Goal: Task Accomplishment & Management: Use online tool/utility

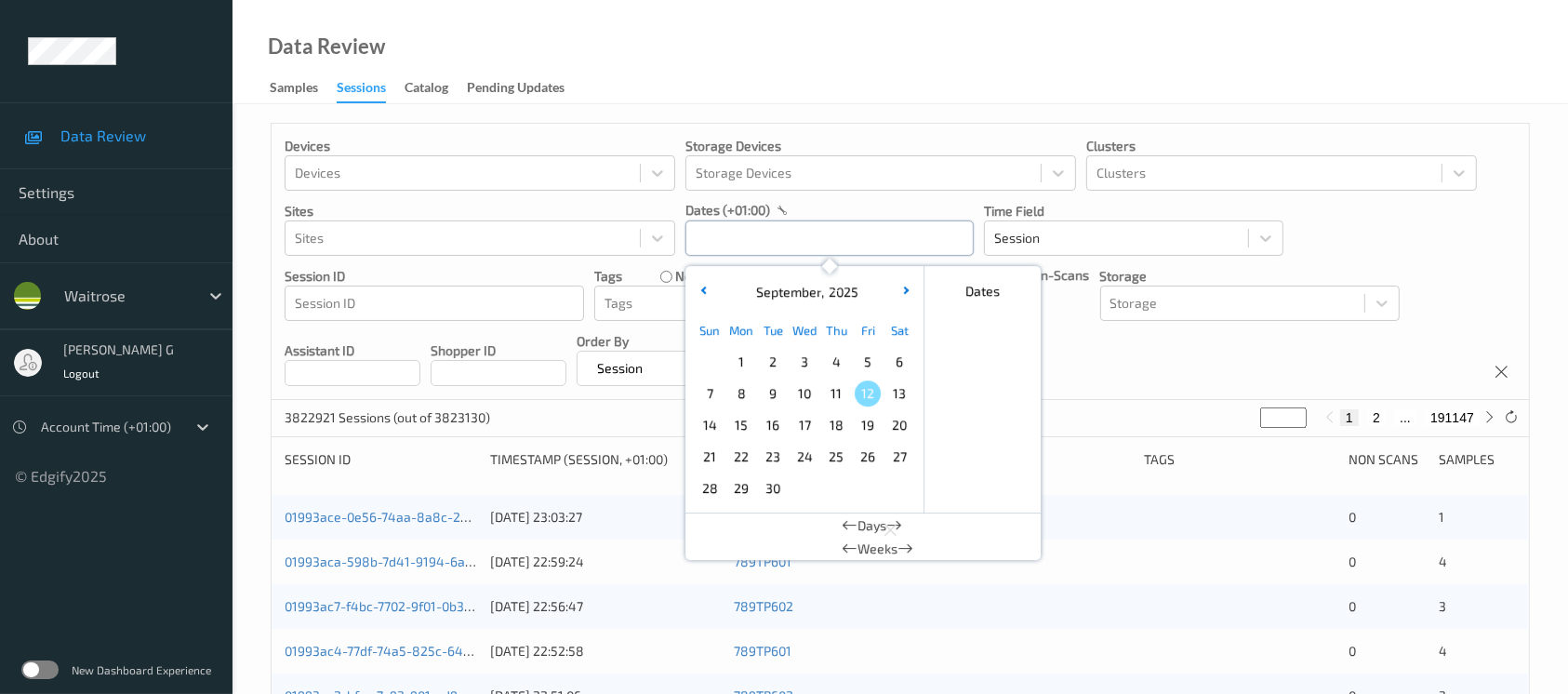
click at [745, 243] on input "text" at bounding box center [830, 237] width 288 height 35
click at [815, 399] on span "10" at bounding box center [803, 393] width 26 height 26
type input "10/09/2025 00:00 -> 10/09/2025 23:59"
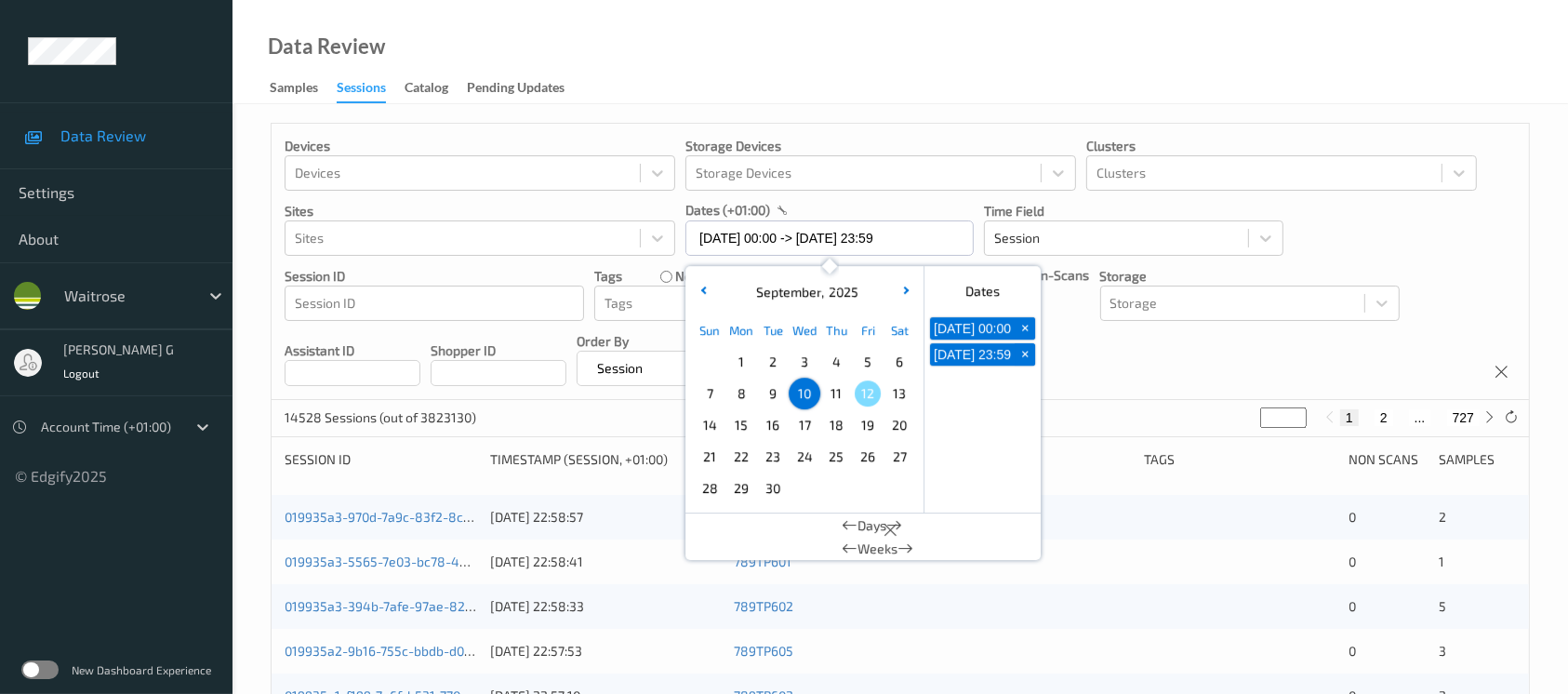
click at [1156, 375] on div "Devices Devices Storage Devices Storage Devices Clusters Clusters Sites Sites d…" at bounding box center [900, 261] width 1258 height 276
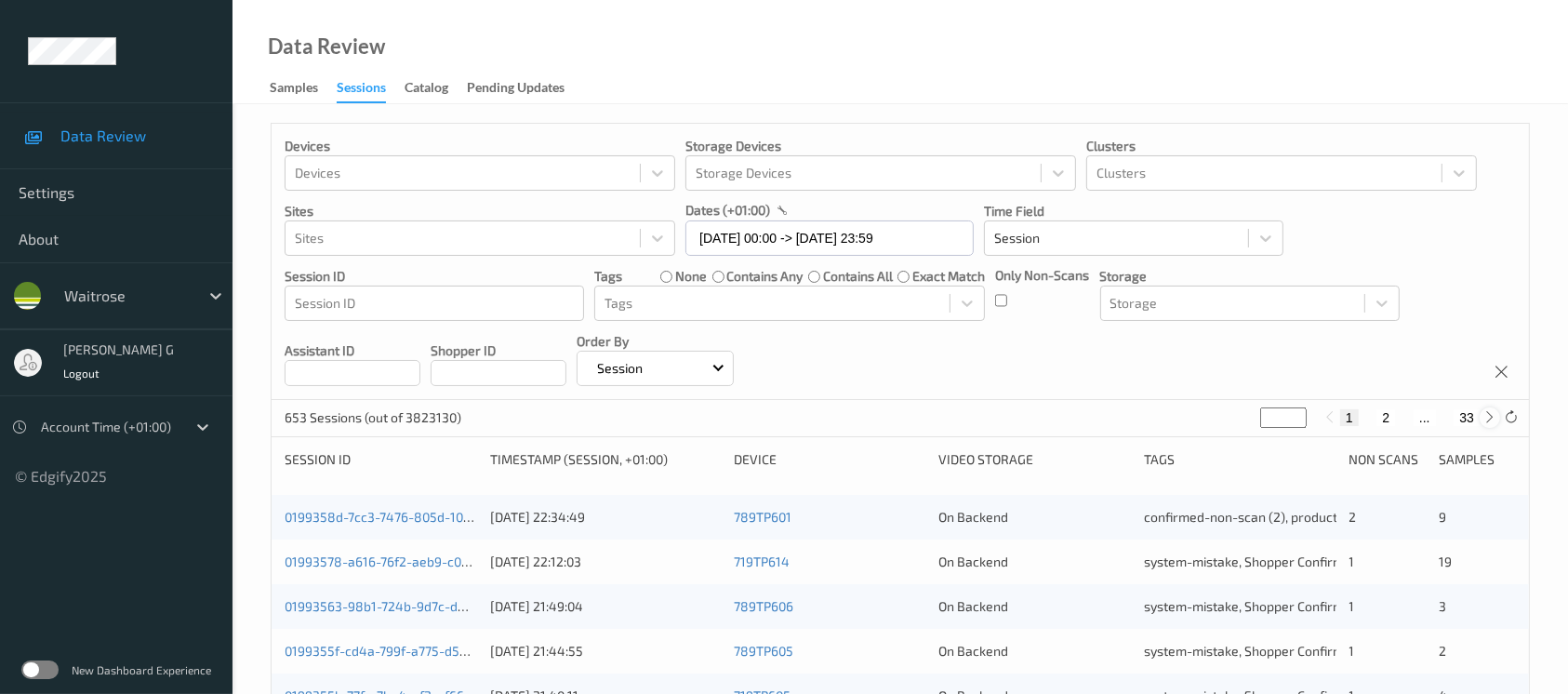
click at [1482, 421] on div at bounding box center [1490, 417] width 21 height 21
type input "*"
click at [1334, 422] on icon at bounding box center [1329, 416] width 14 height 14
type input "*"
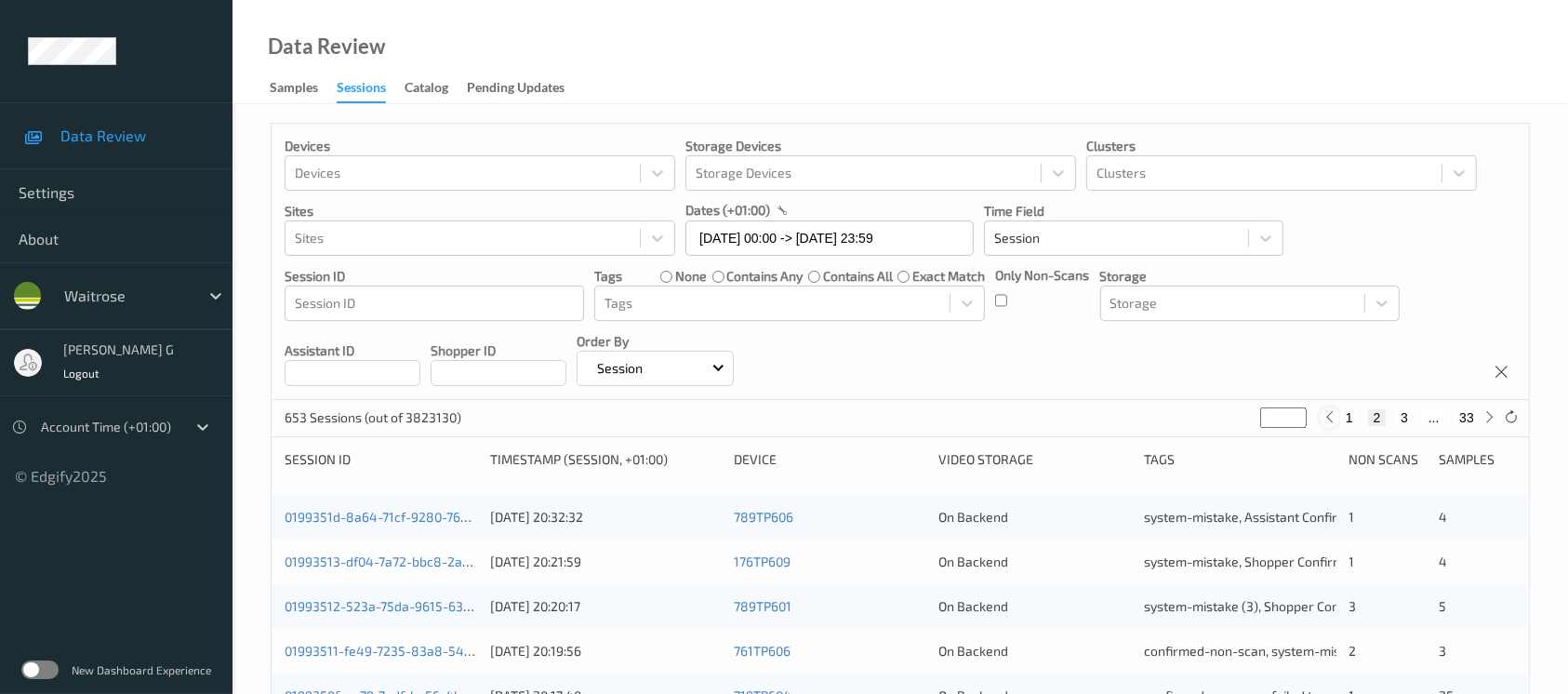
type input "*"
click at [1481, 419] on div at bounding box center [1490, 417] width 21 height 21
type input "*"
click at [1484, 422] on icon at bounding box center [1490, 416] width 14 height 14
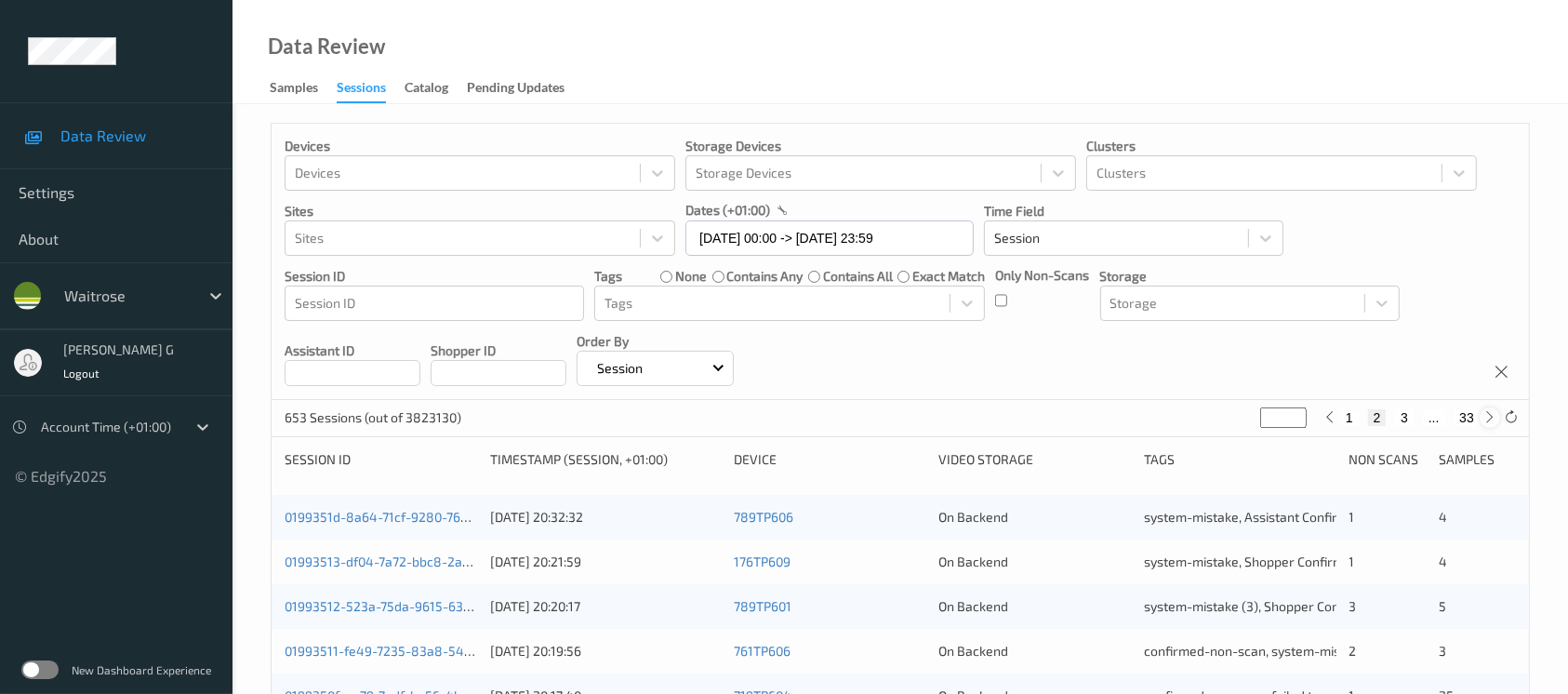
type input "*"
click at [1464, 413] on button "33" at bounding box center [1467, 417] width 26 height 17
type input "**"
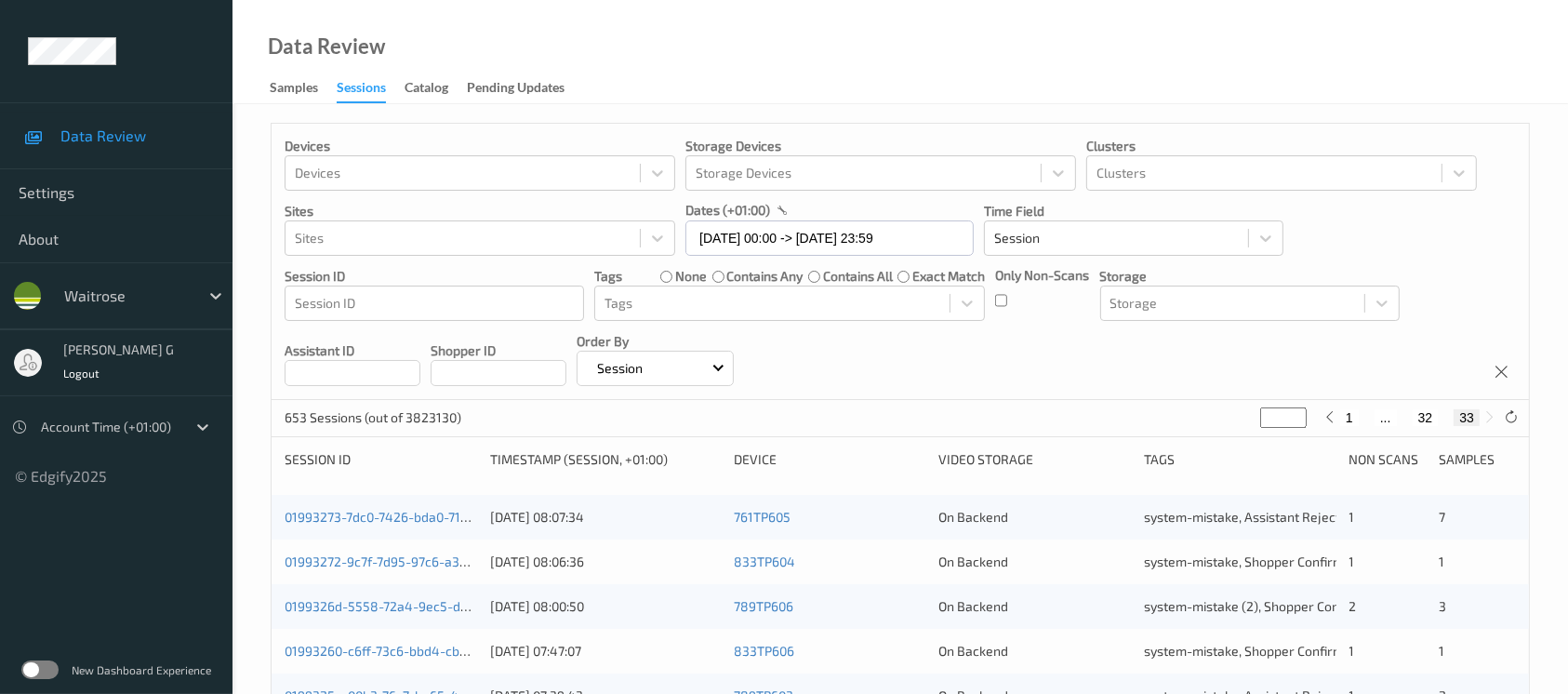
click at [1427, 415] on button "32" at bounding box center [1425, 417] width 26 height 17
type input "**"
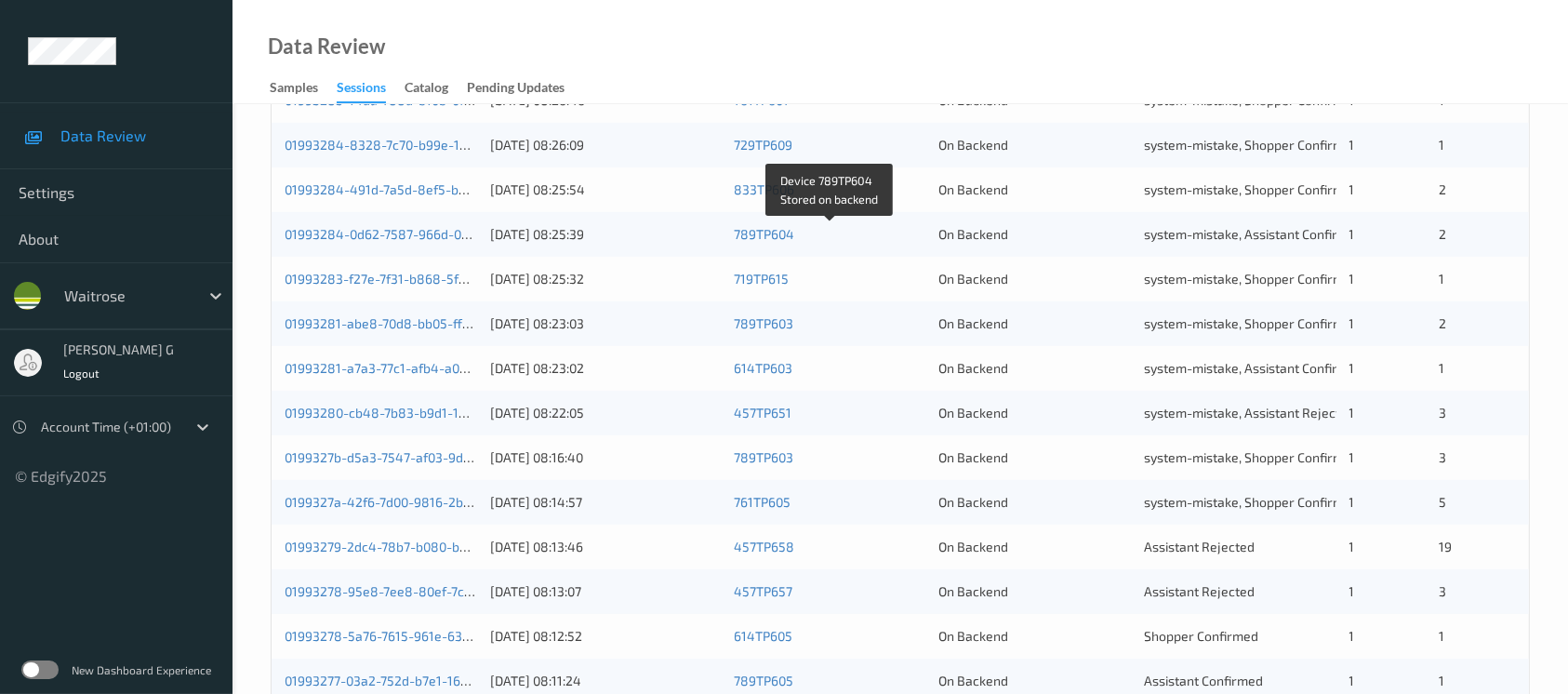
scroll to position [769, 0]
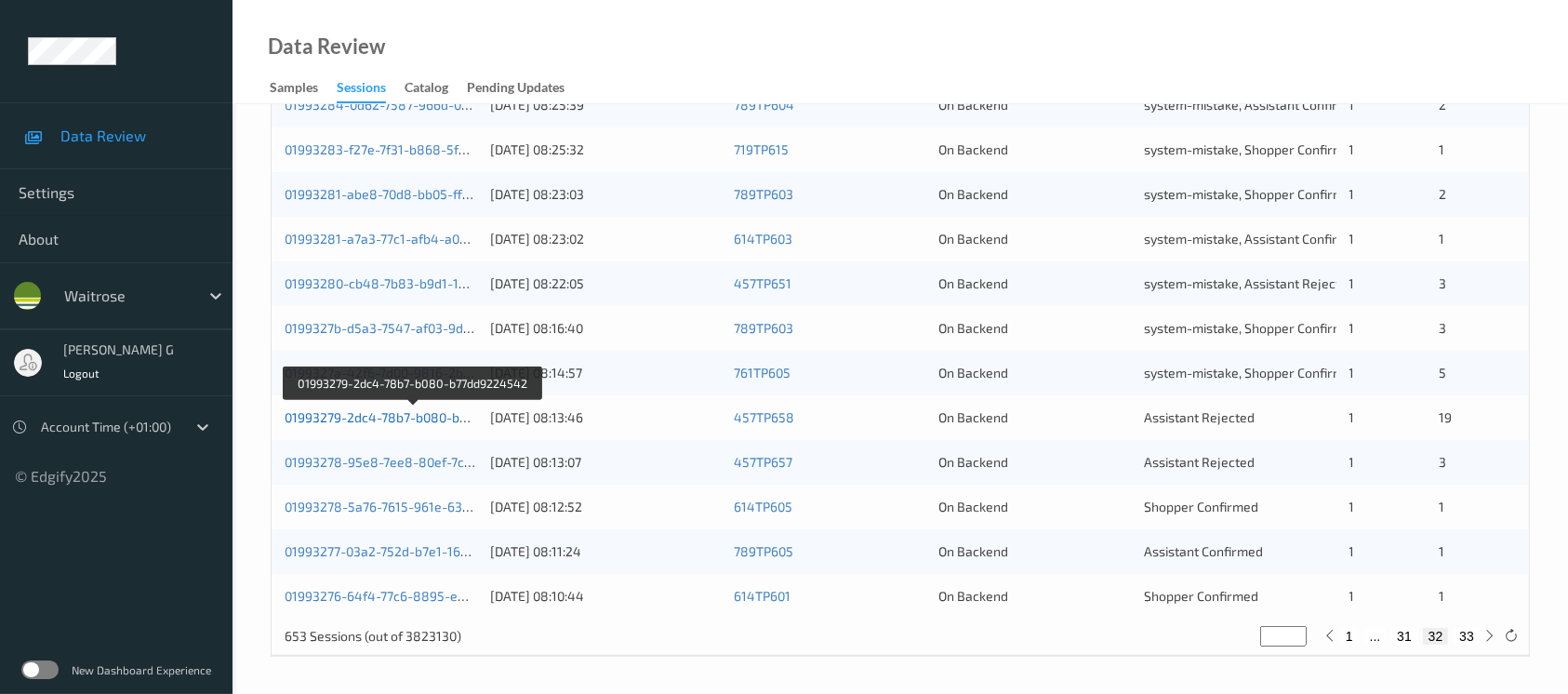
click at [388, 414] on link "01993279-2dc4-78b7-b080-b77dd9224542" at bounding box center [413, 416] width 257 height 16
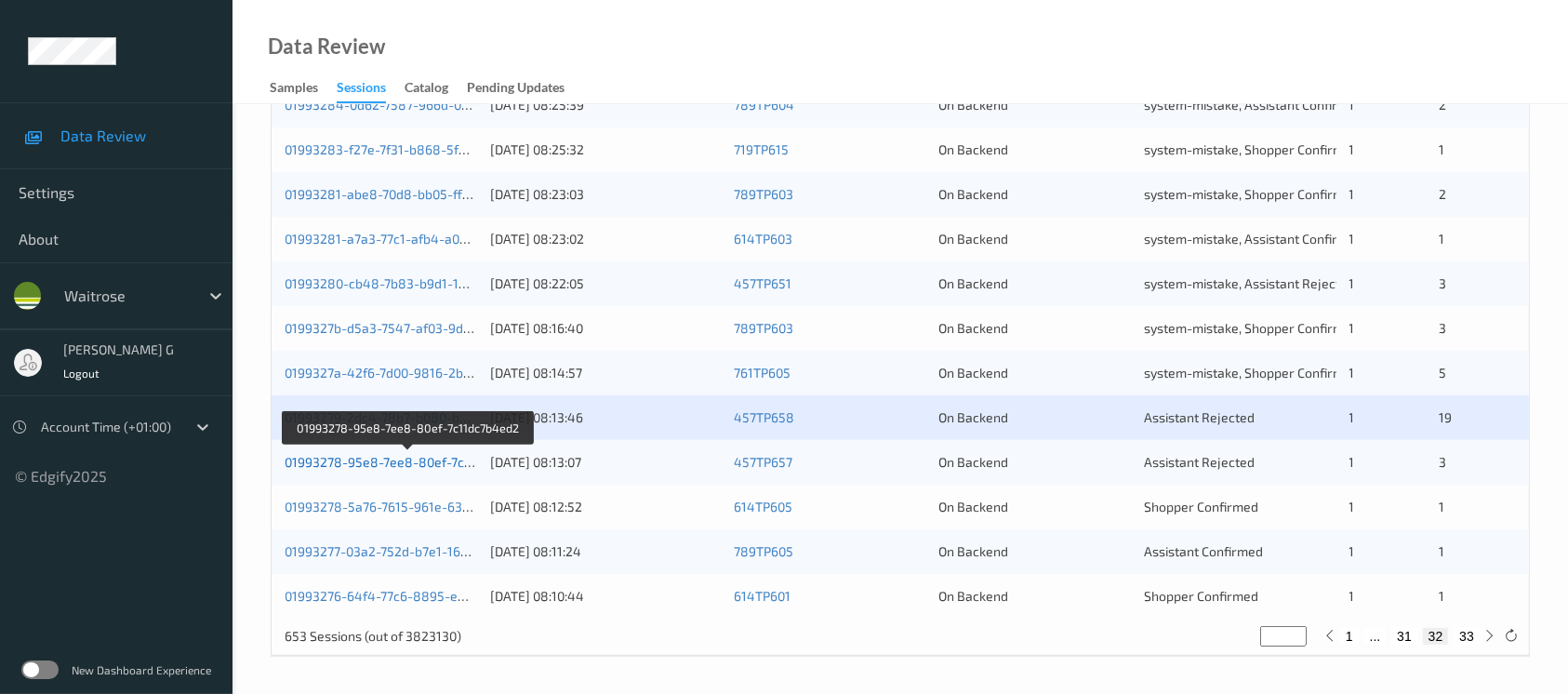
click at [354, 456] on link "01993278-95e8-7ee8-80ef-7c11dc7b4ed2" at bounding box center [409, 462] width 249 height 16
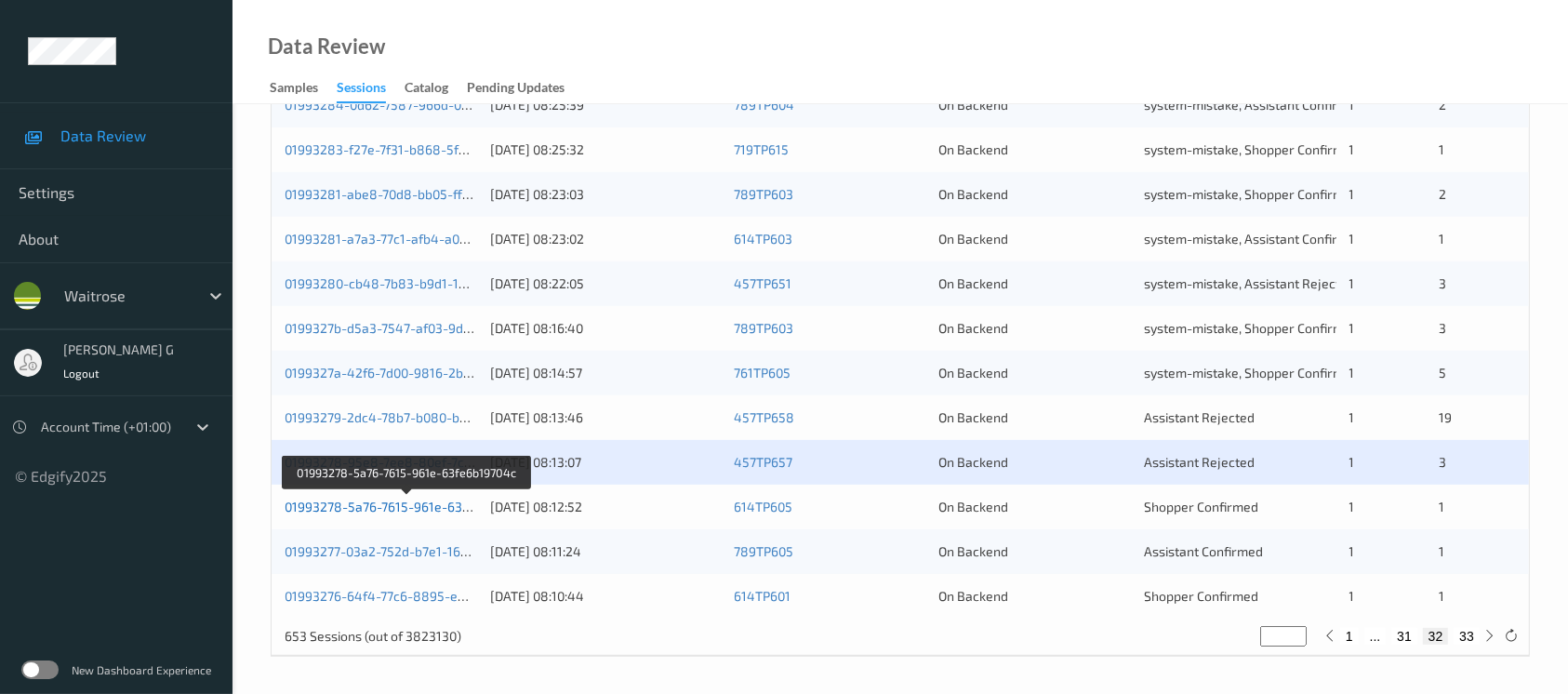
click at [353, 505] on link "01993278-5a76-7615-961e-63fe6b19704c" at bounding box center [408, 506] width 247 height 16
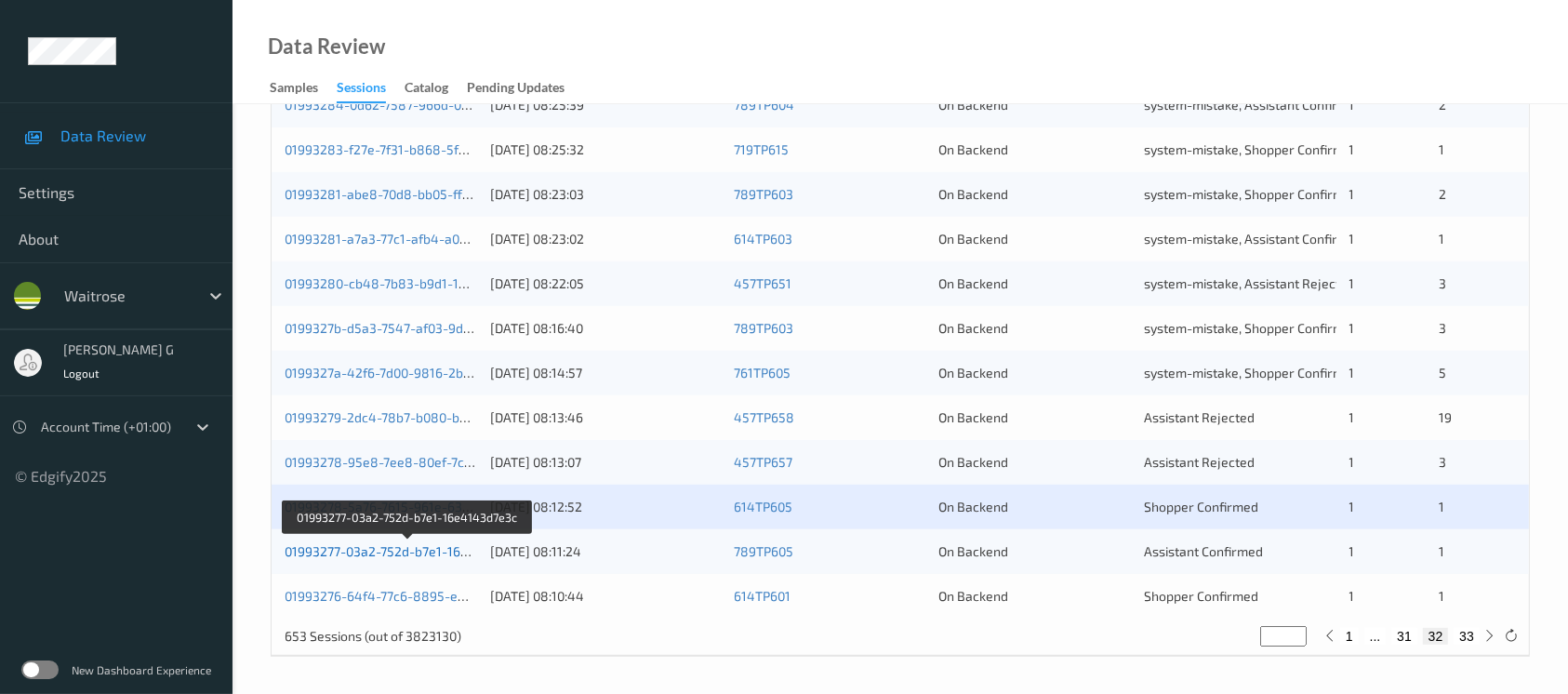
click at [346, 545] on link "01993277-03a2-752d-b7e1-16e4143d7e3c" at bounding box center [409, 551] width 249 height 16
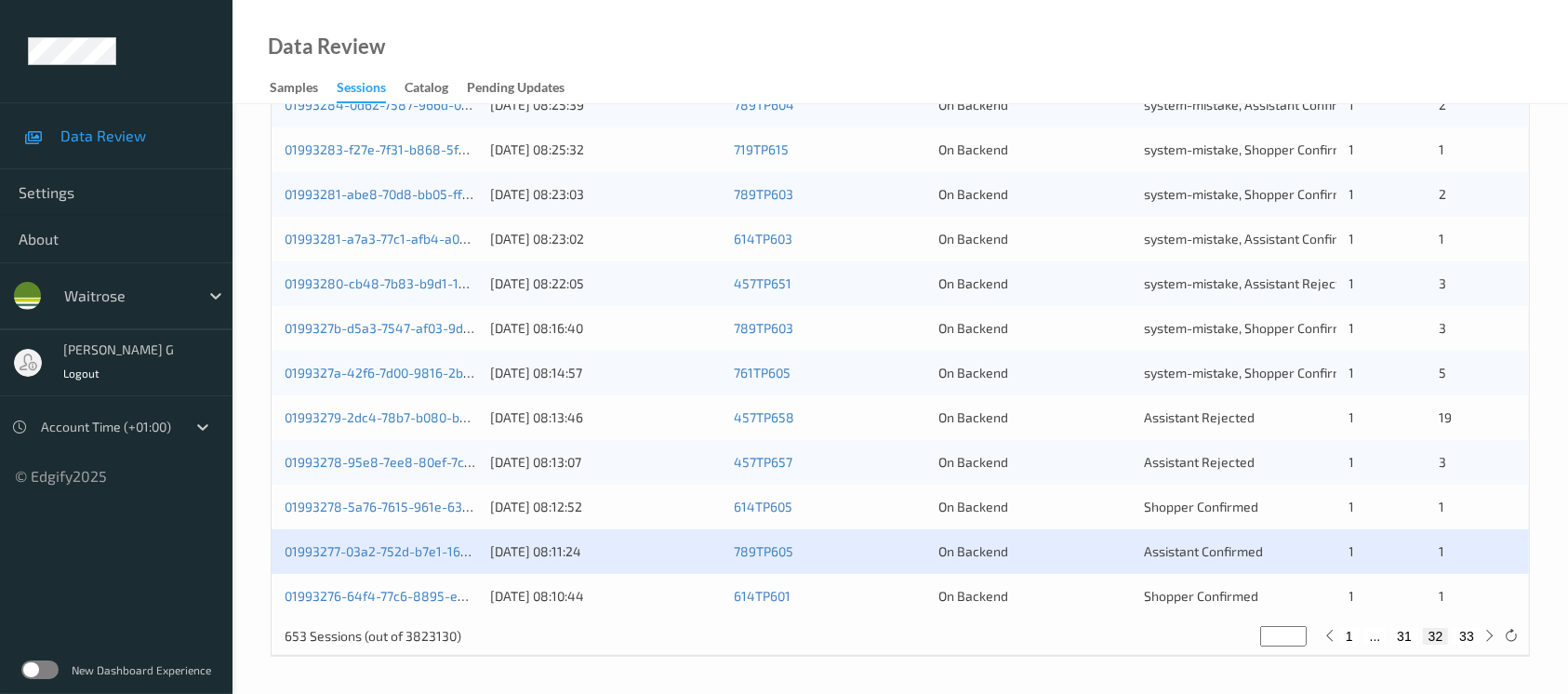
click at [343, 603] on div "01993276-64f4-77c6-8895-e81ff276e448" at bounding box center [380, 596] width 193 height 19
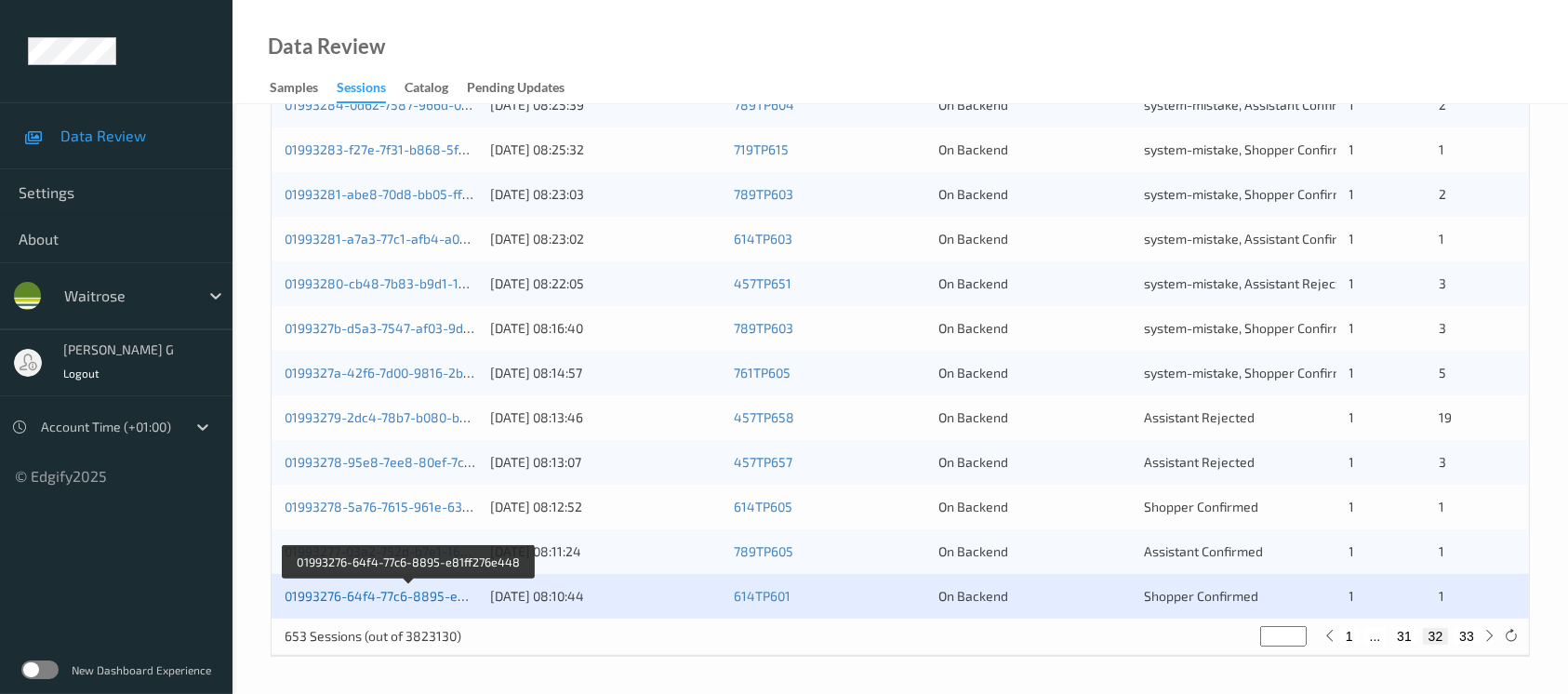
click at [343, 594] on link "01993276-64f4-77c6-8895-e81ff276e448" at bounding box center [410, 595] width 250 height 16
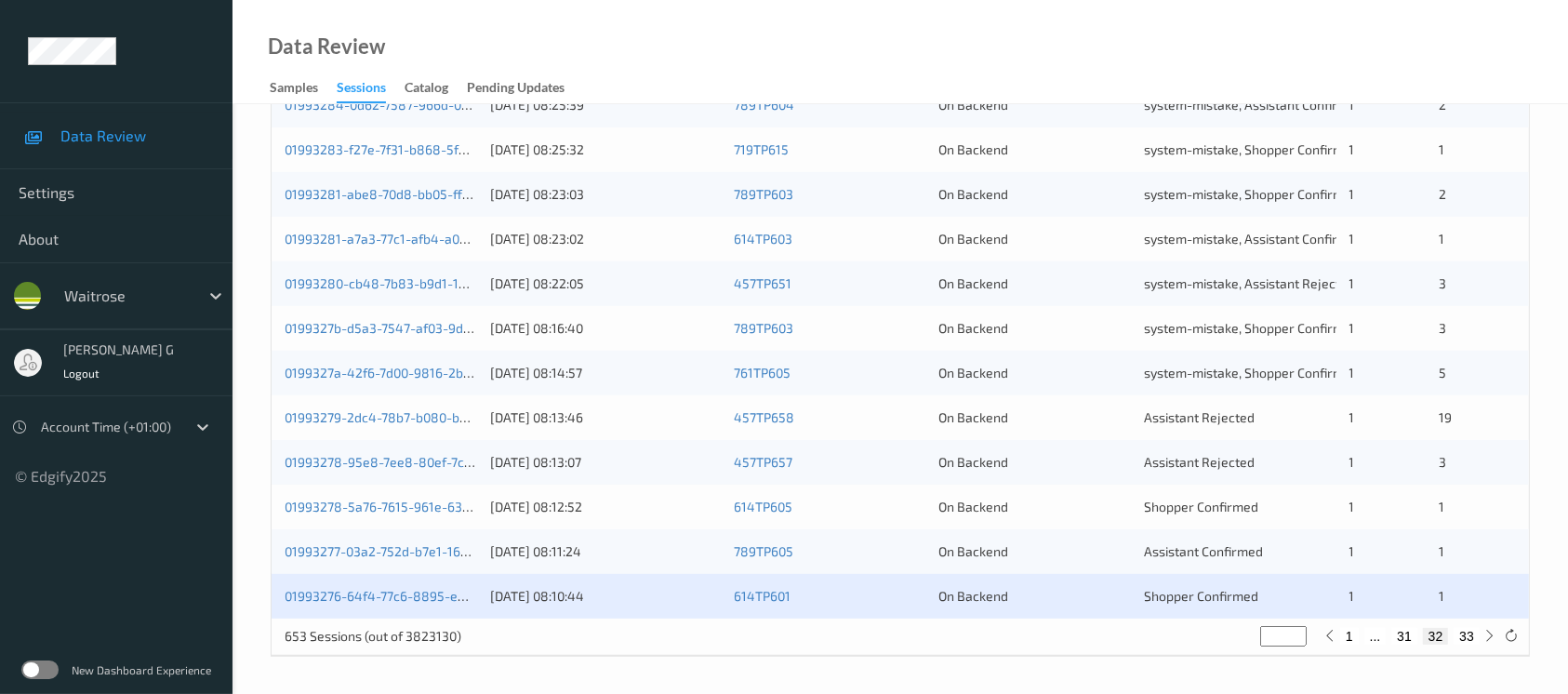
scroll to position [25, 0]
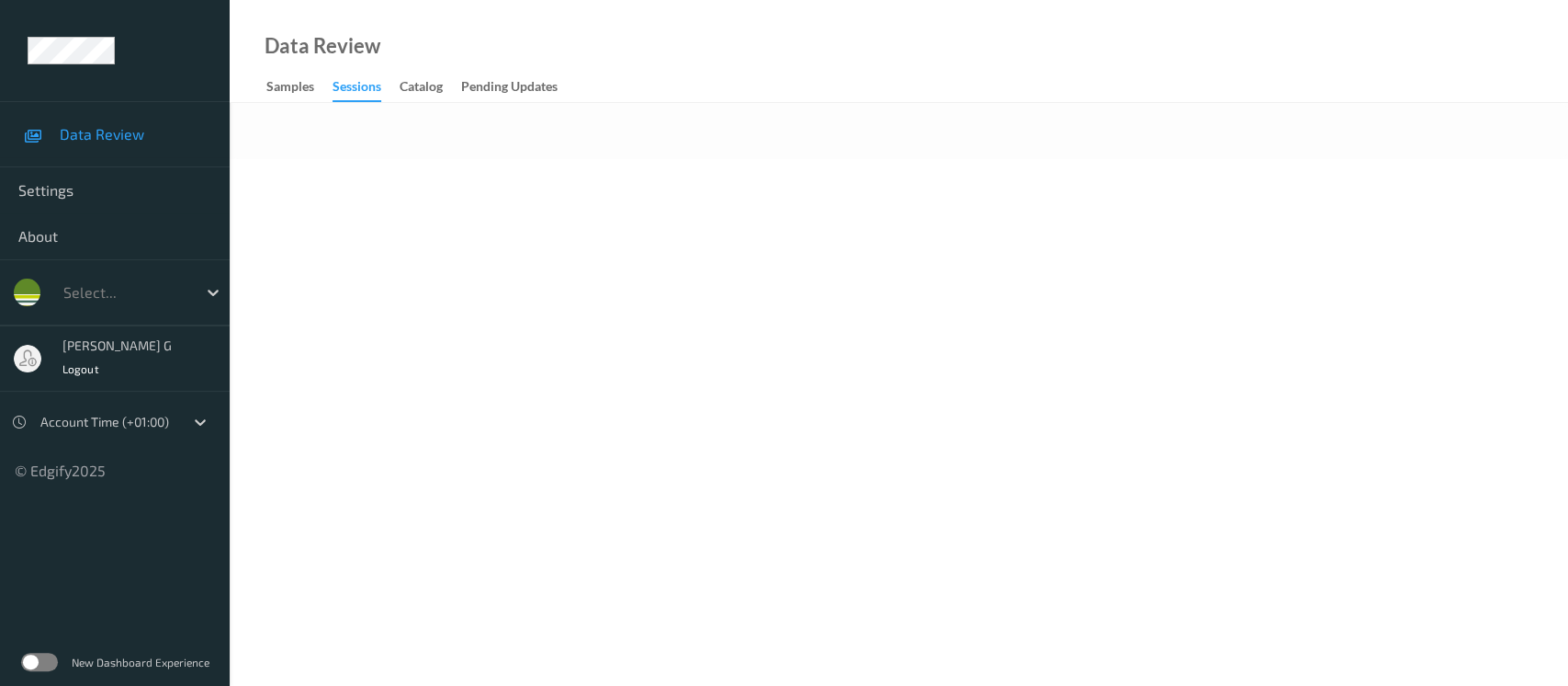
click at [602, 150] on div at bounding box center [898, 131] width 1339 height 56
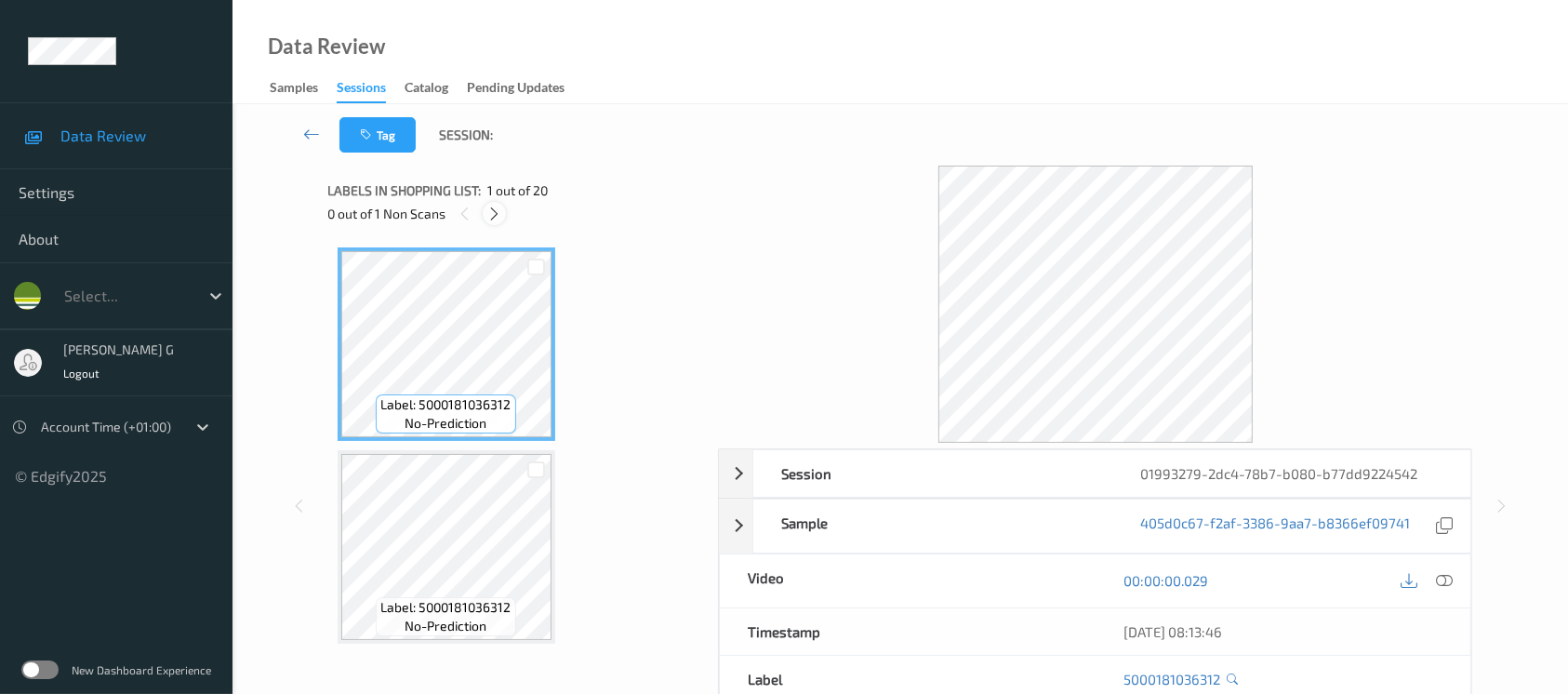
click at [502, 210] on icon at bounding box center [494, 214] width 16 height 17
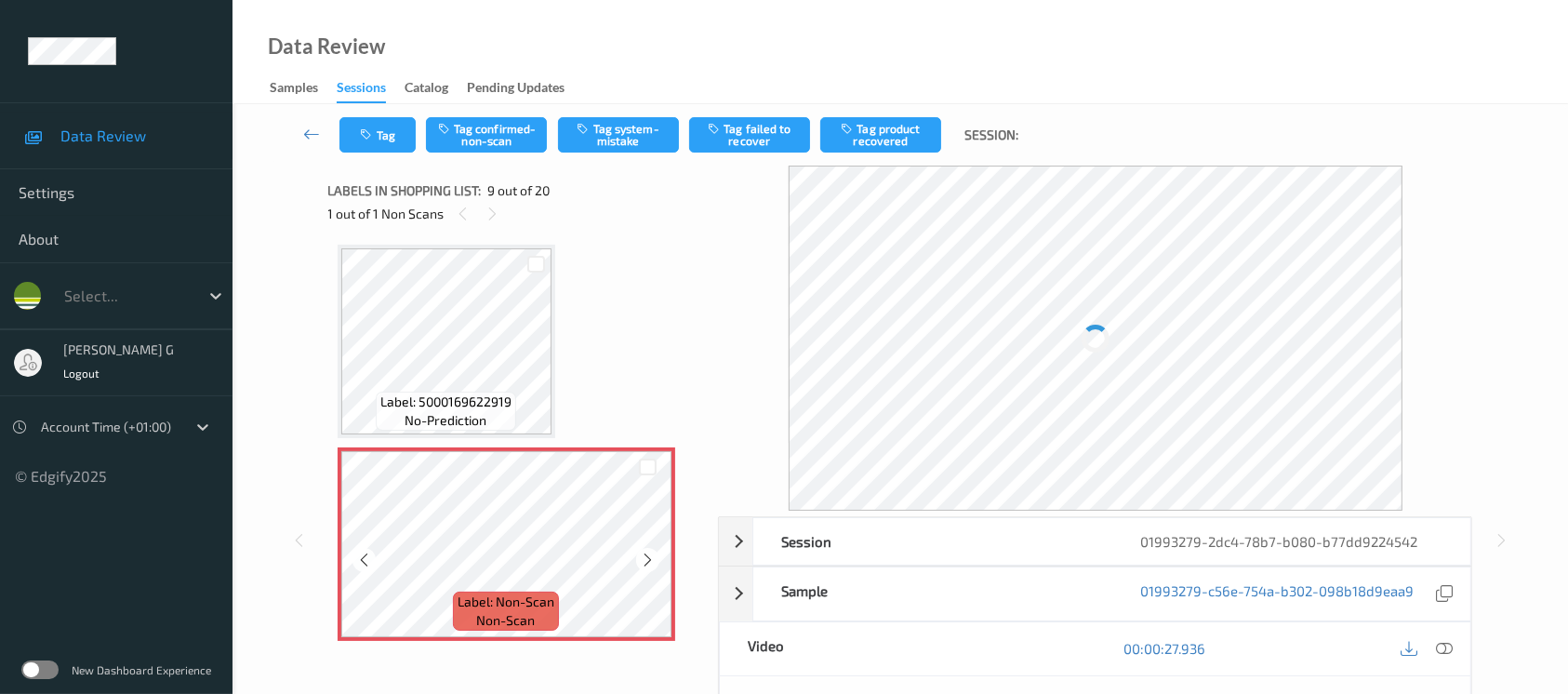
scroll to position [1546, 0]
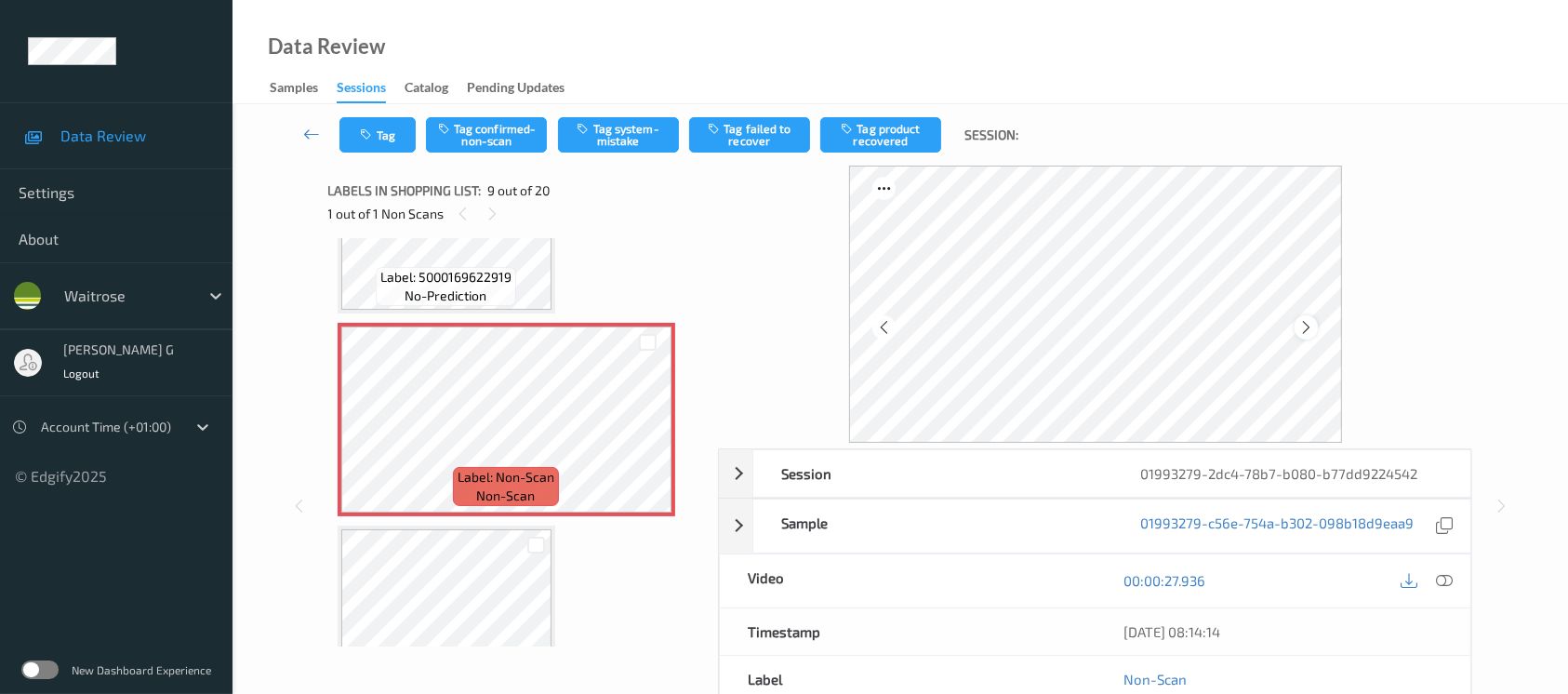
click at [1300, 324] on div at bounding box center [1306, 326] width 24 height 24
click at [1300, 324] on icon at bounding box center [1306, 327] width 16 height 17
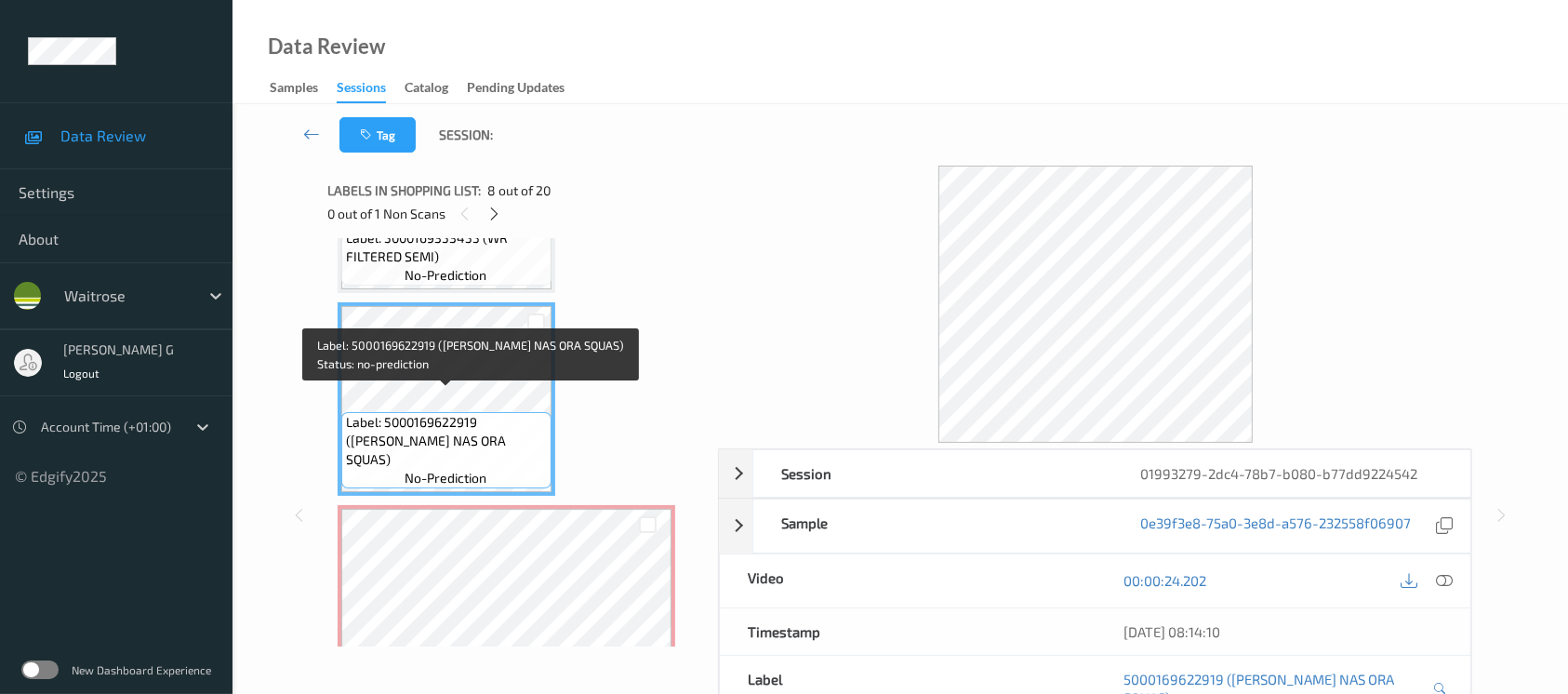
scroll to position [1403, 0]
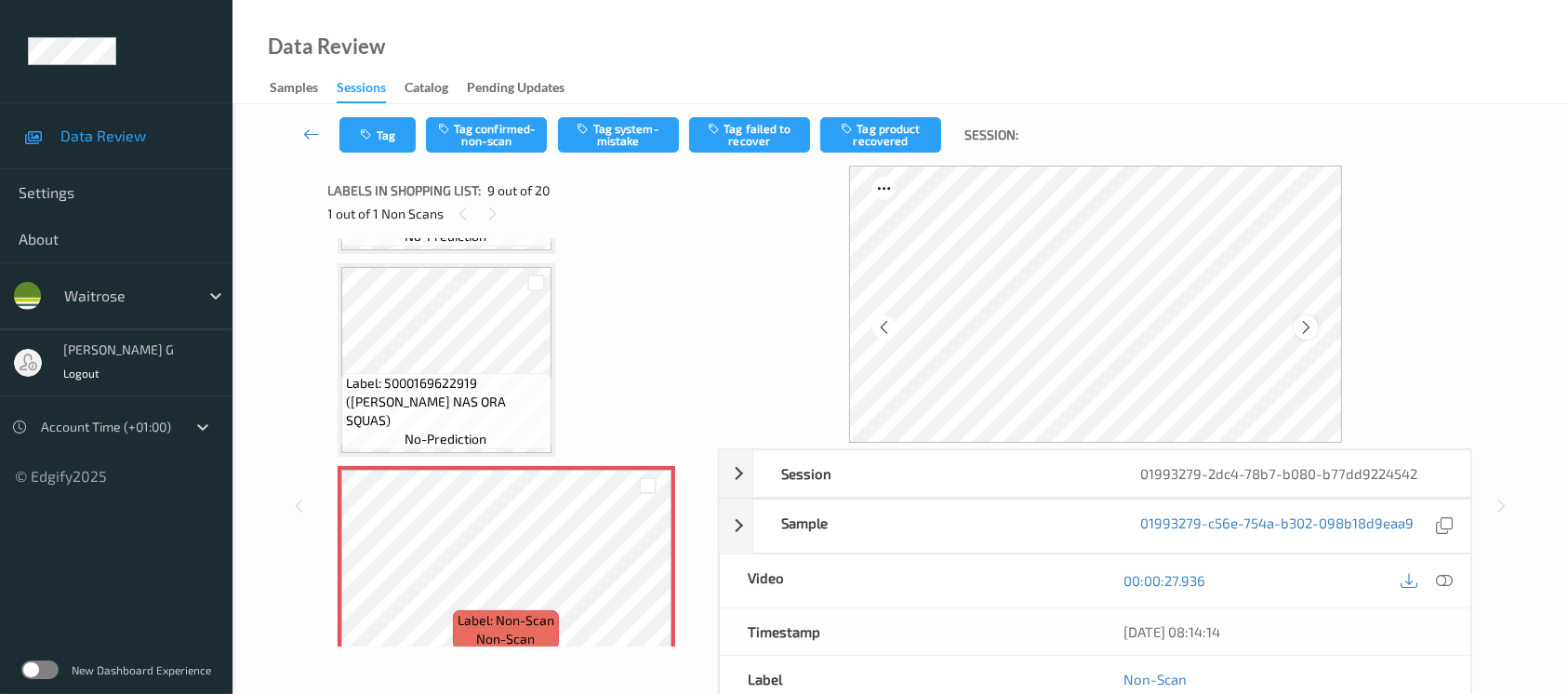
click at [1302, 321] on icon at bounding box center [1306, 327] width 16 height 17
click at [1446, 587] on icon at bounding box center [1445, 580] width 17 height 17
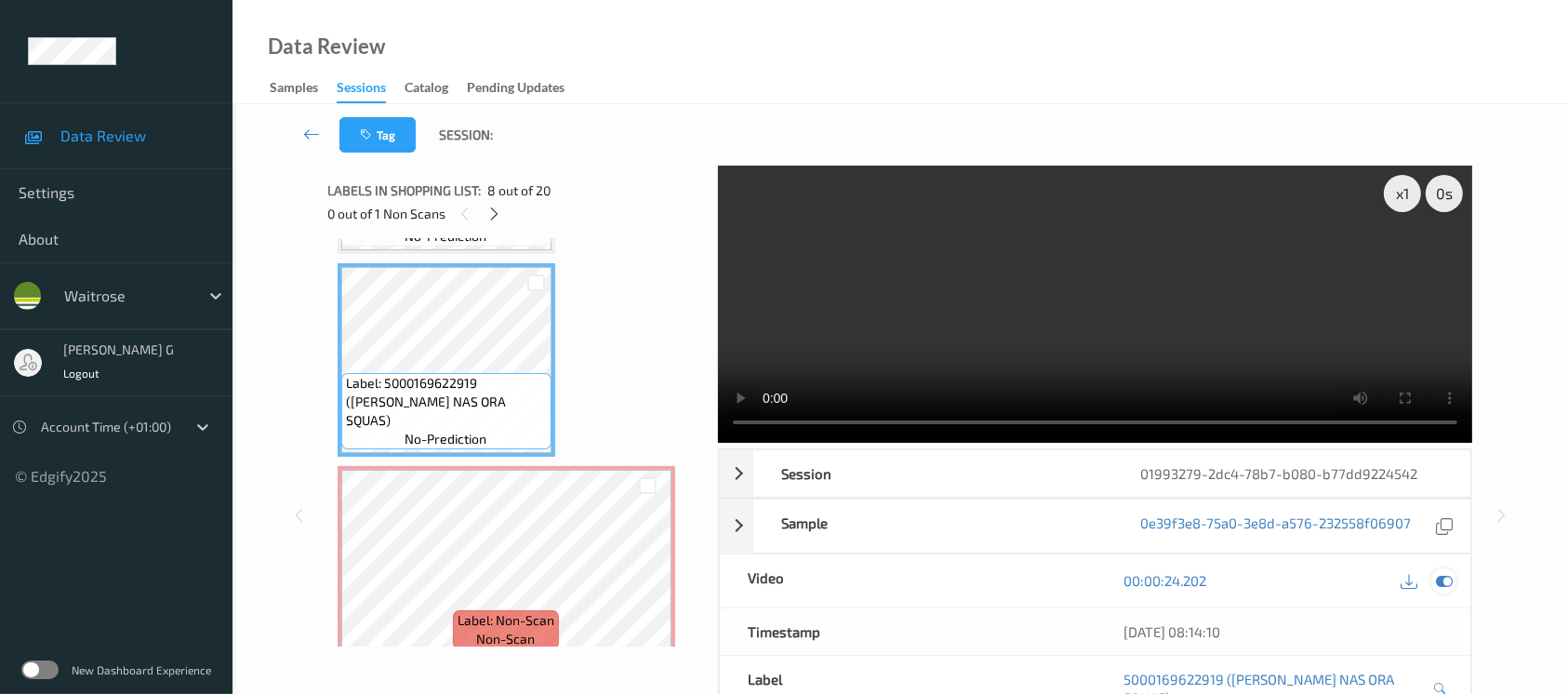
click at [1438, 575] on icon at bounding box center [1445, 580] width 17 height 17
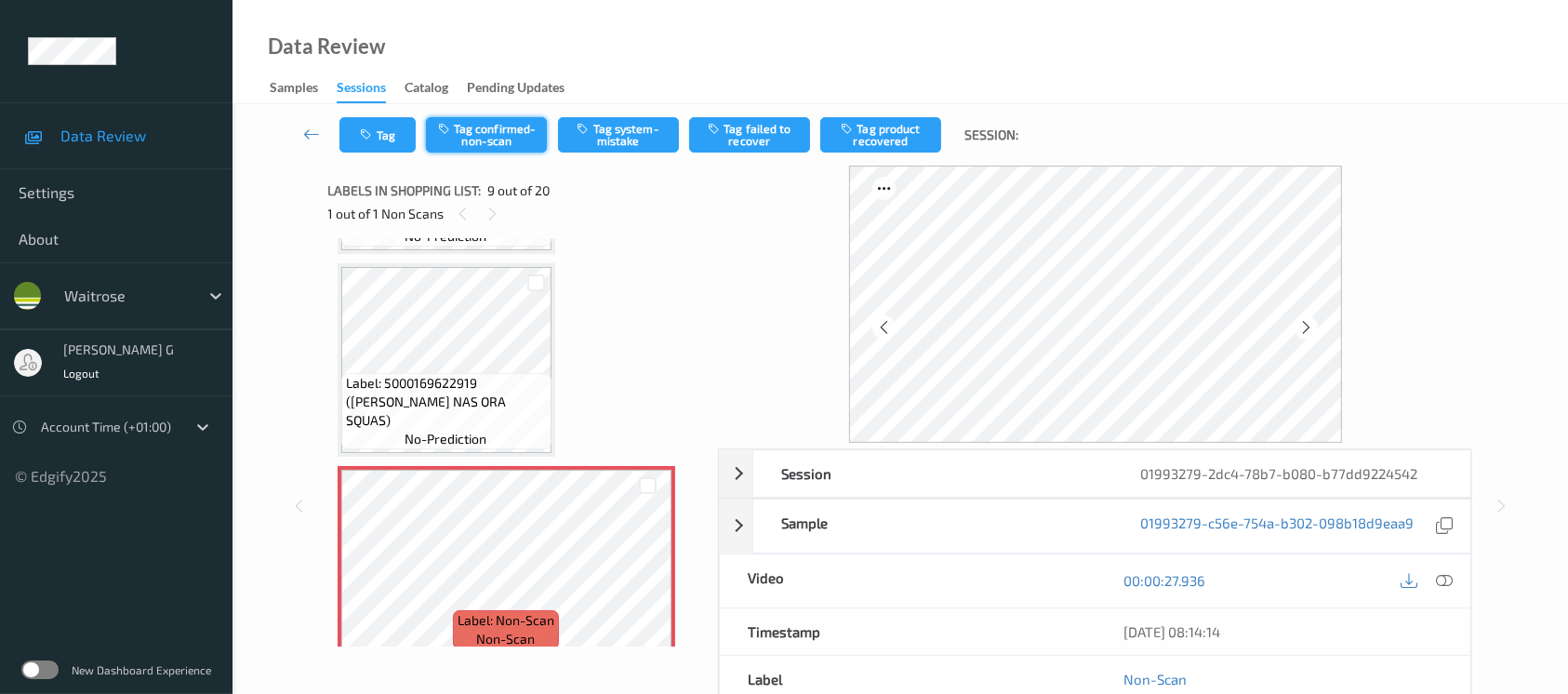
click at [503, 125] on button "Tag confirmed-non-scan" at bounding box center [486, 135] width 120 height 35
click at [858, 129] on button "Tag product recovered" at bounding box center [880, 135] width 120 height 35
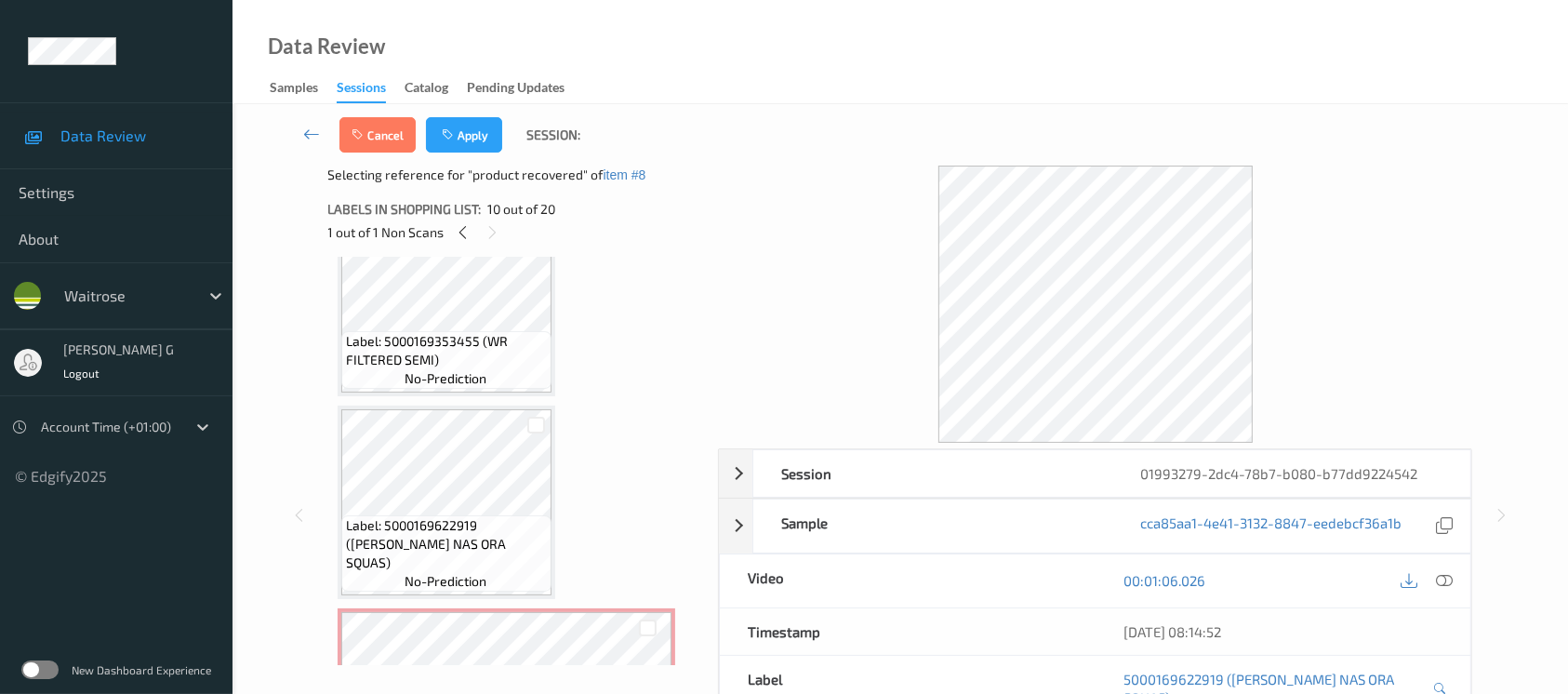
scroll to position [1775, 0]
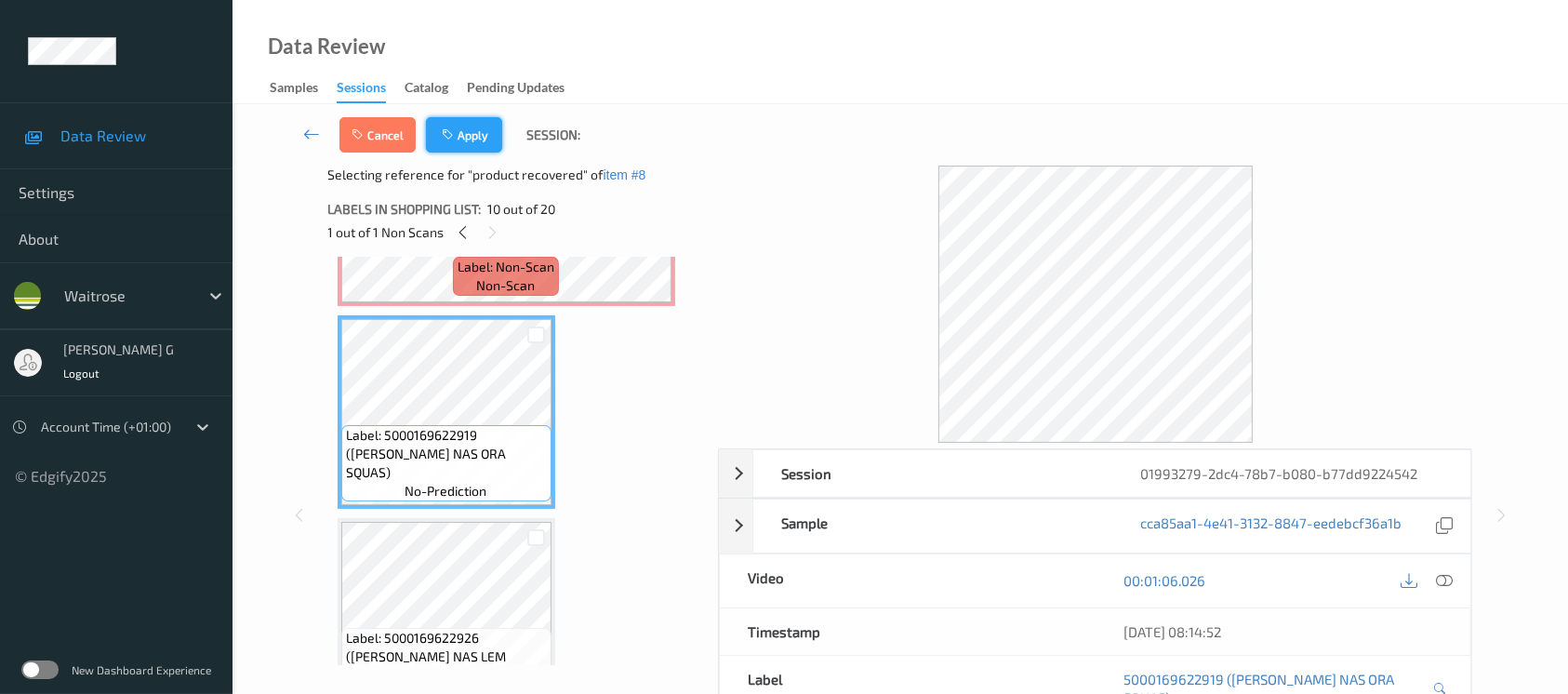
click at [454, 122] on button "Apply" at bounding box center [464, 135] width 76 height 35
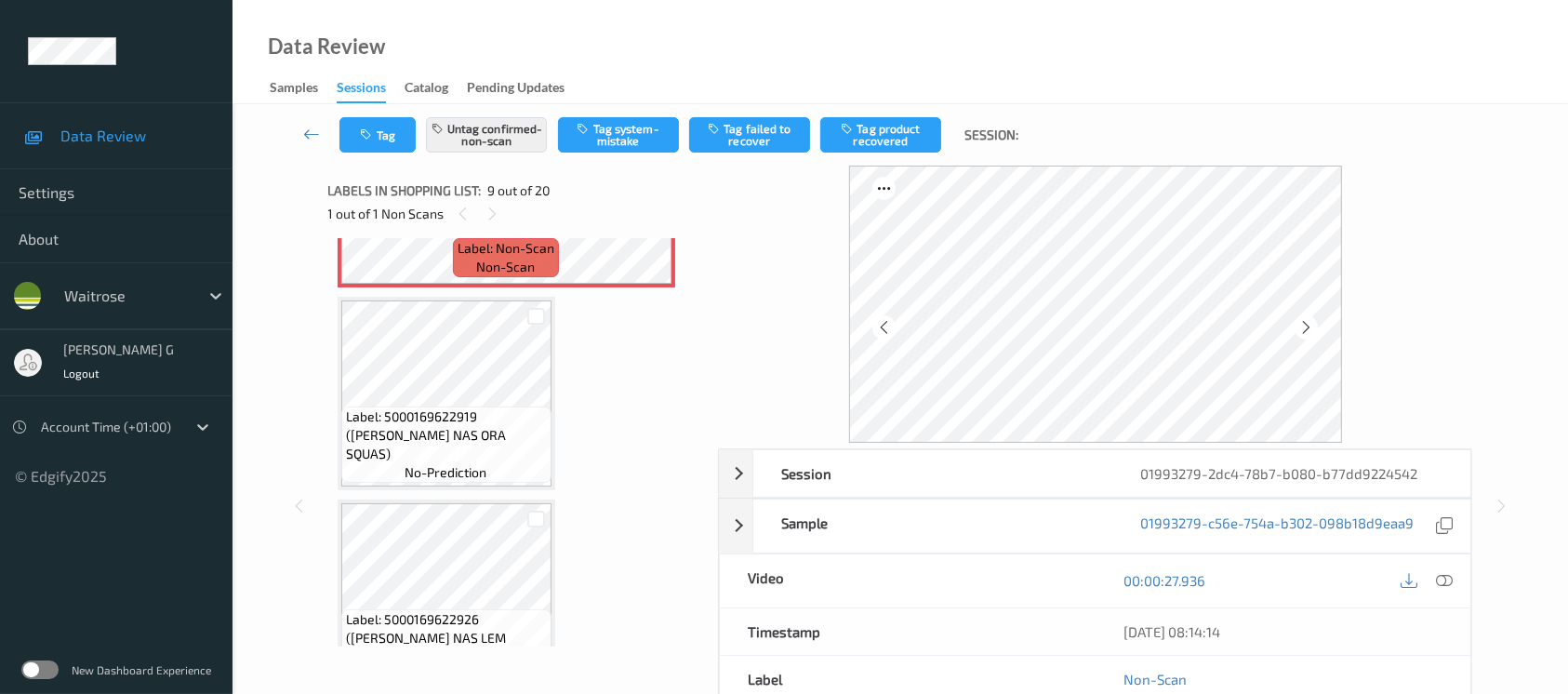
scroll to position [1421, 0]
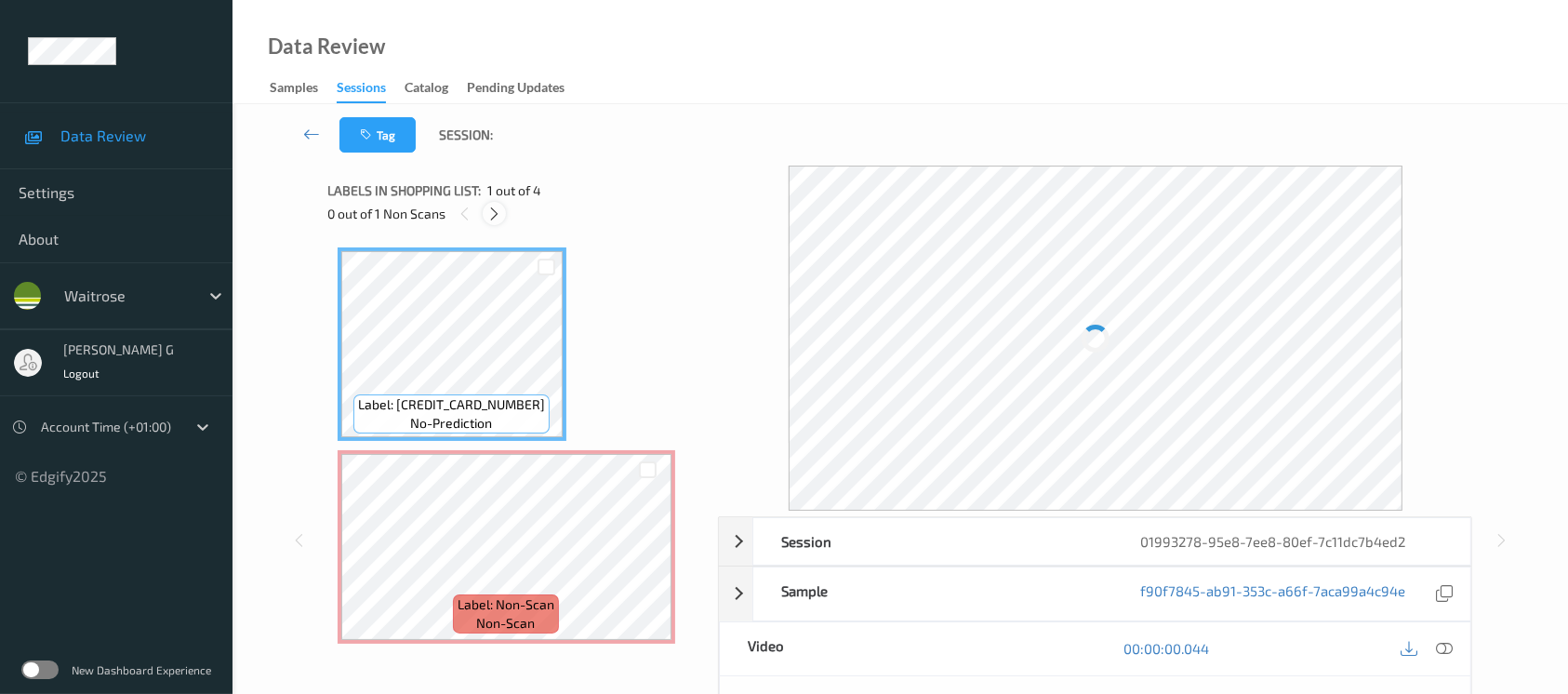
click at [500, 212] on icon at bounding box center [494, 214] width 16 height 17
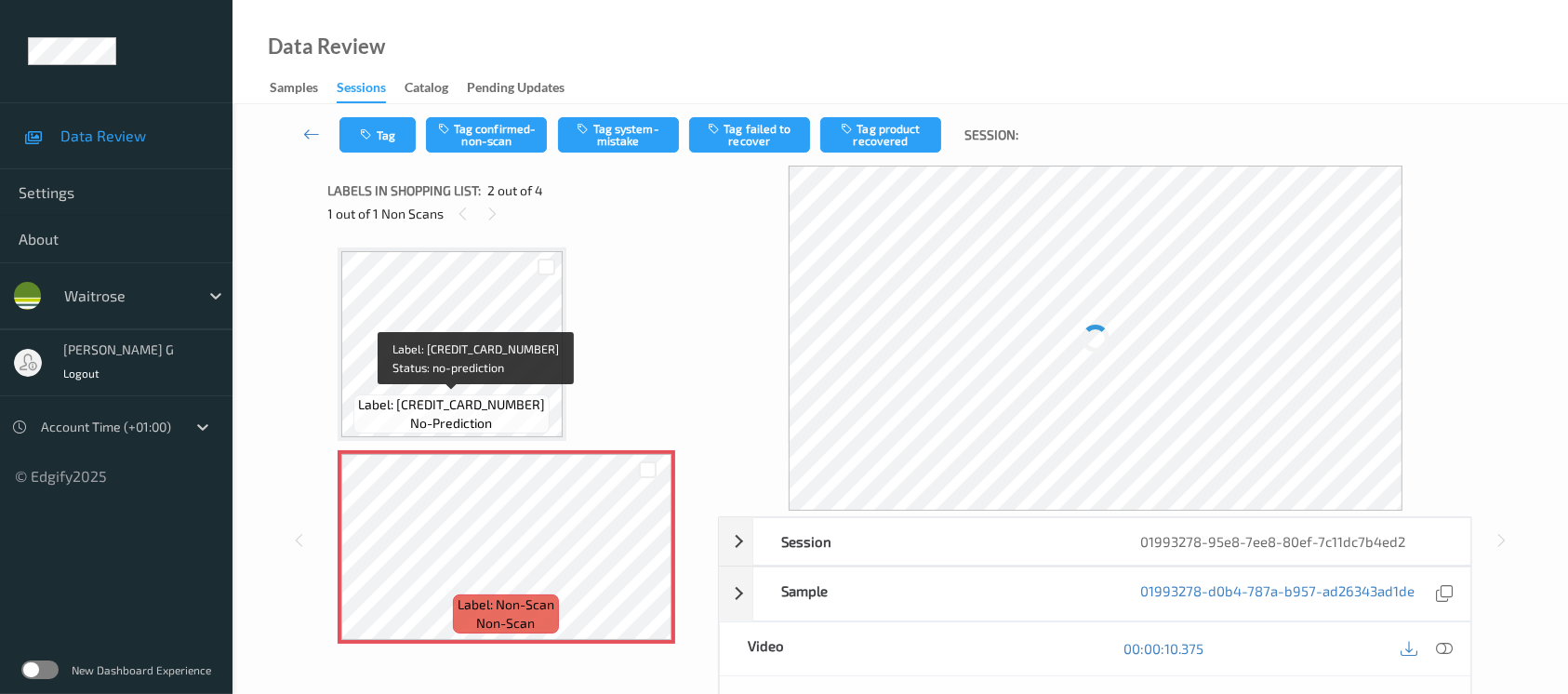
click at [483, 395] on span "Label: 5015168000019" at bounding box center [452, 405] width 187 height 19
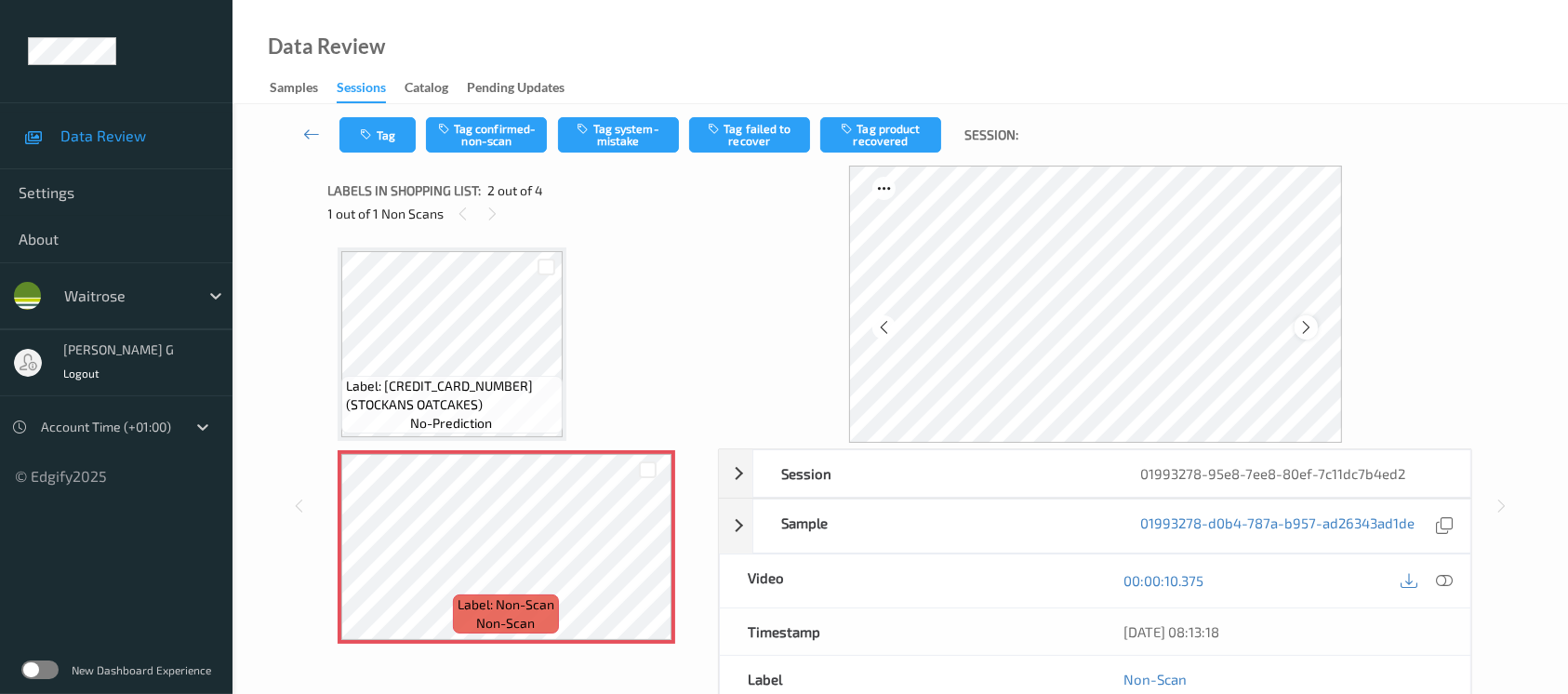
click at [1310, 320] on icon at bounding box center [1306, 327] width 16 height 17
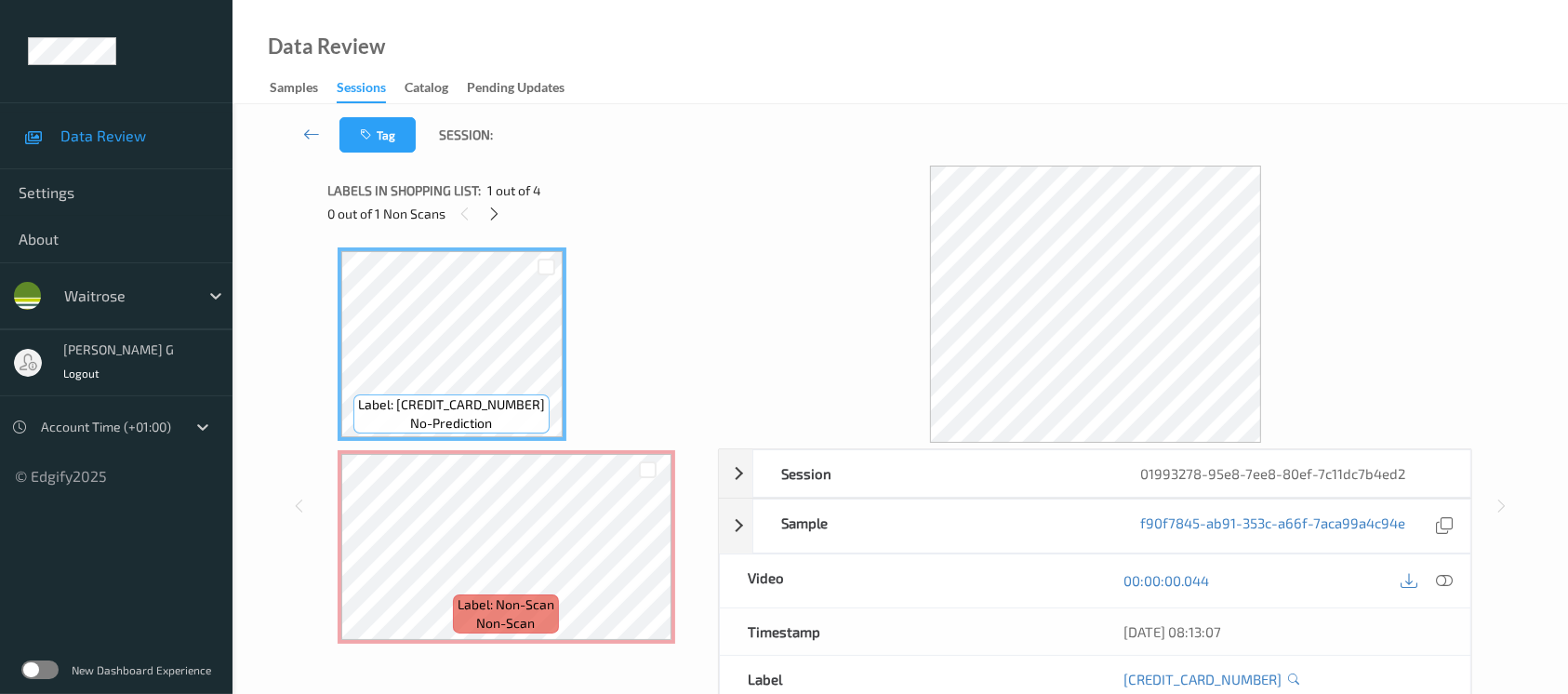
click at [736, 117] on div "Tag Session:" at bounding box center [900, 135] width 1260 height 62
click at [495, 210] on icon at bounding box center [494, 214] width 16 height 17
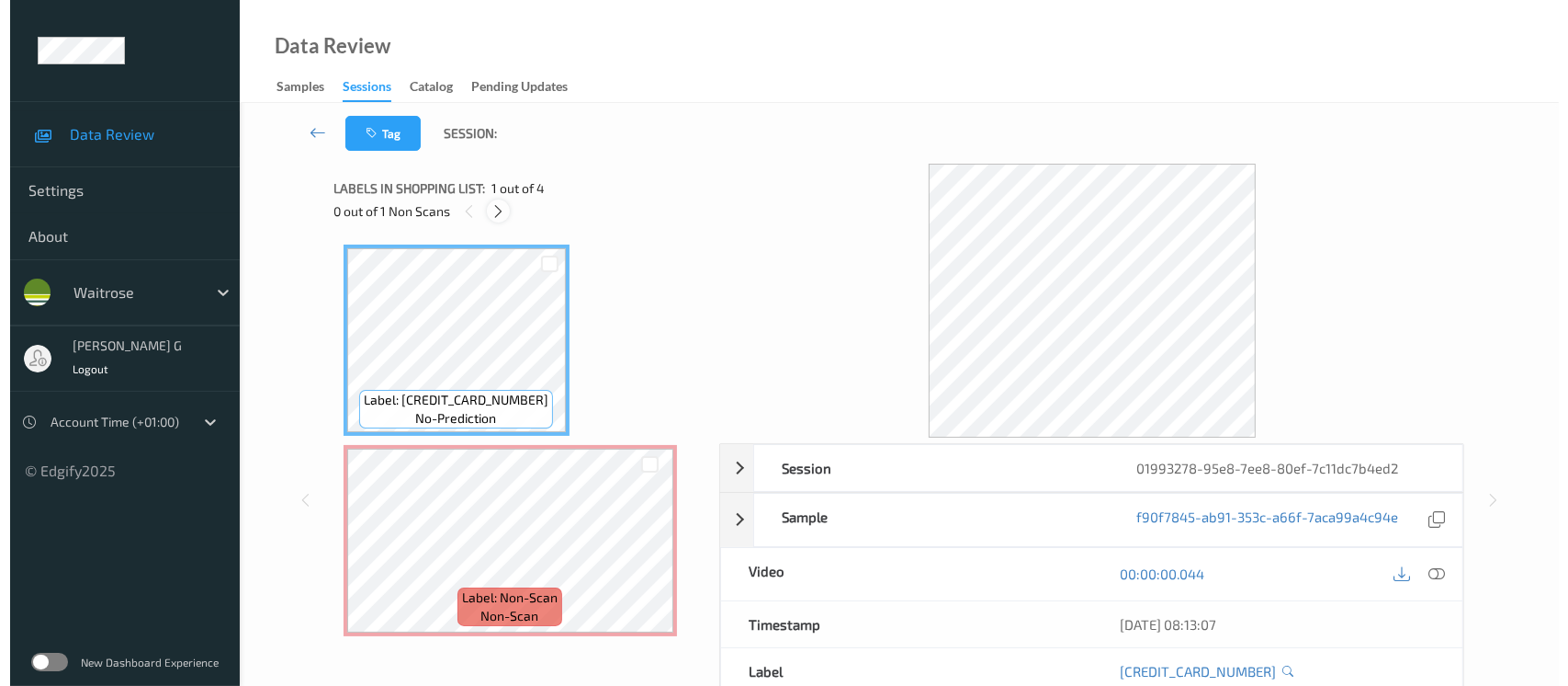
scroll to position [8, 0]
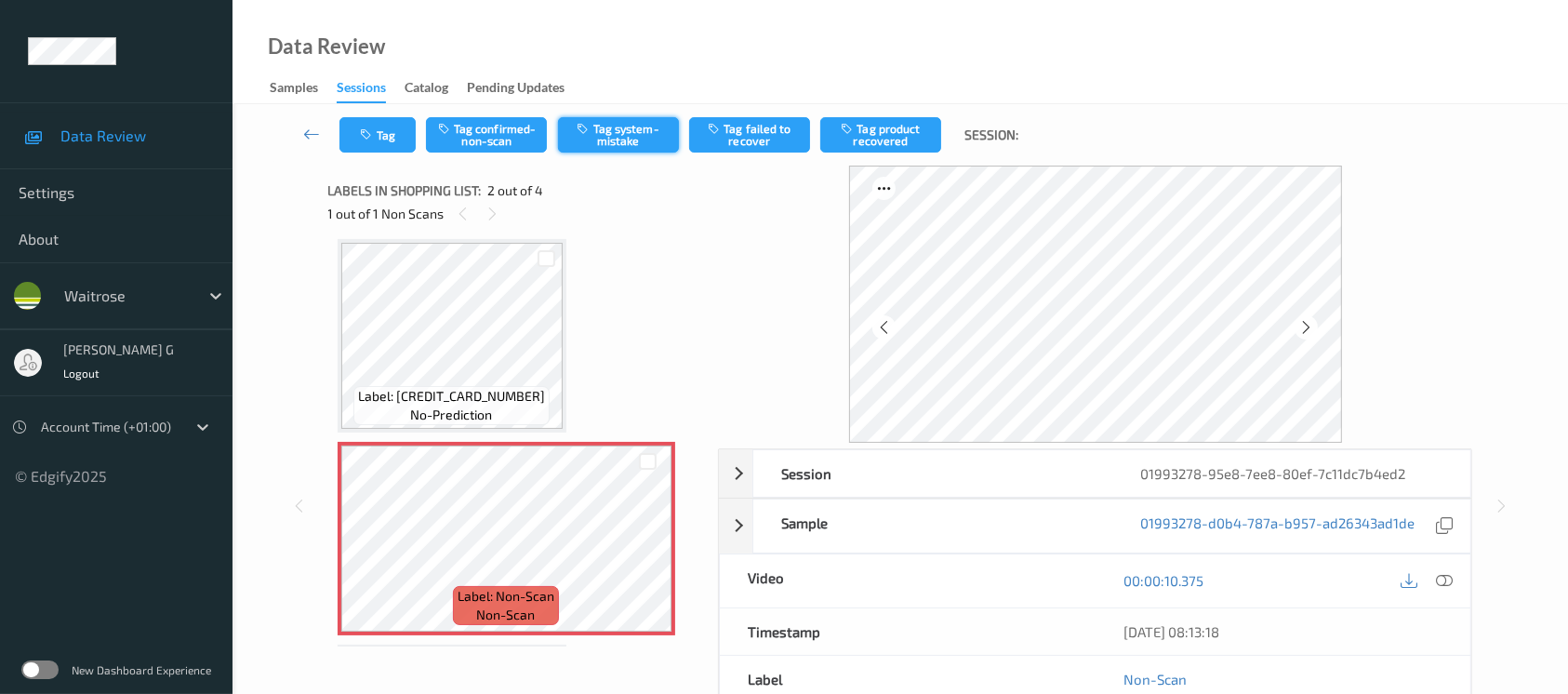
click at [606, 131] on button "Tag system-mistake" at bounding box center [618, 135] width 120 height 35
click at [359, 140] on button "Tag" at bounding box center [378, 135] width 76 height 35
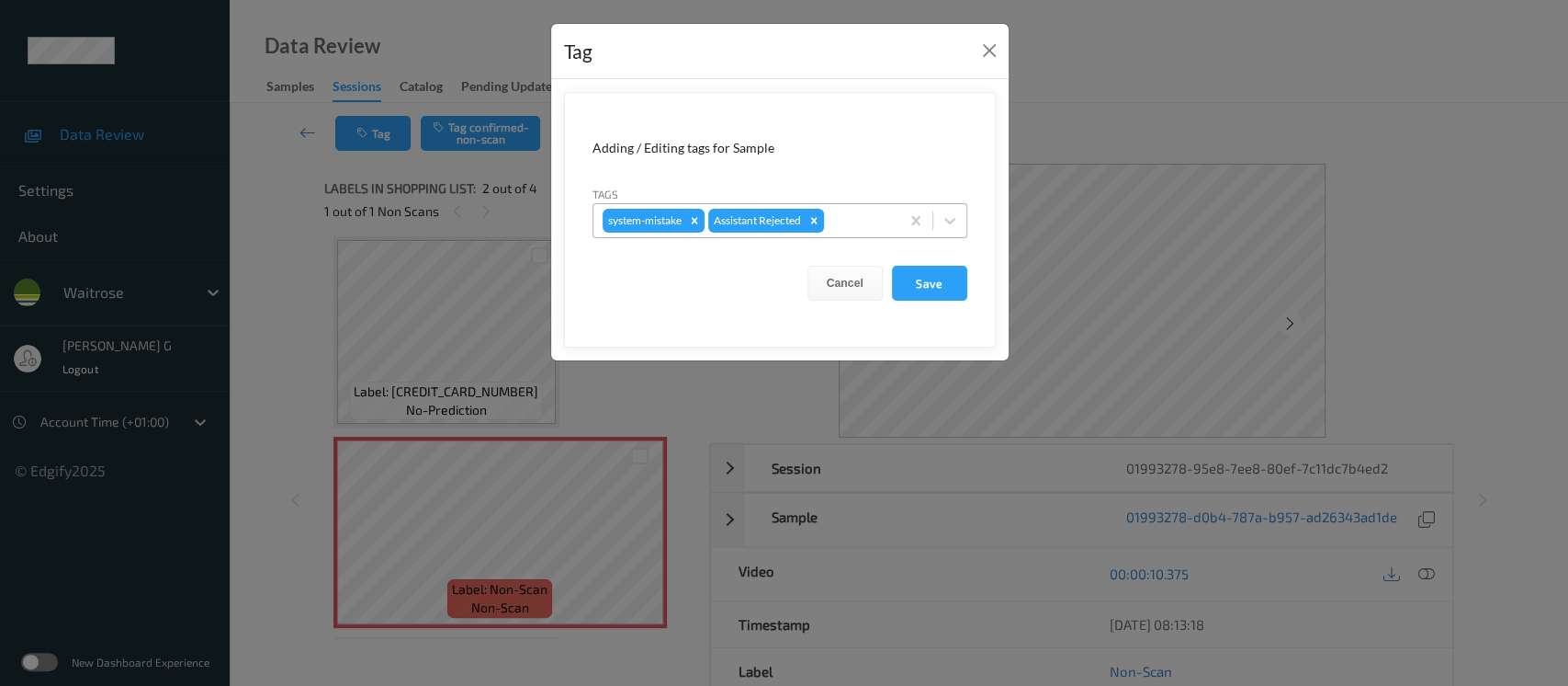
click at [842, 216] on div at bounding box center [858, 221] width 63 height 22
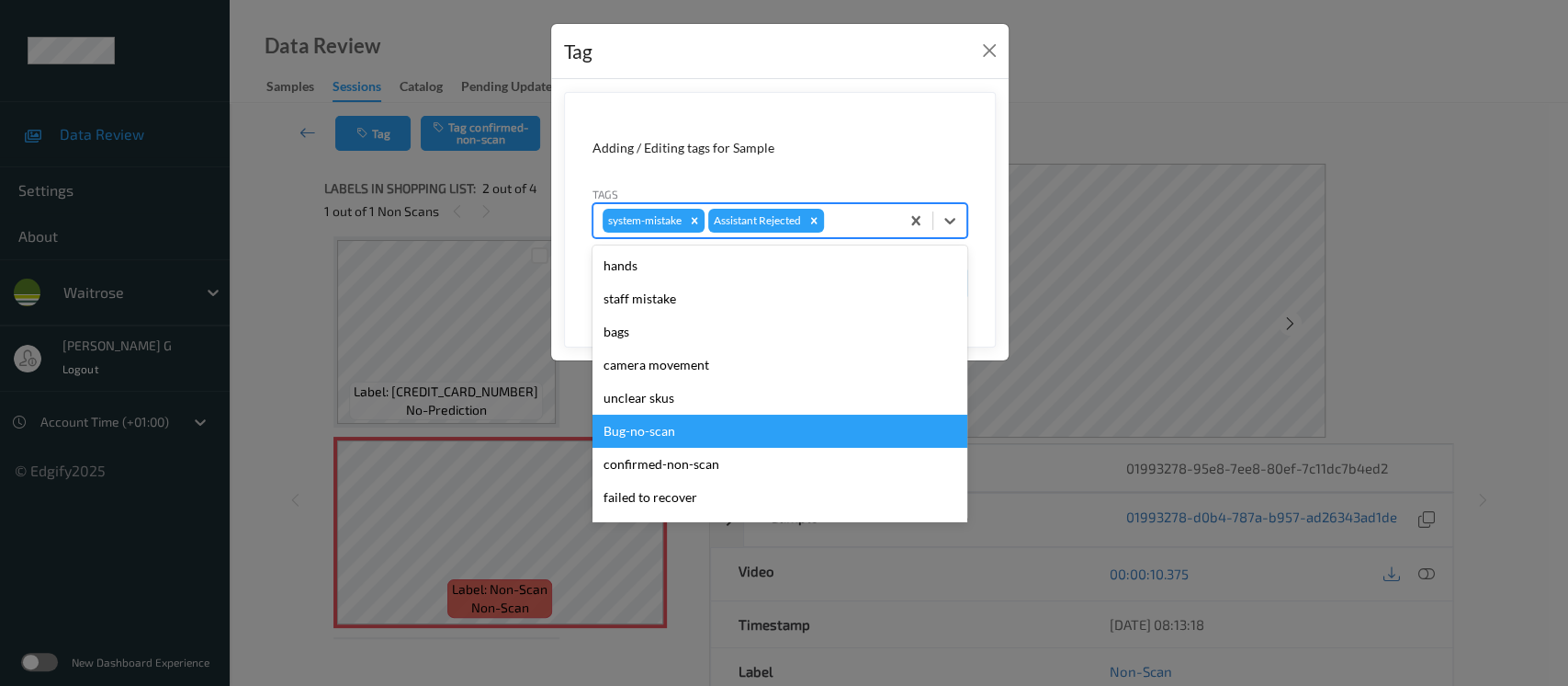
scroll to position [426, 0]
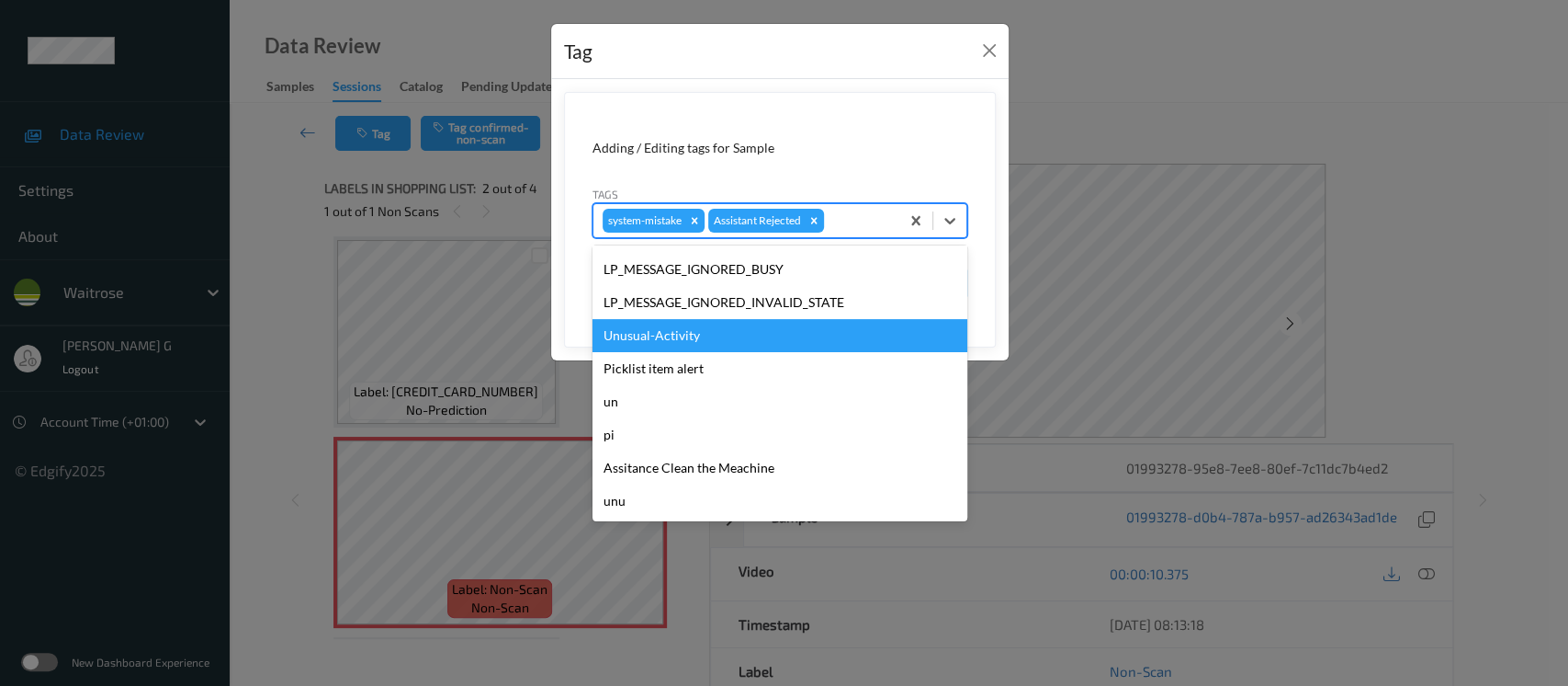
click at [661, 335] on div "Unusual-Activity" at bounding box center [779, 335] width 375 height 33
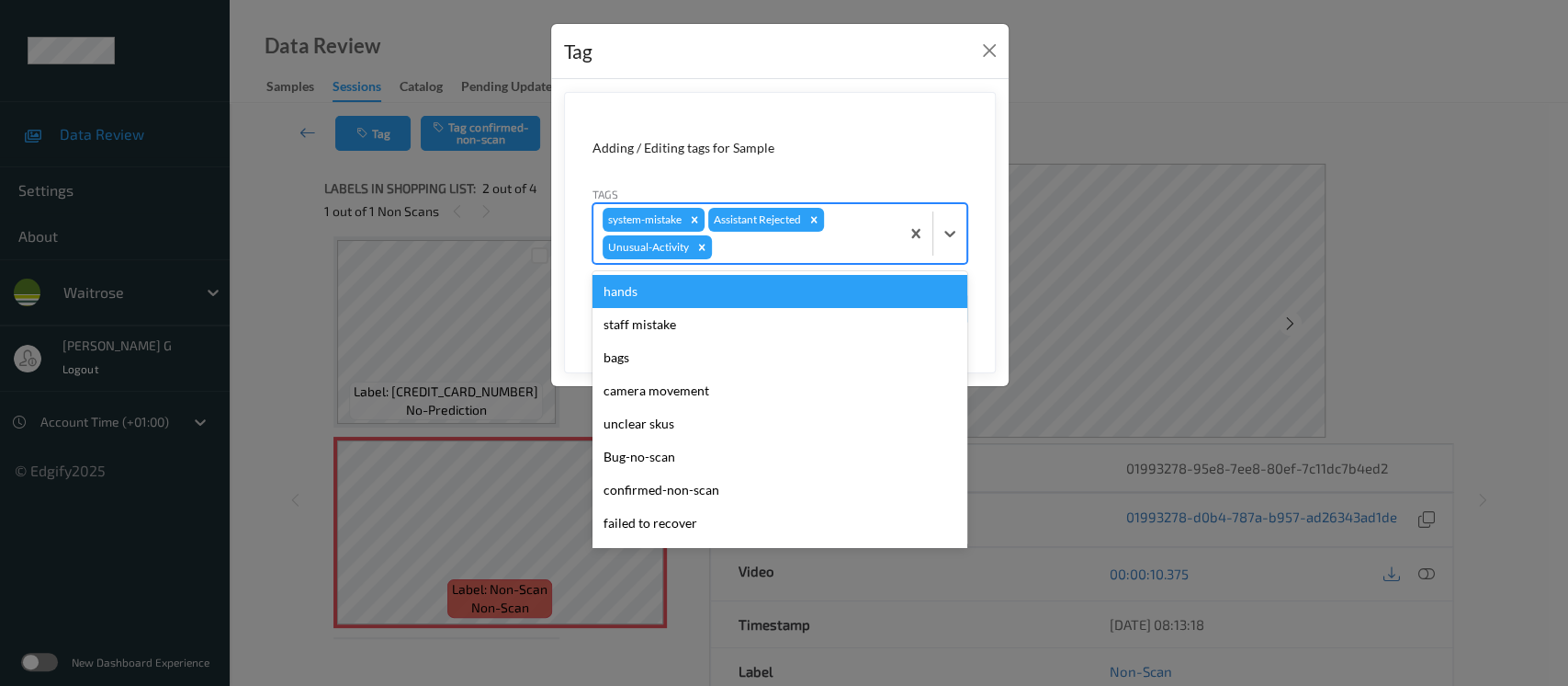
click at [838, 254] on div at bounding box center [803, 247] width 174 height 22
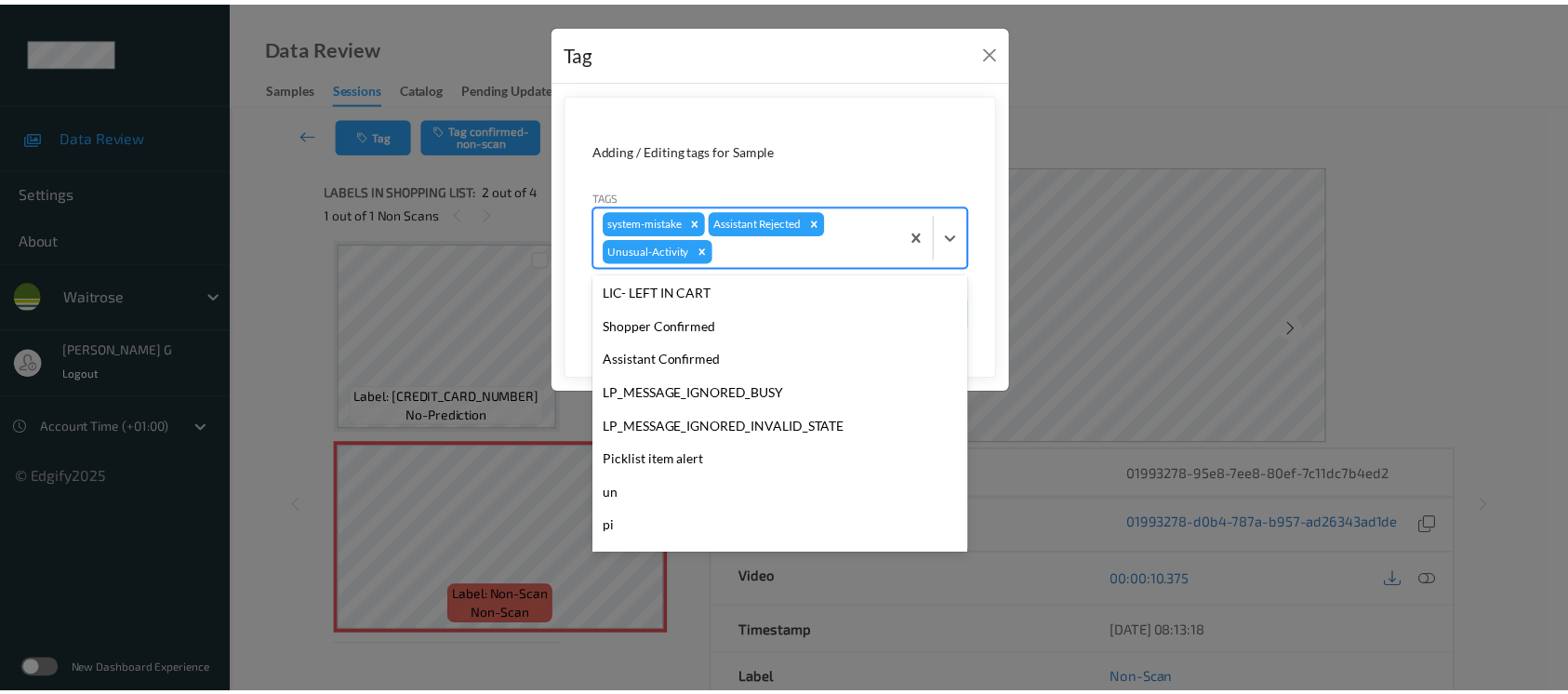
scroll to position [397, 0]
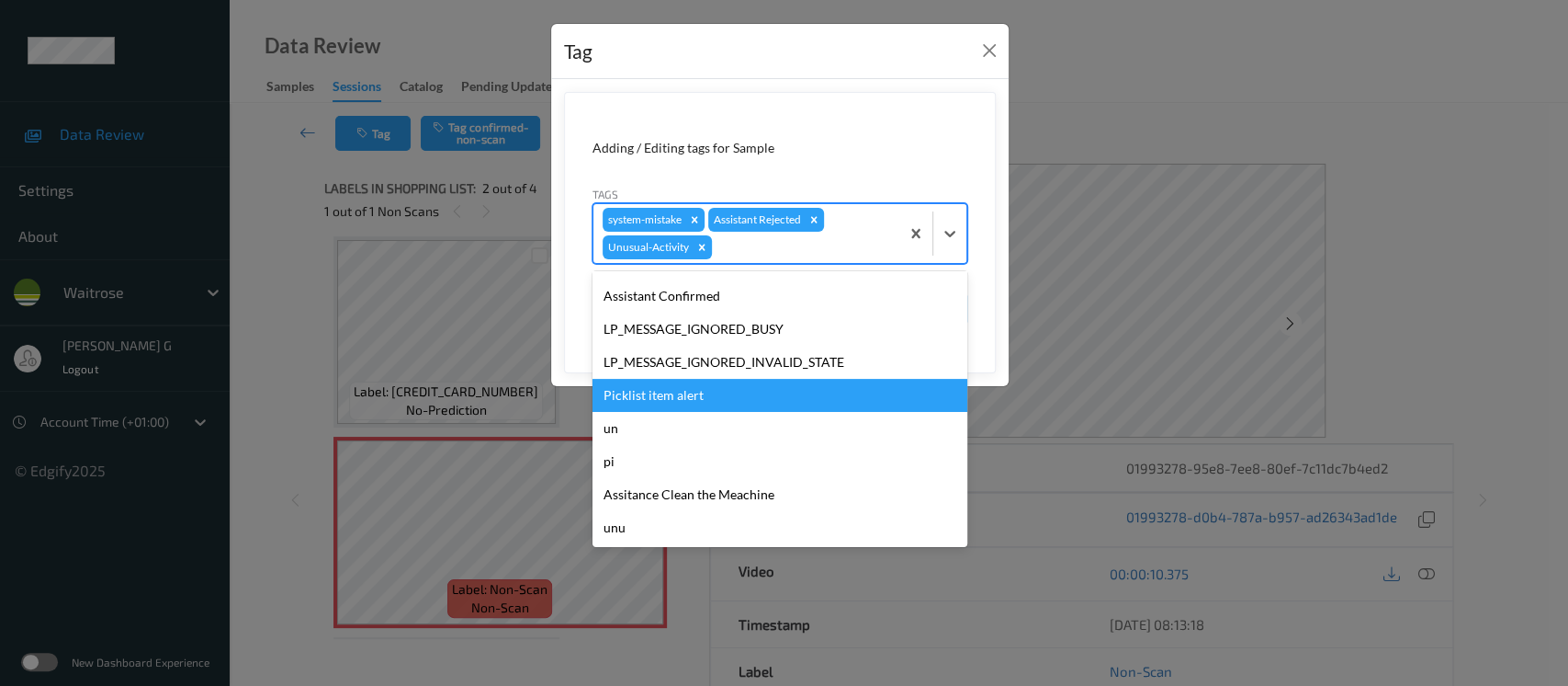
click at [661, 405] on div "Picklist item alert" at bounding box center [779, 395] width 375 height 33
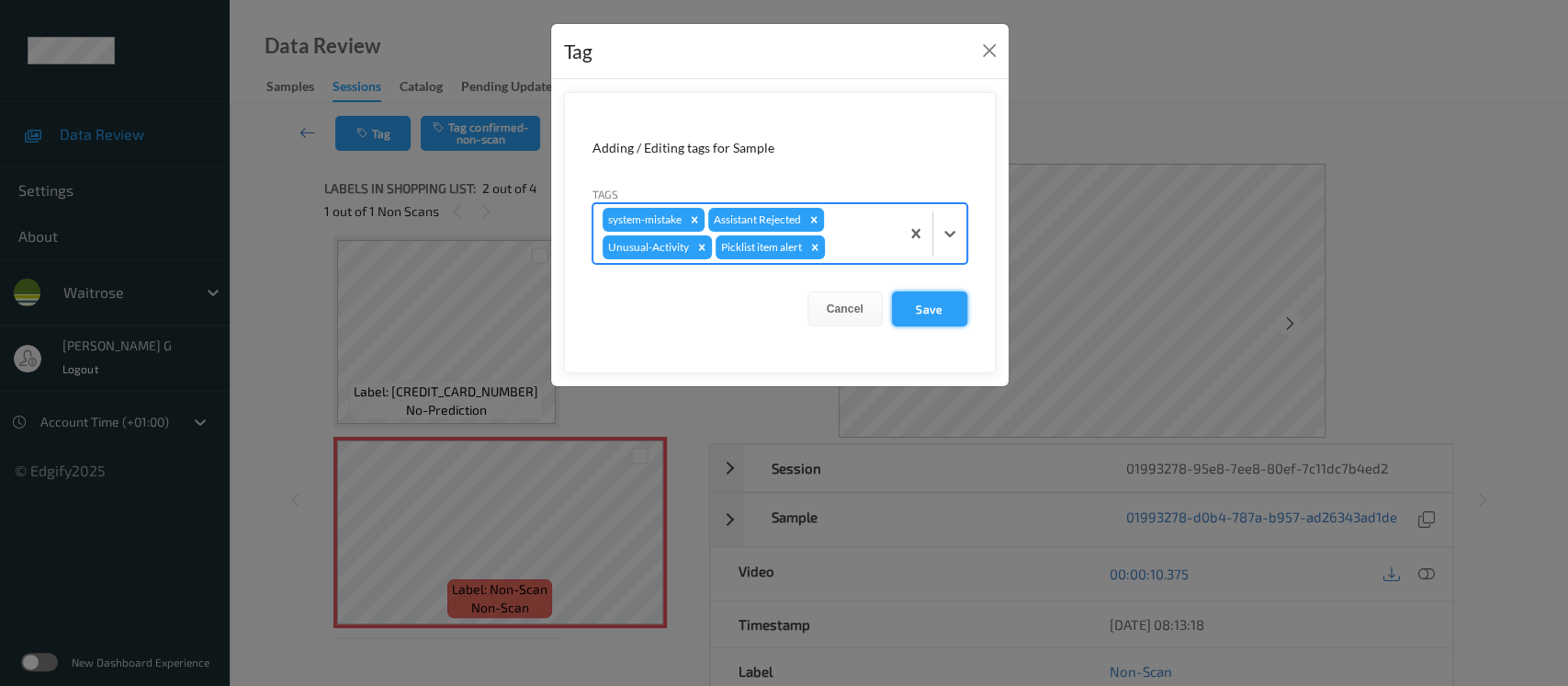
click at [940, 316] on button "Save" at bounding box center [929, 308] width 75 height 35
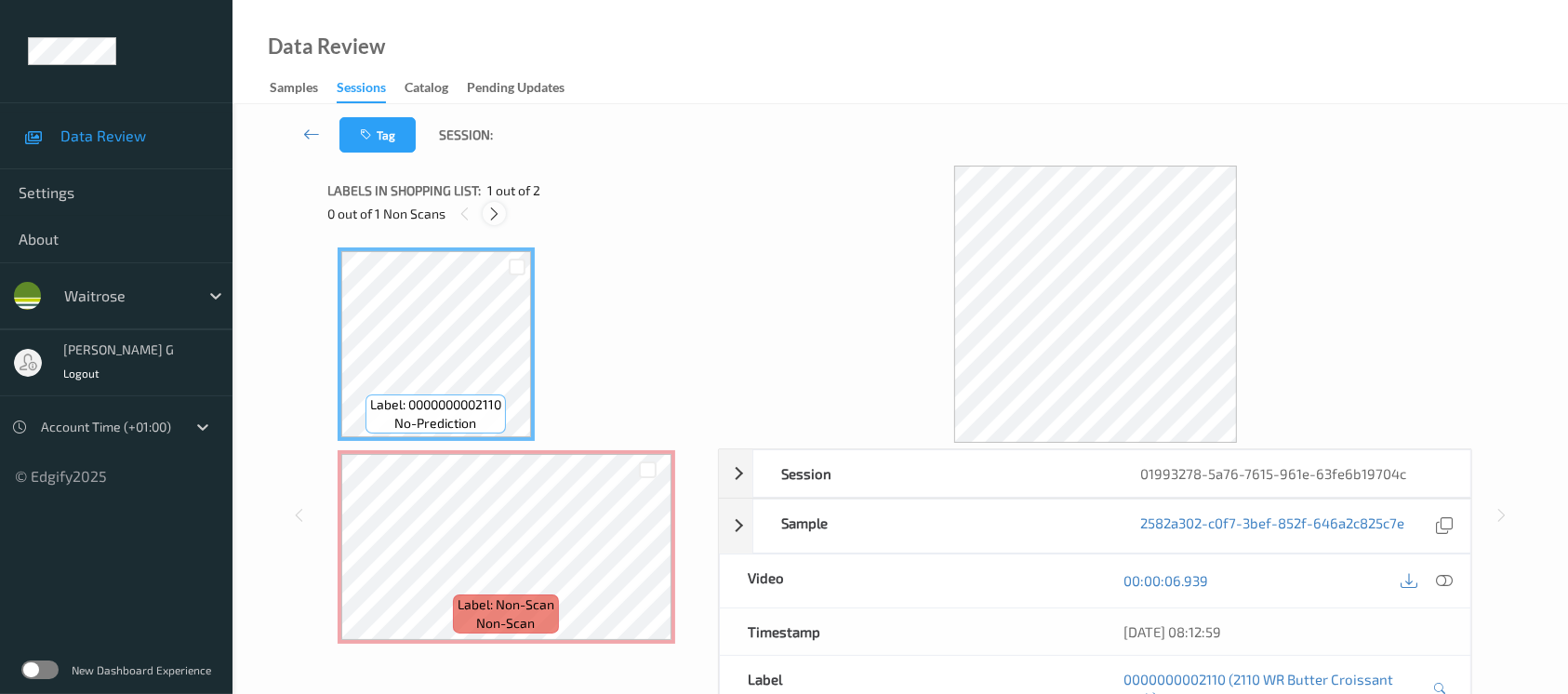
click at [499, 219] on icon at bounding box center [494, 214] width 16 height 17
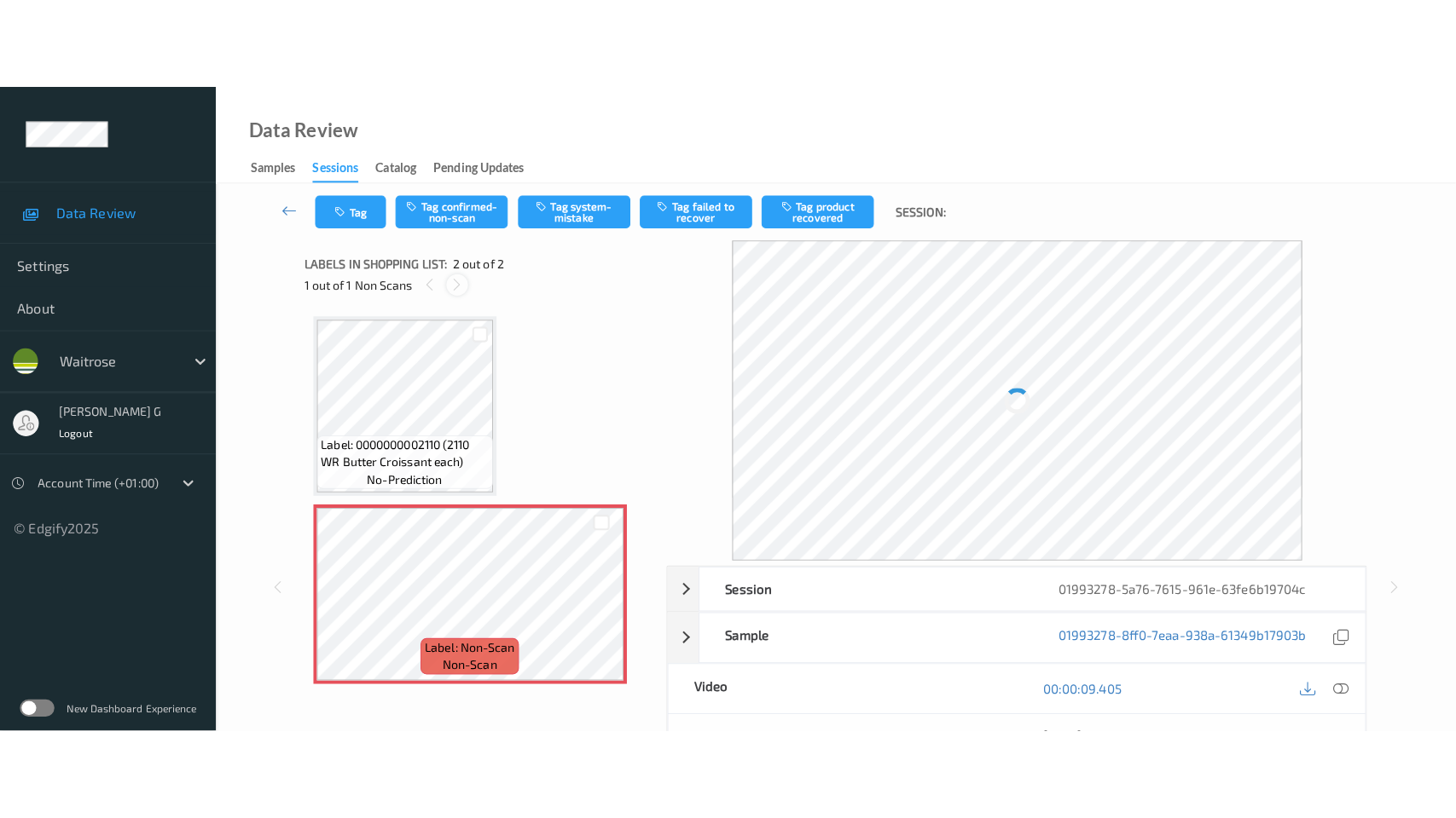
scroll to position [4, 0]
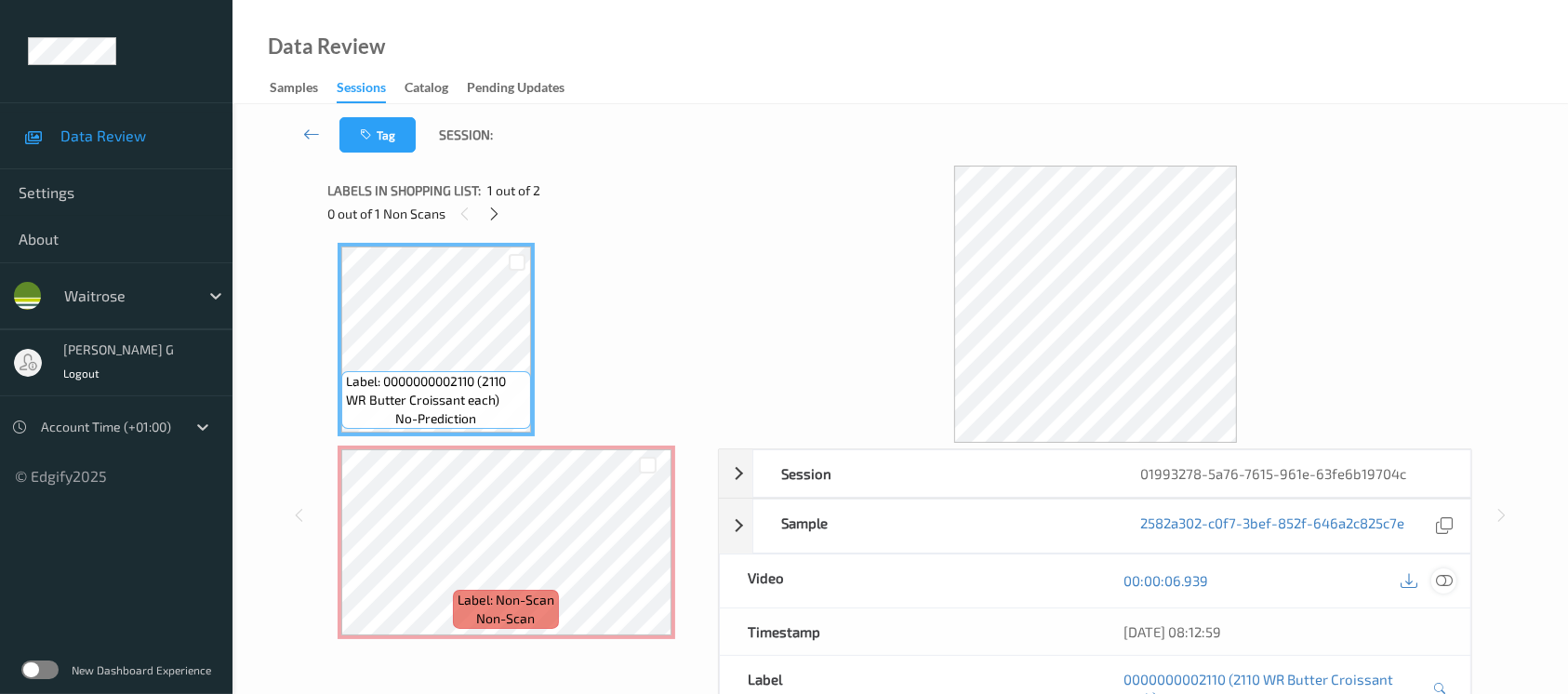
click at [1446, 578] on icon at bounding box center [1445, 580] width 17 height 17
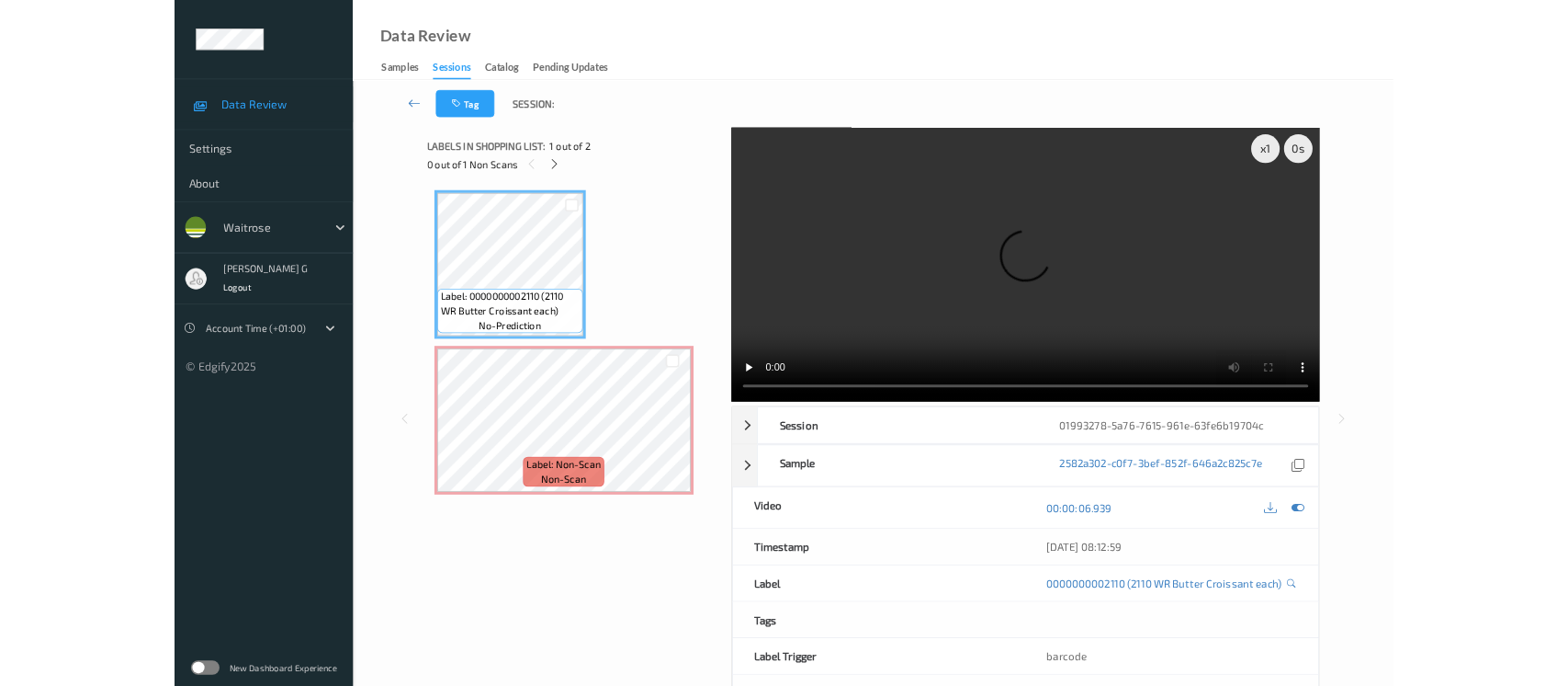
scroll to position [0, 0]
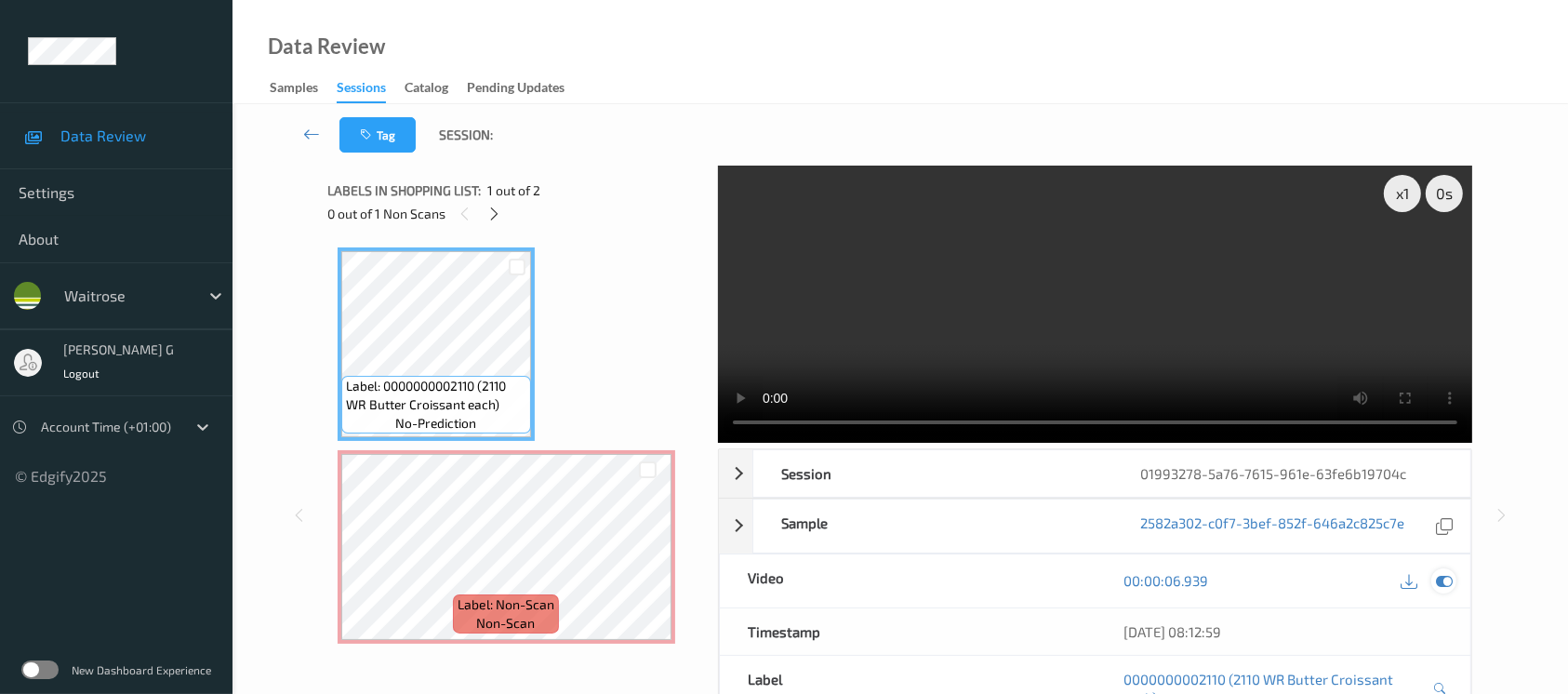
click at [1439, 572] on icon at bounding box center [1445, 580] width 17 height 17
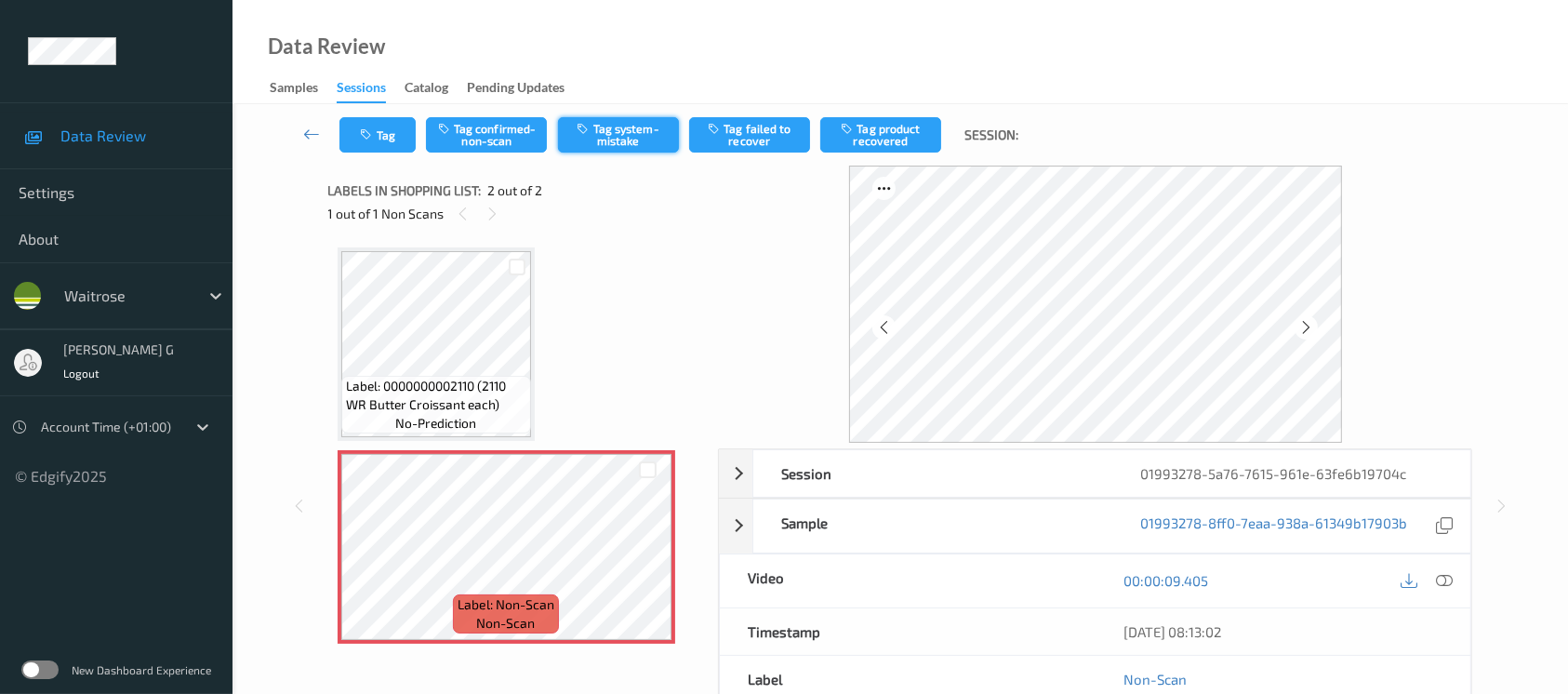
click at [630, 137] on button "Tag system-mistake" at bounding box center [618, 135] width 120 height 35
click at [368, 135] on icon "button" at bounding box center [368, 135] width 16 height 13
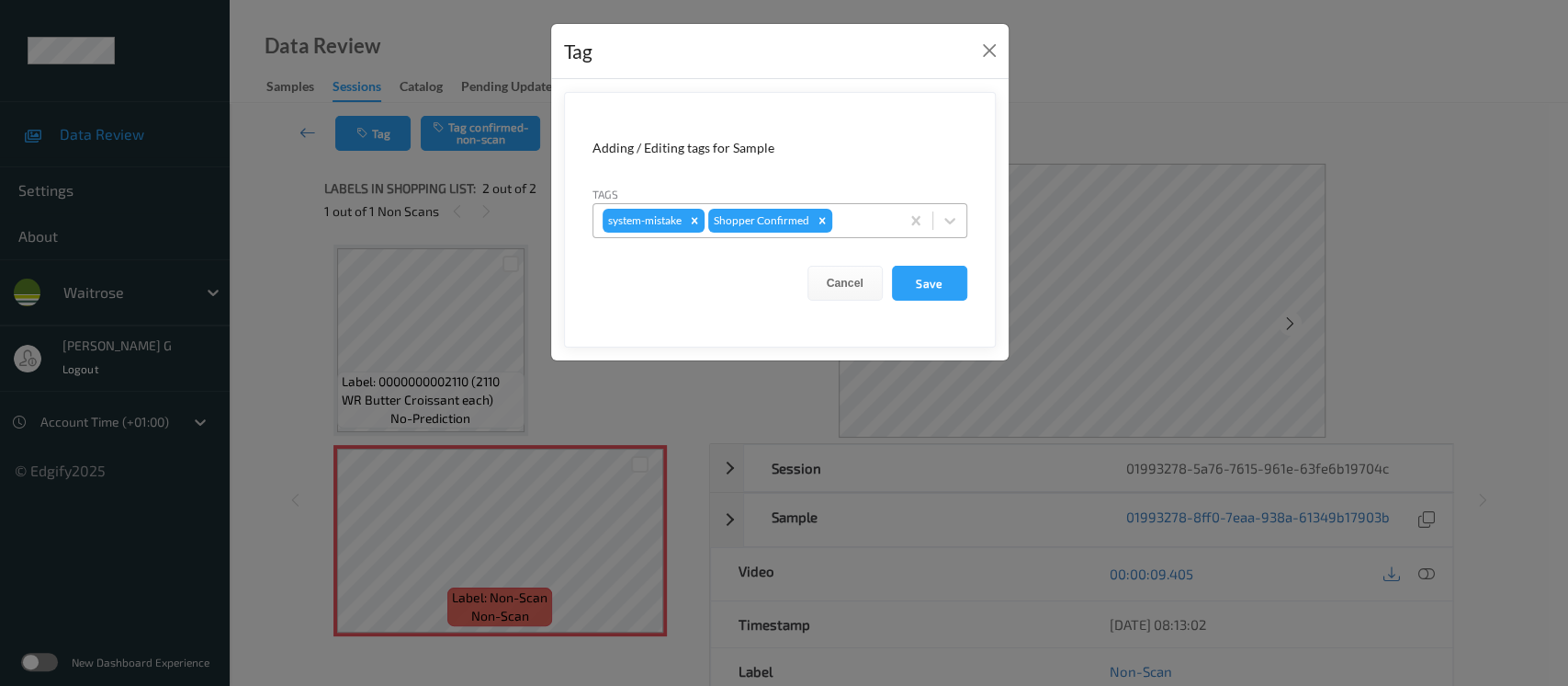
click at [866, 220] on div at bounding box center [863, 221] width 54 height 22
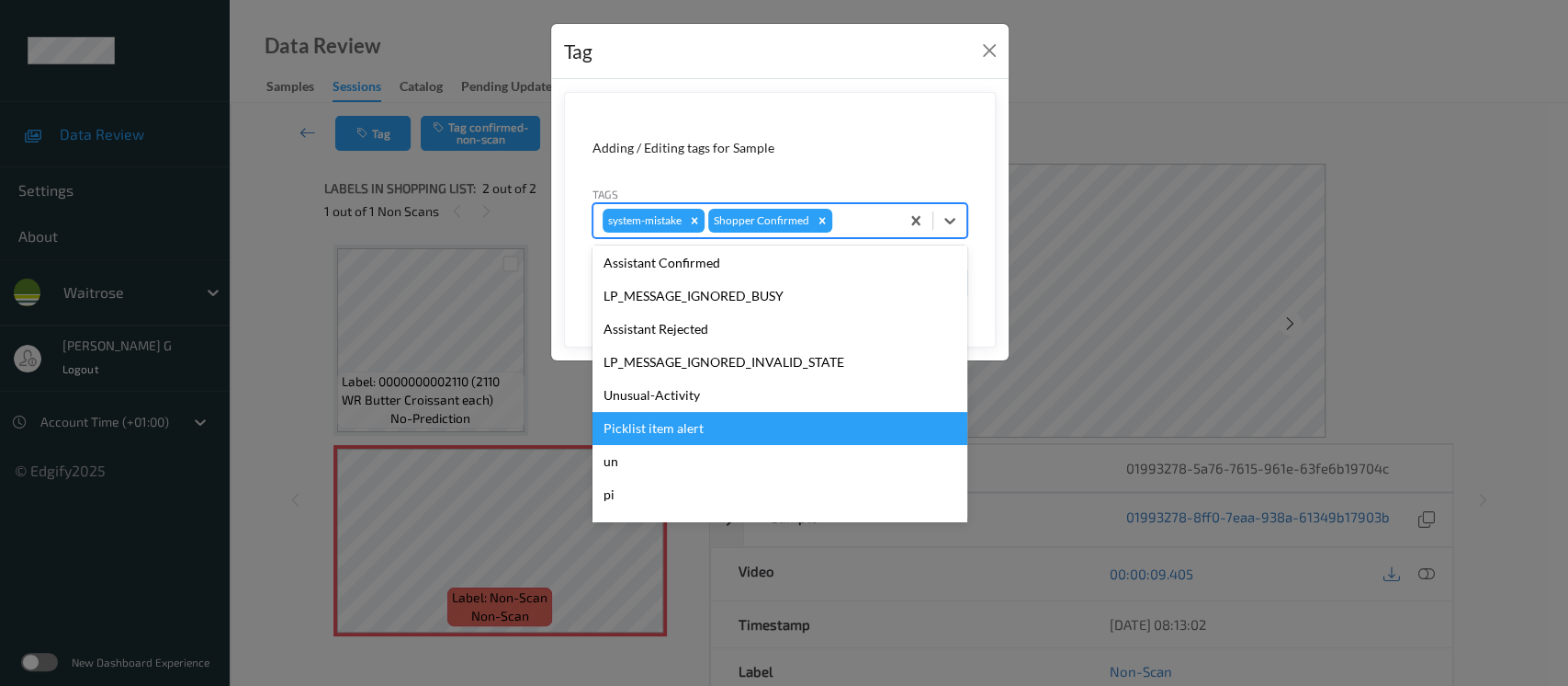
scroll to position [426, 0]
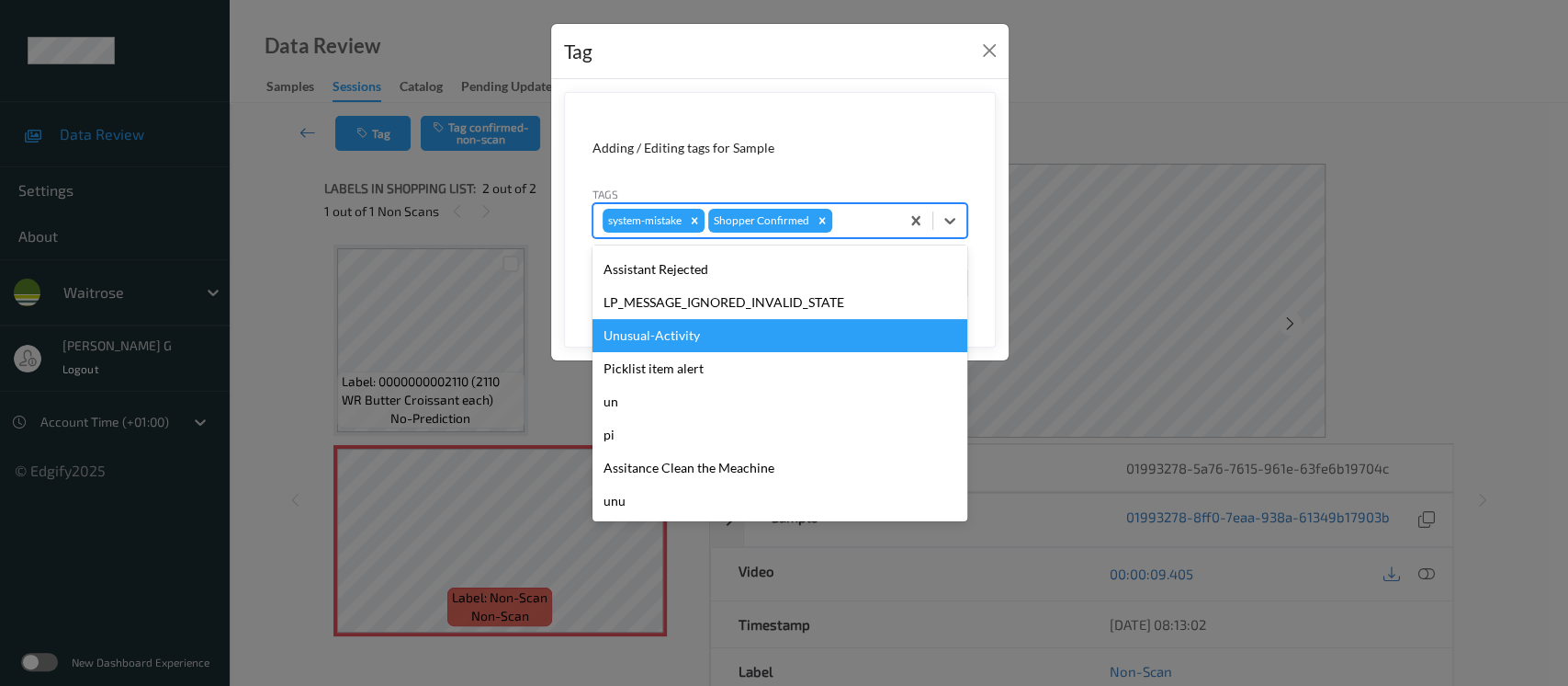
click at [699, 348] on div "Unusual-Activity" at bounding box center [779, 335] width 375 height 33
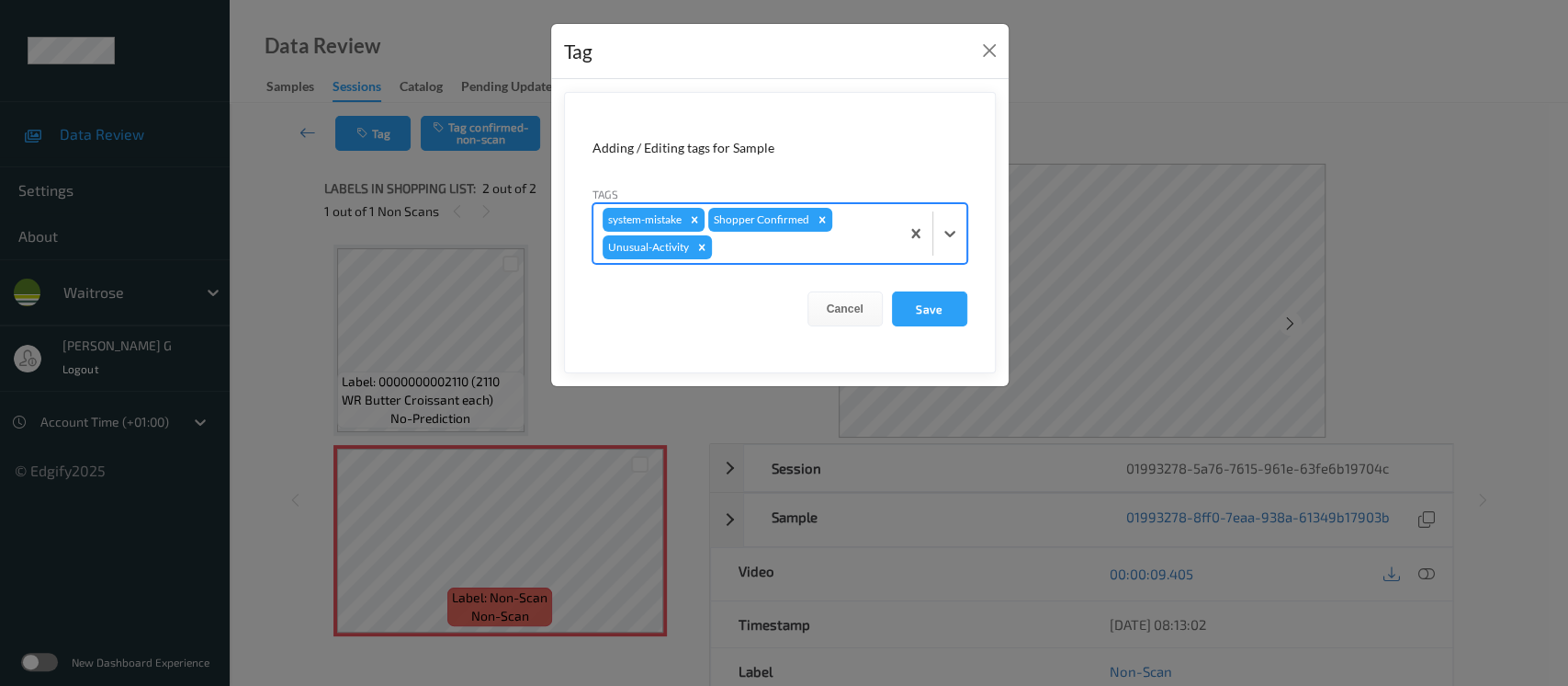
click at [826, 256] on div at bounding box center [803, 247] width 174 height 22
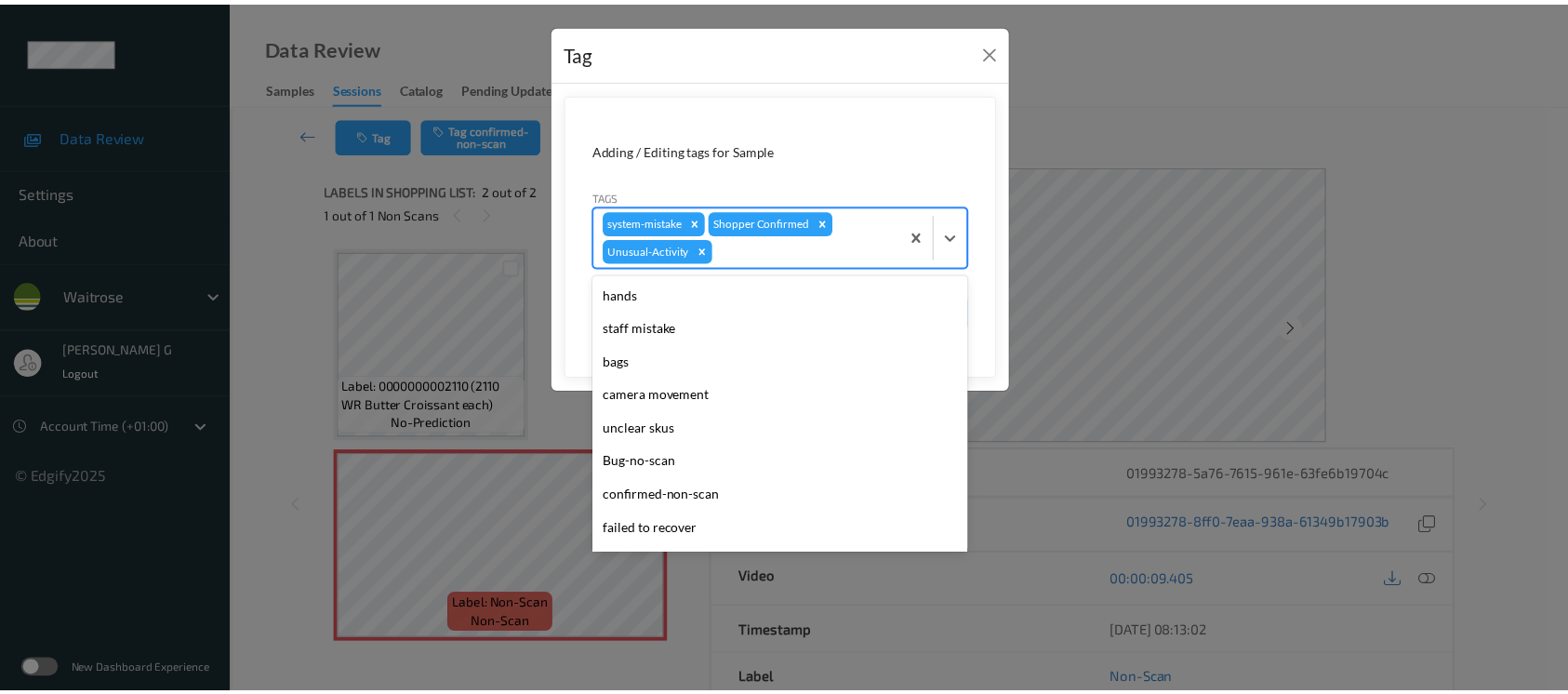
scroll to position [397, 0]
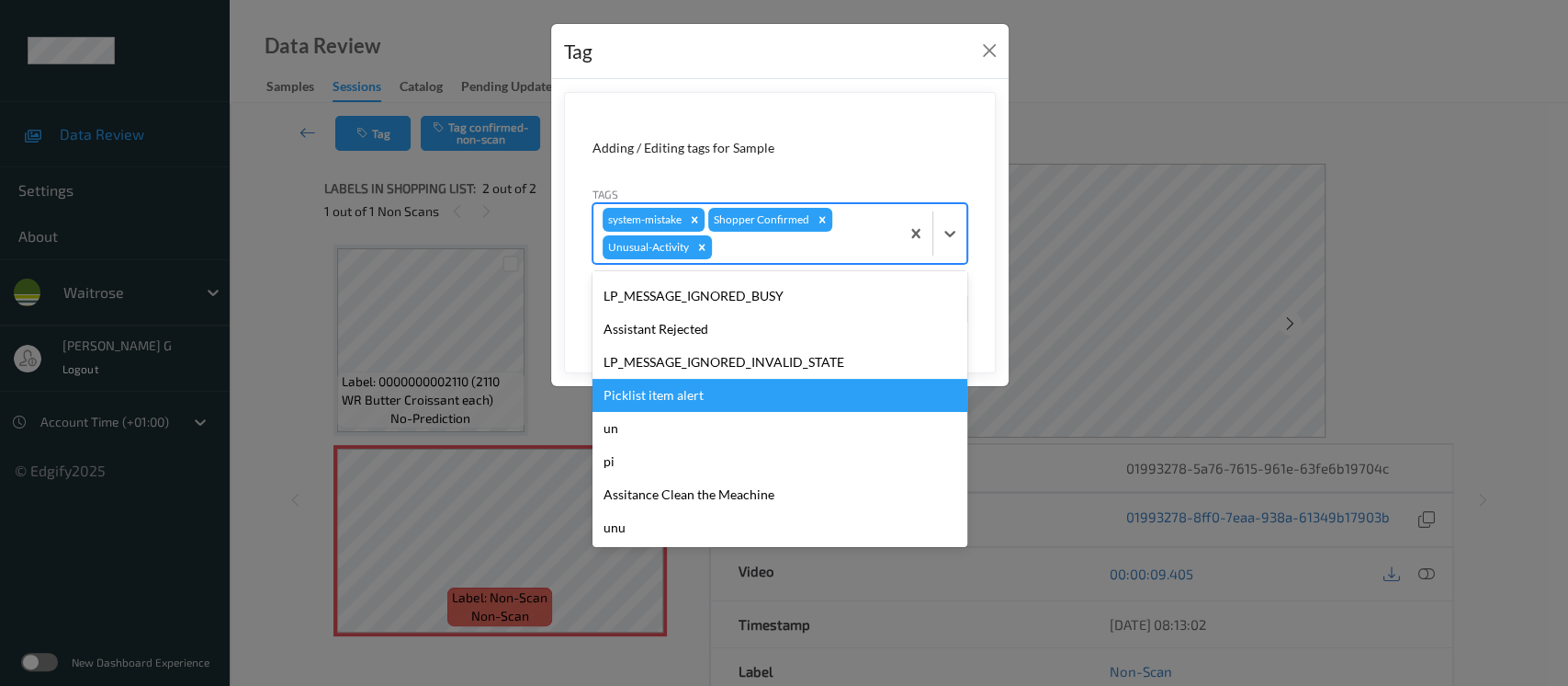
click at [688, 400] on div "Picklist item alert" at bounding box center [779, 395] width 375 height 33
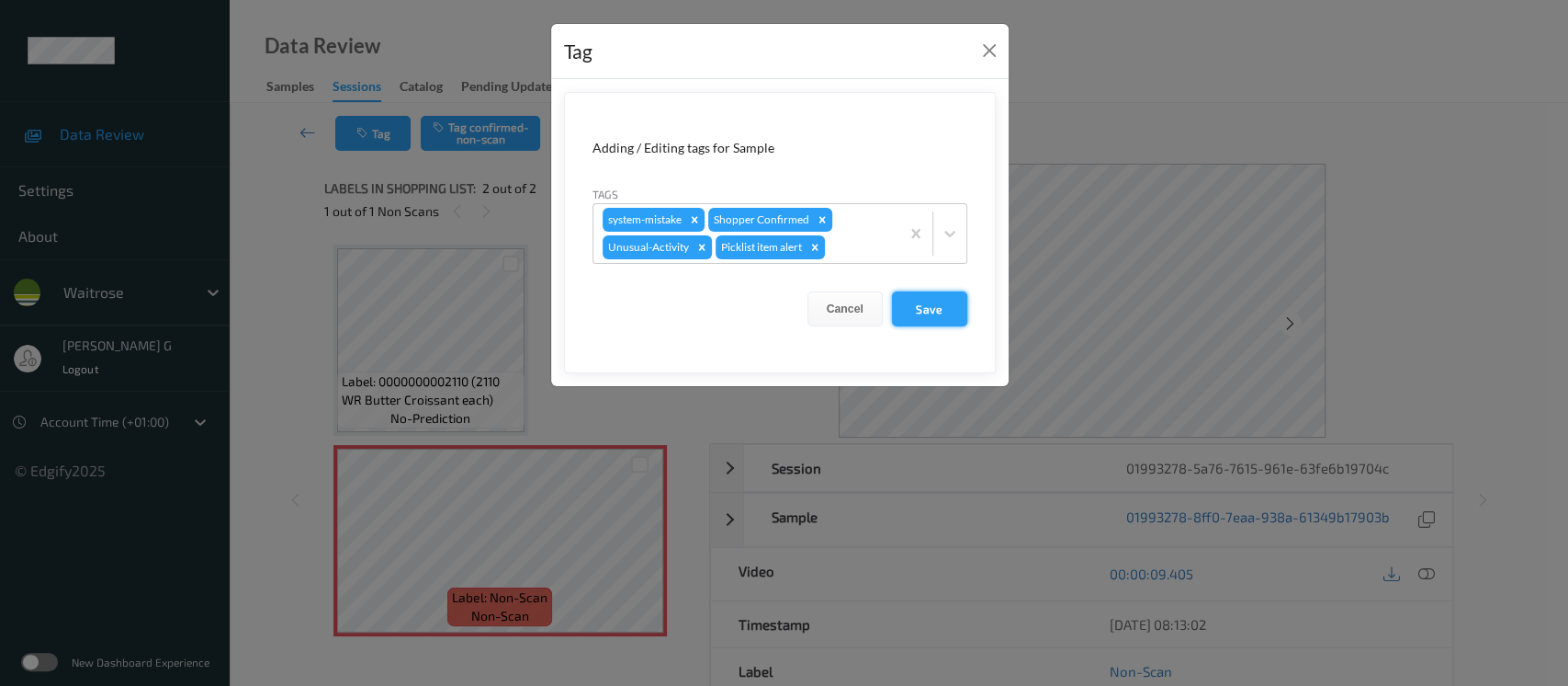
click at [915, 306] on button "Save" at bounding box center [929, 308] width 75 height 35
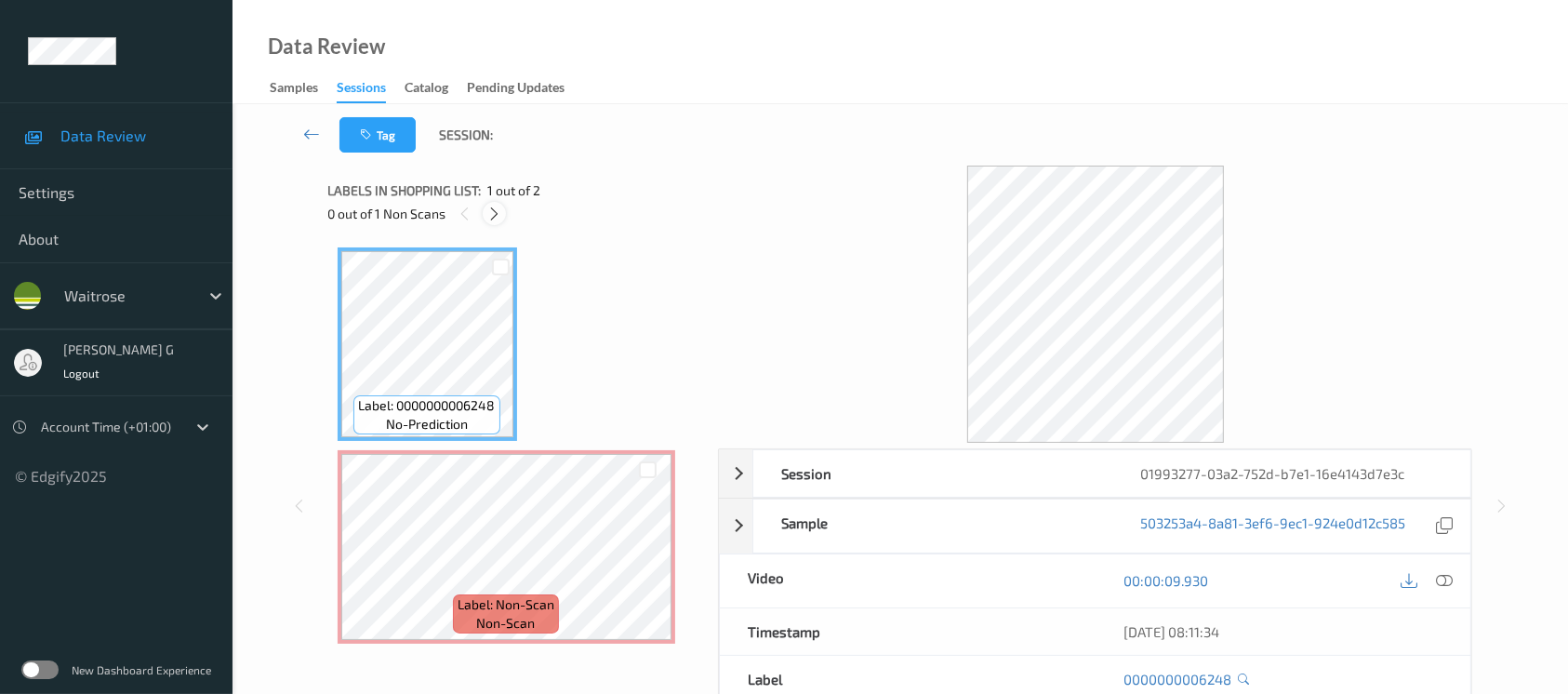
click at [491, 212] on icon at bounding box center [494, 214] width 16 height 17
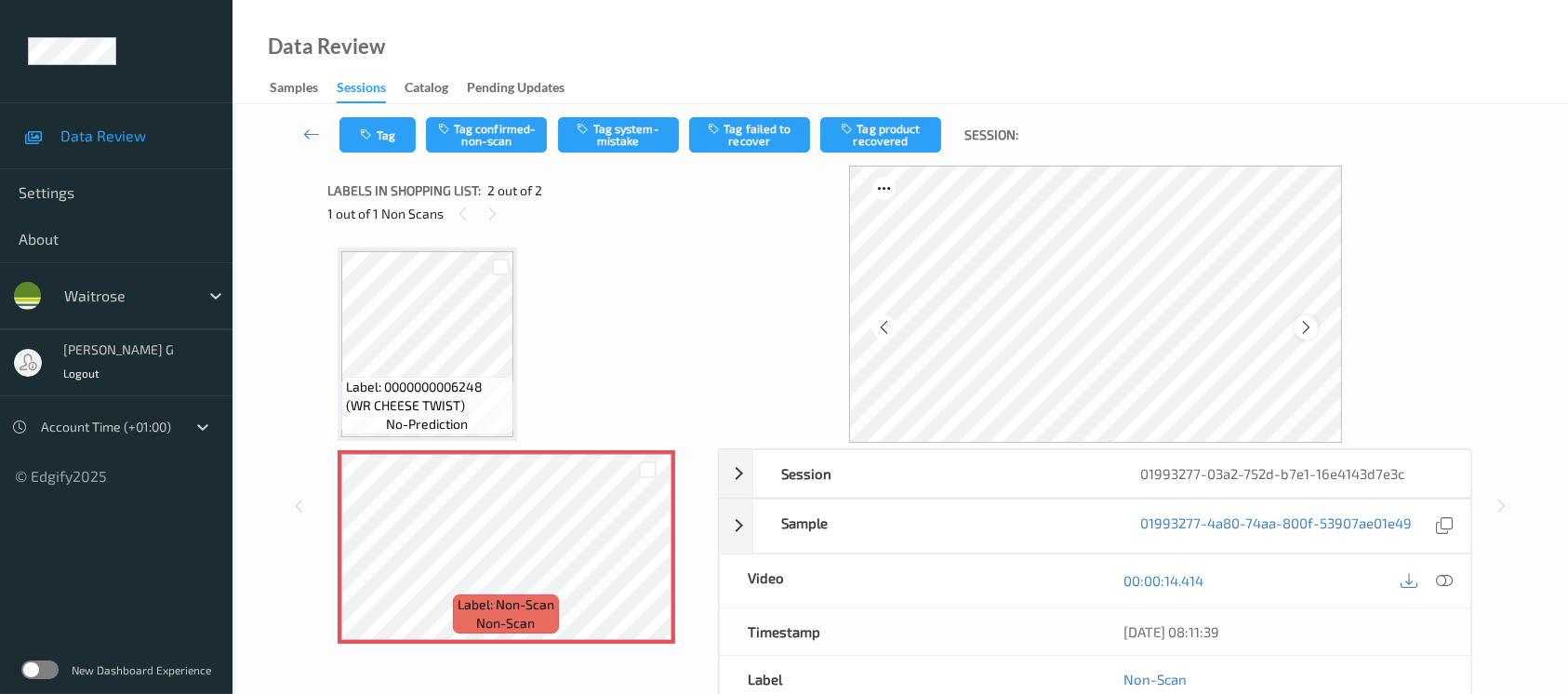
click at [1310, 320] on icon at bounding box center [1306, 327] width 16 height 17
click at [1440, 578] on icon at bounding box center [1445, 580] width 17 height 17
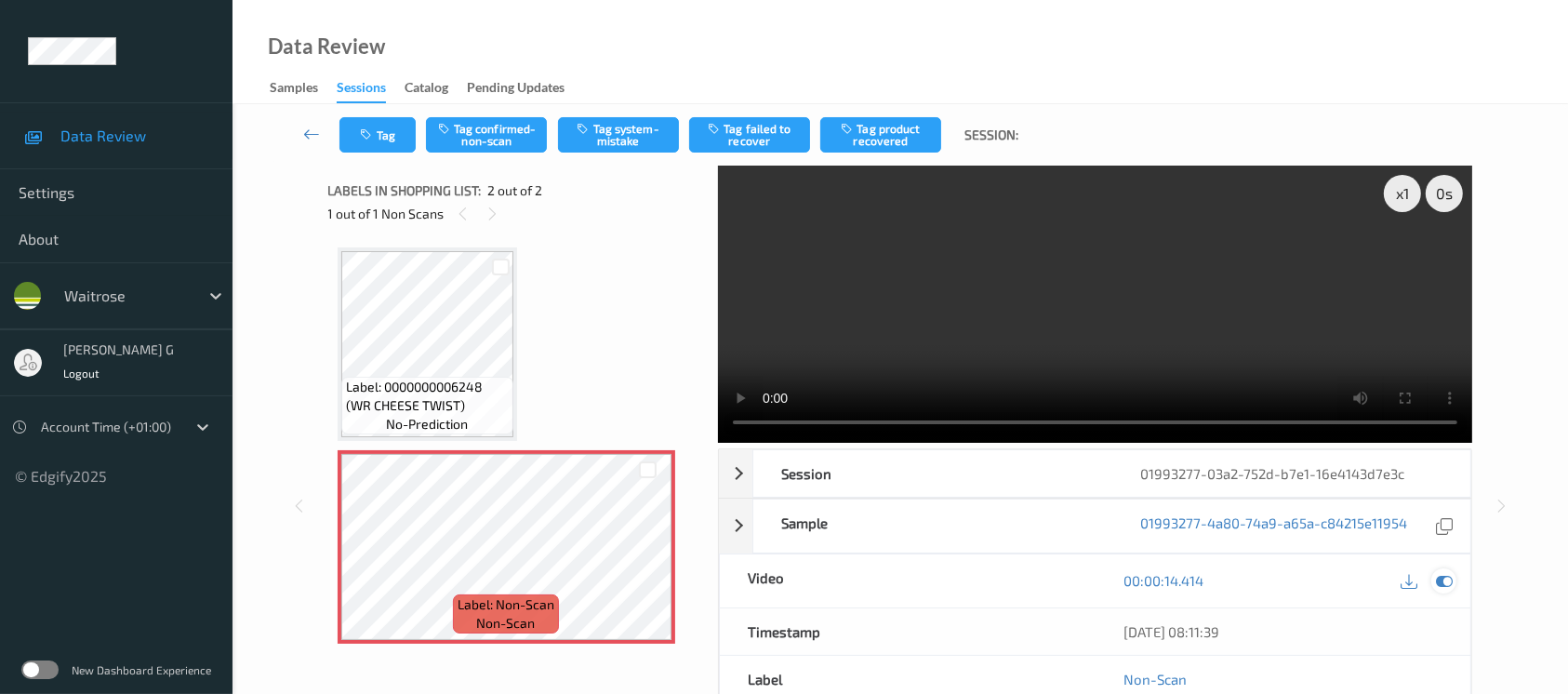
click at [1450, 582] on icon at bounding box center [1445, 580] width 17 height 17
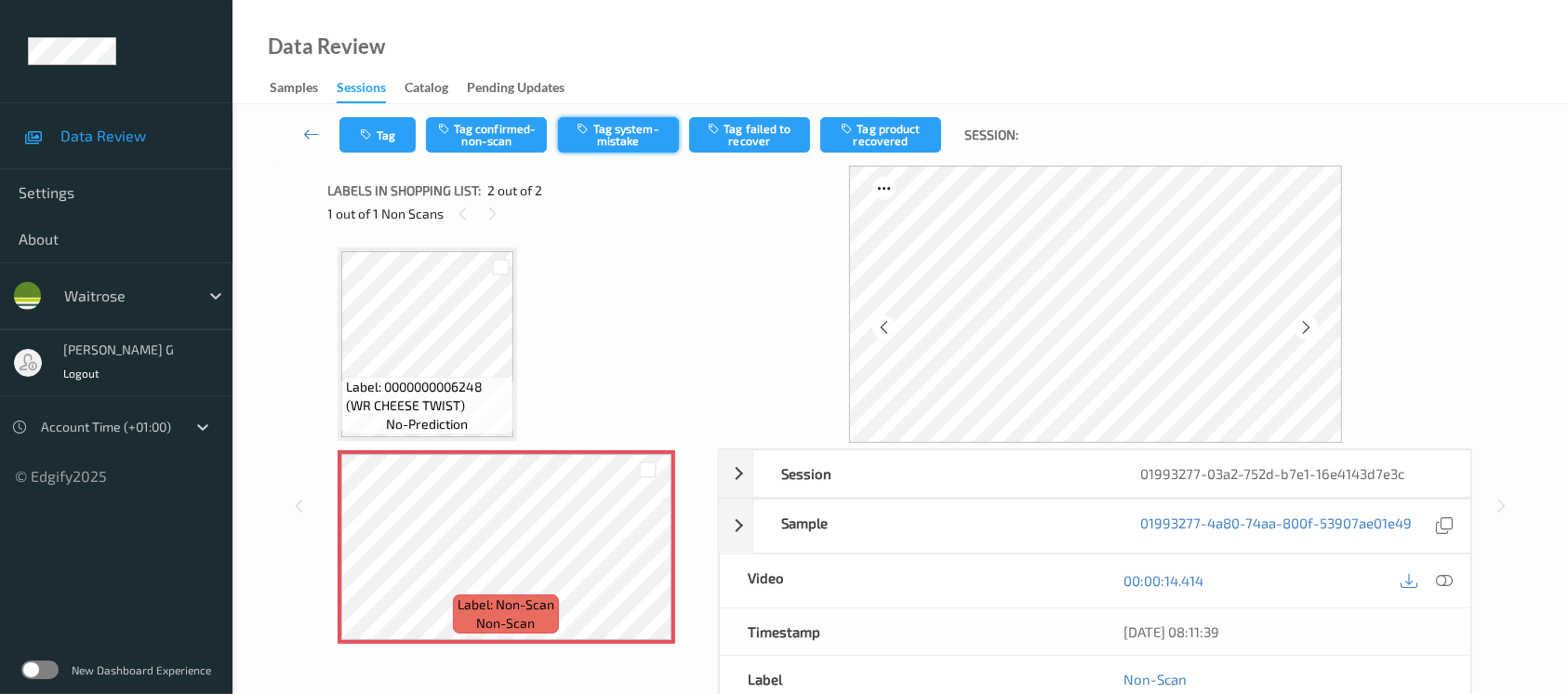
click at [603, 123] on button "Tag system-mistake" at bounding box center [618, 135] width 120 height 35
click at [370, 128] on icon "button" at bounding box center [368, 135] width 16 height 13
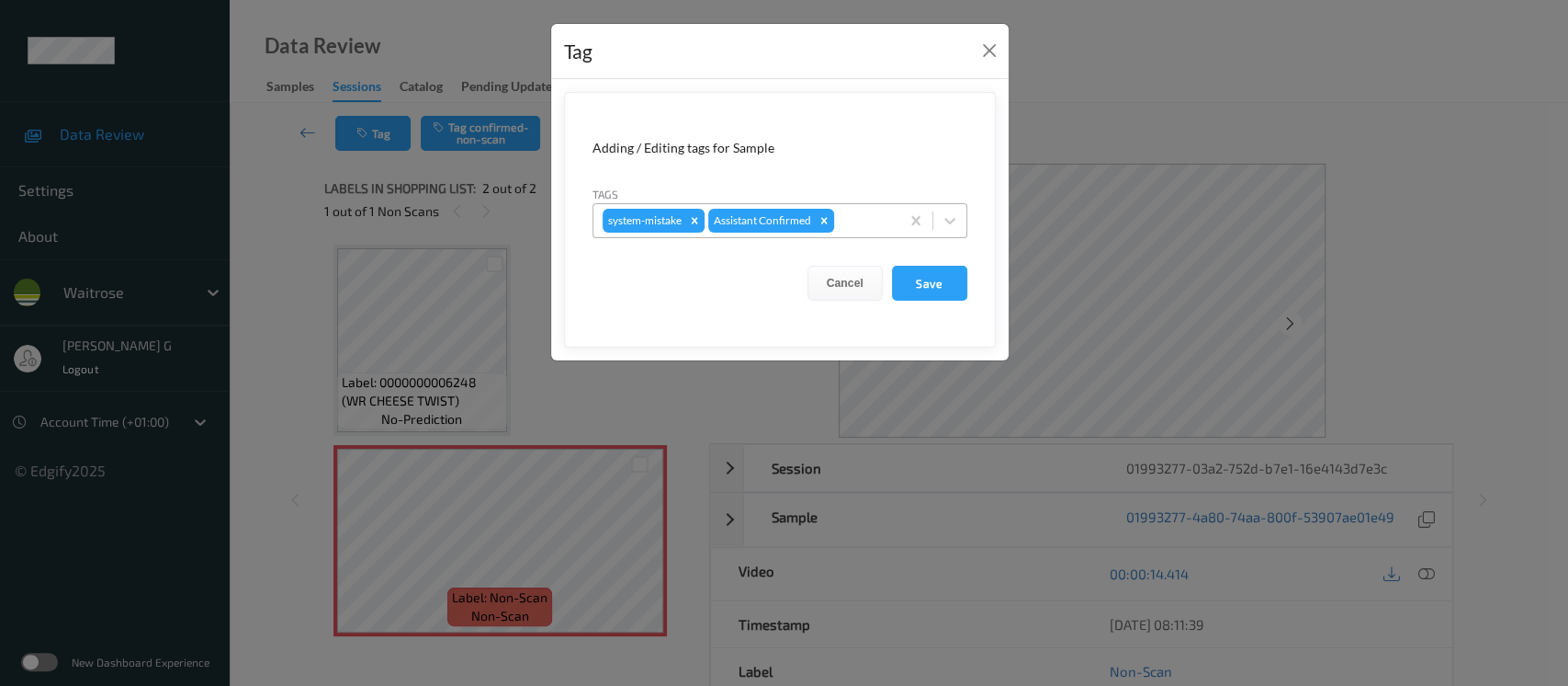
click at [850, 218] on div at bounding box center [864, 221] width 52 height 22
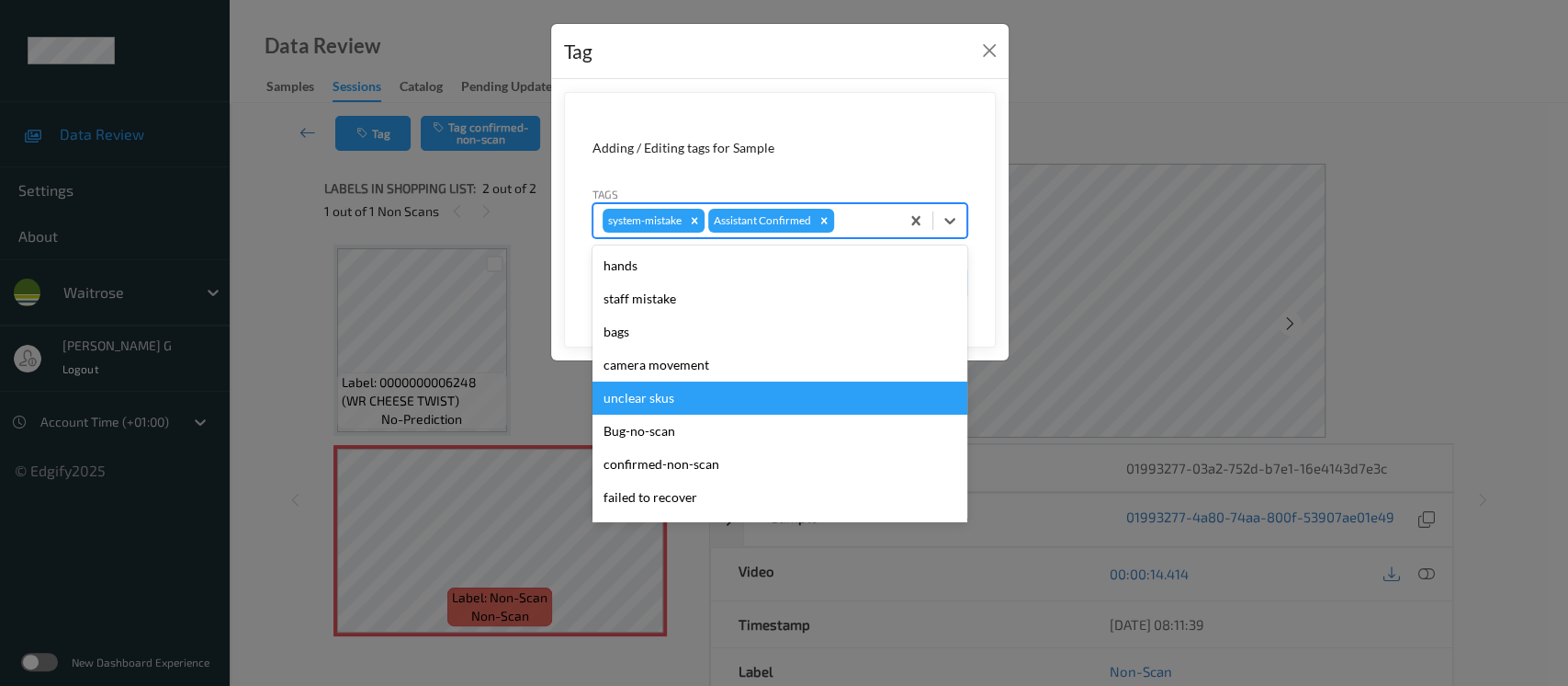
scroll to position [426, 0]
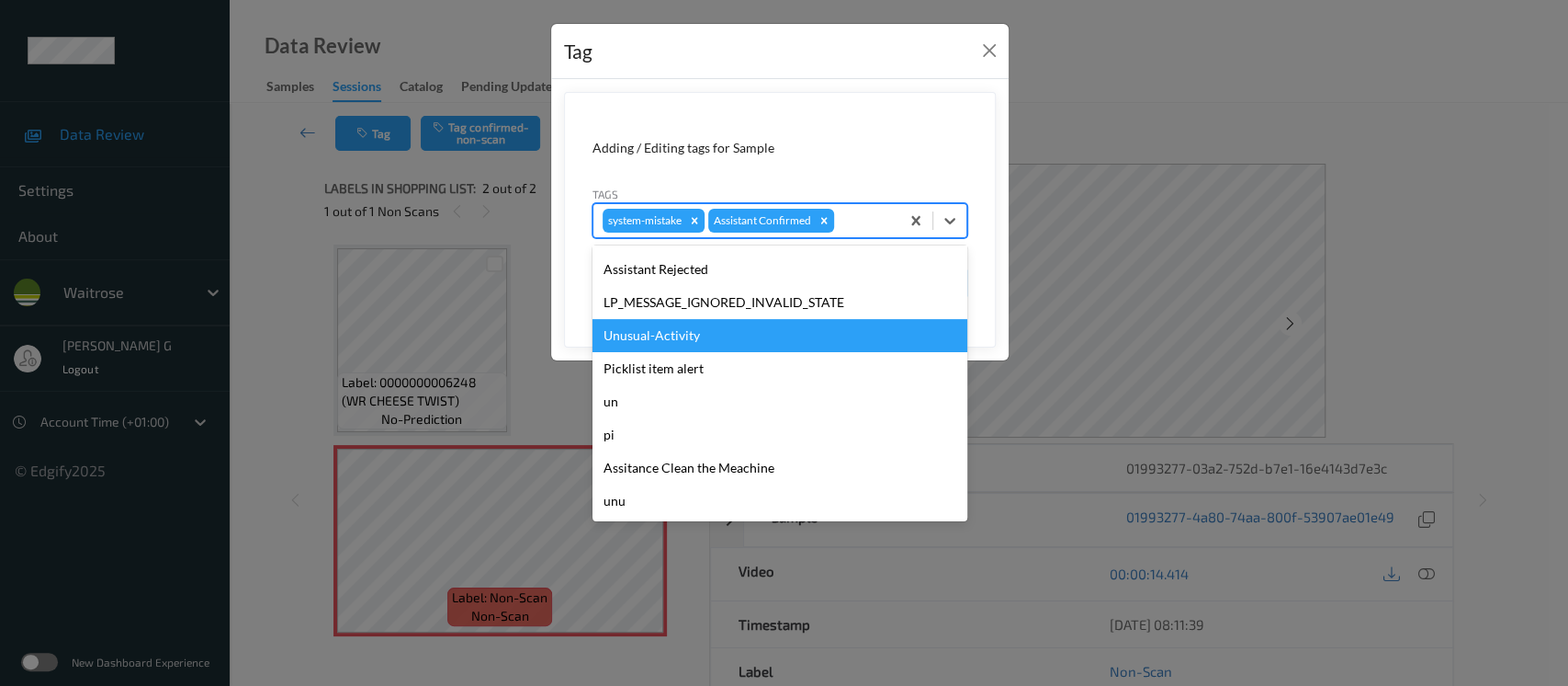
click at [661, 340] on div "Unusual-Activity" at bounding box center [779, 335] width 375 height 33
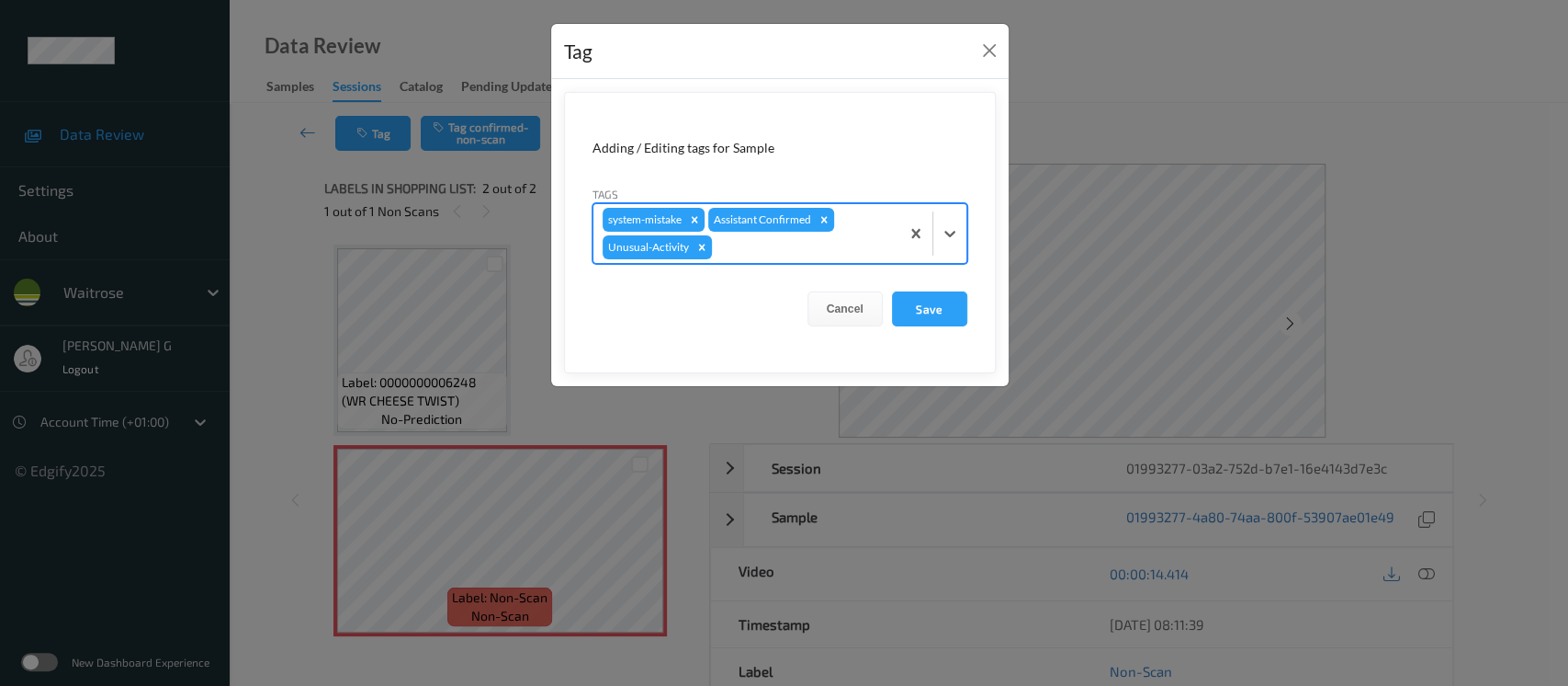
click at [870, 230] on div "system-mistake Assistant Confirmed Unusual-Activity" at bounding box center [746, 233] width 306 height 59
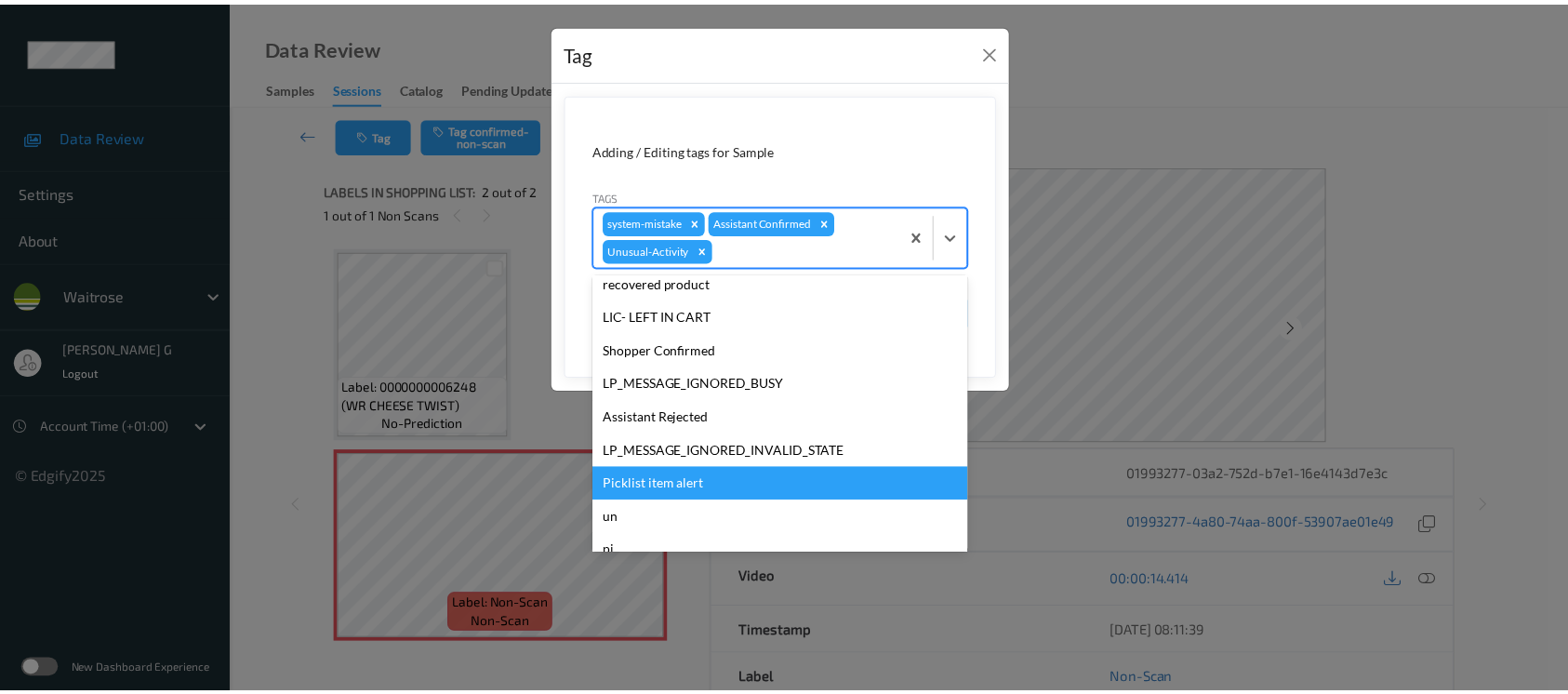
scroll to position [397, 0]
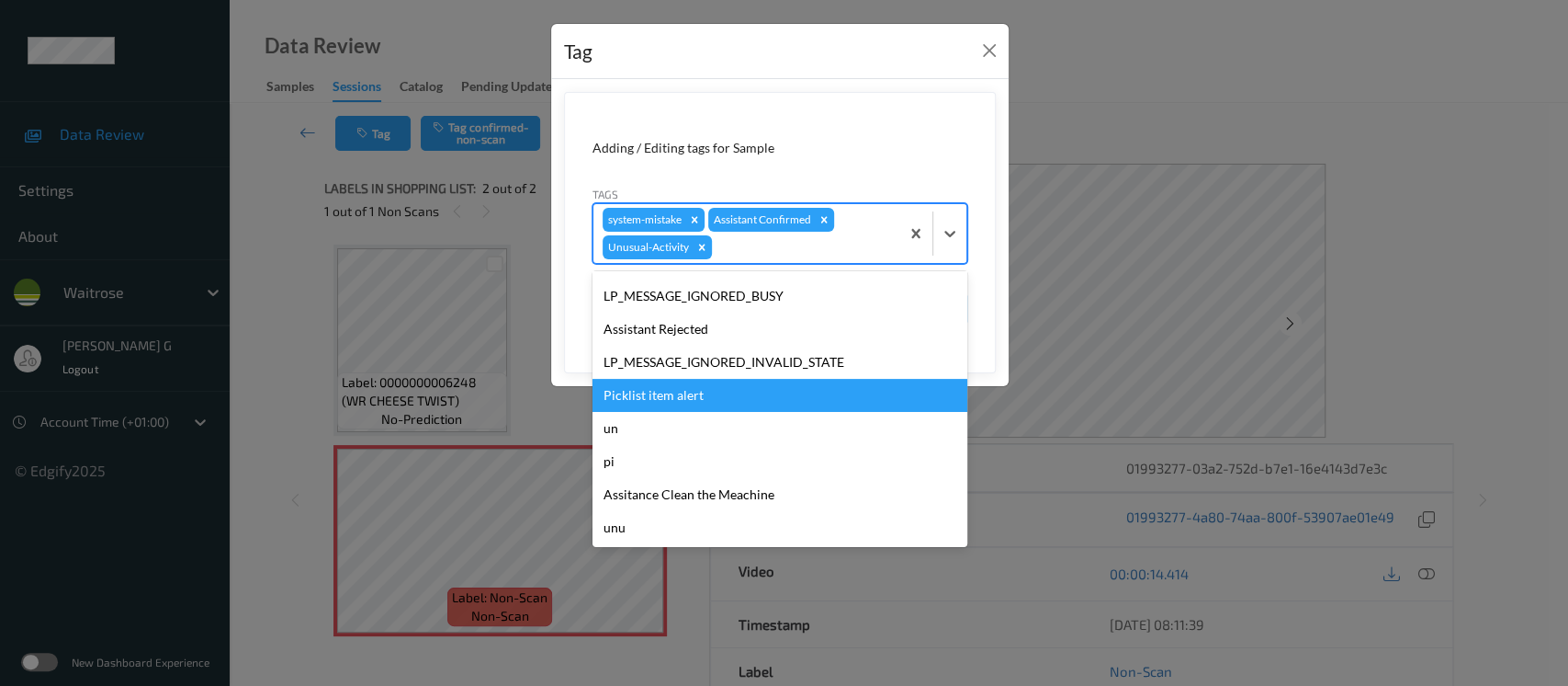
click at [654, 395] on div "Picklist item alert" at bounding box center [779, 395] width 375 height 33
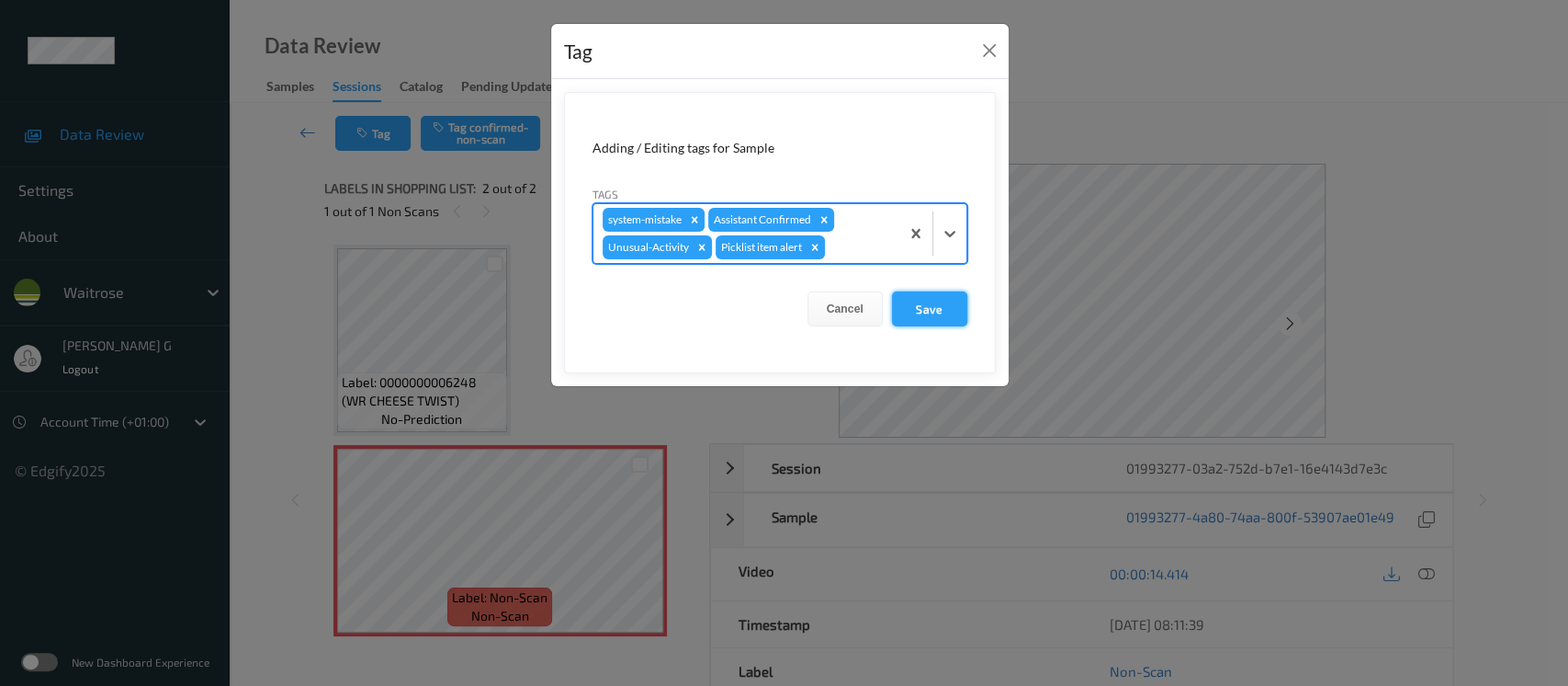
click at [917, 299] on button "Save" at bounding box center [929, 308] width 75 height 35
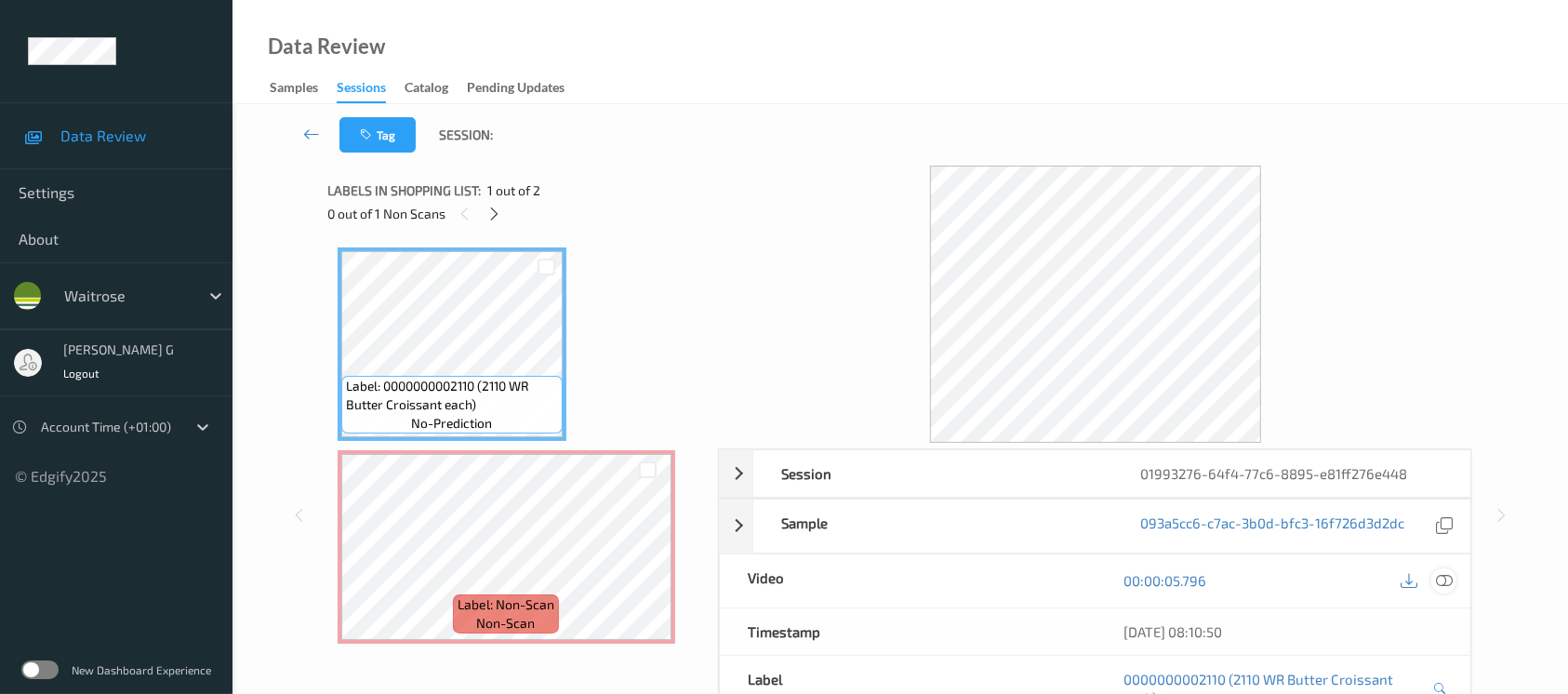
click at [1439, 587] on icon at bounding box center [1445, 580] width 17 height 17
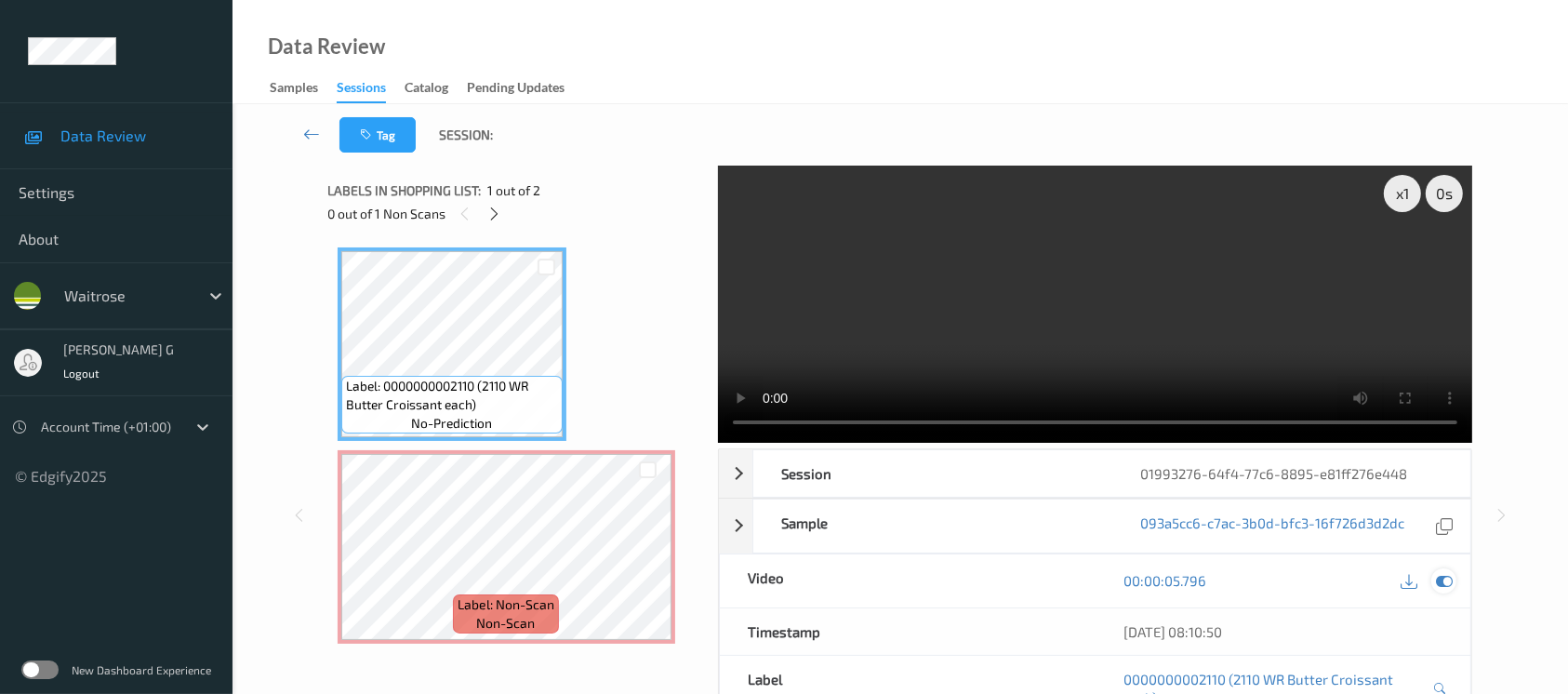
click at [1445, 583] on icon at bounding box center [1445, 580] width 17 height 17
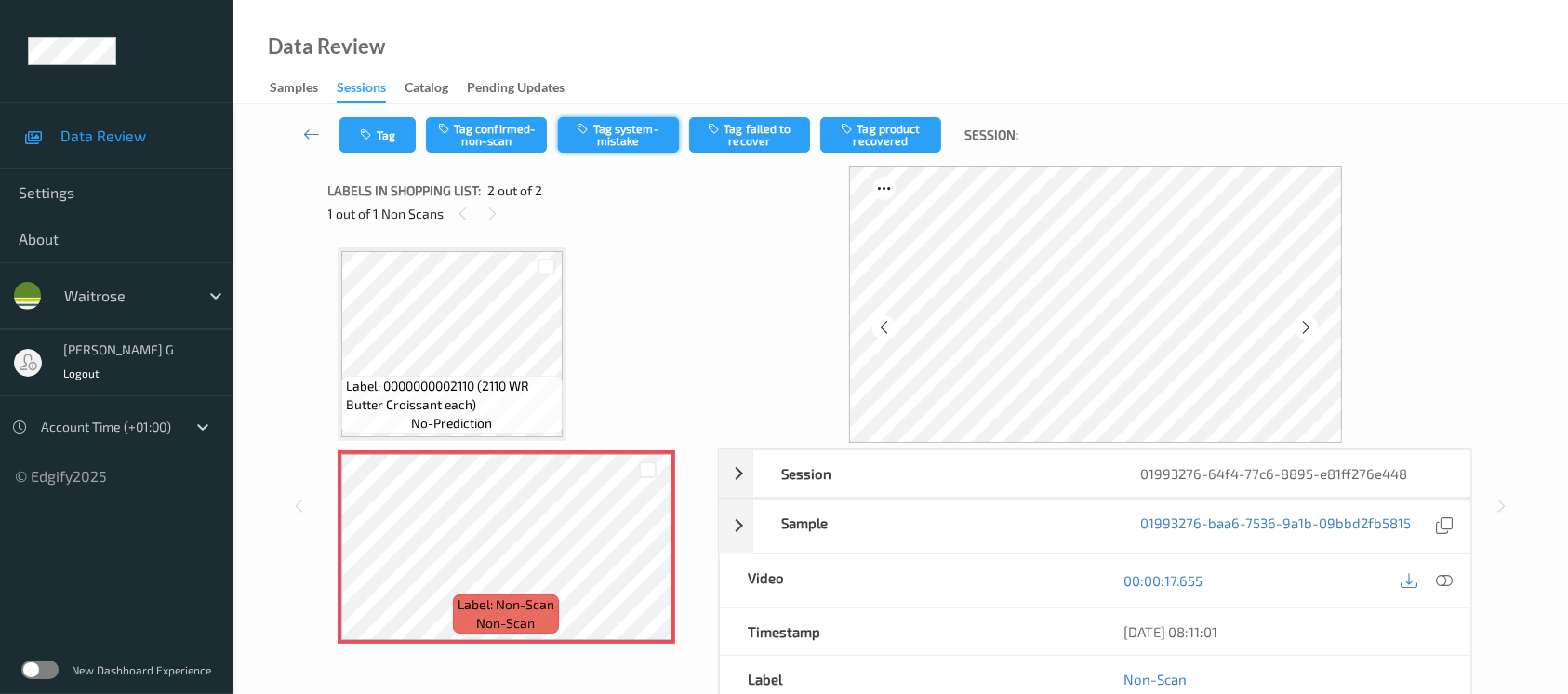
click at [622, 119] on button "Tag system-mistake" at bounding box center [618, 135] width 120 height 35
click at [373, 112] on div "Tag Tag confirmed-non-scan Untag system-mistake Tag failed to recover Tag produ…" at bounding box center [900, 135] width 1260 height 62
click at [359, 138] on button "Tag" at bounding box center [378, 135] width 76 height 35
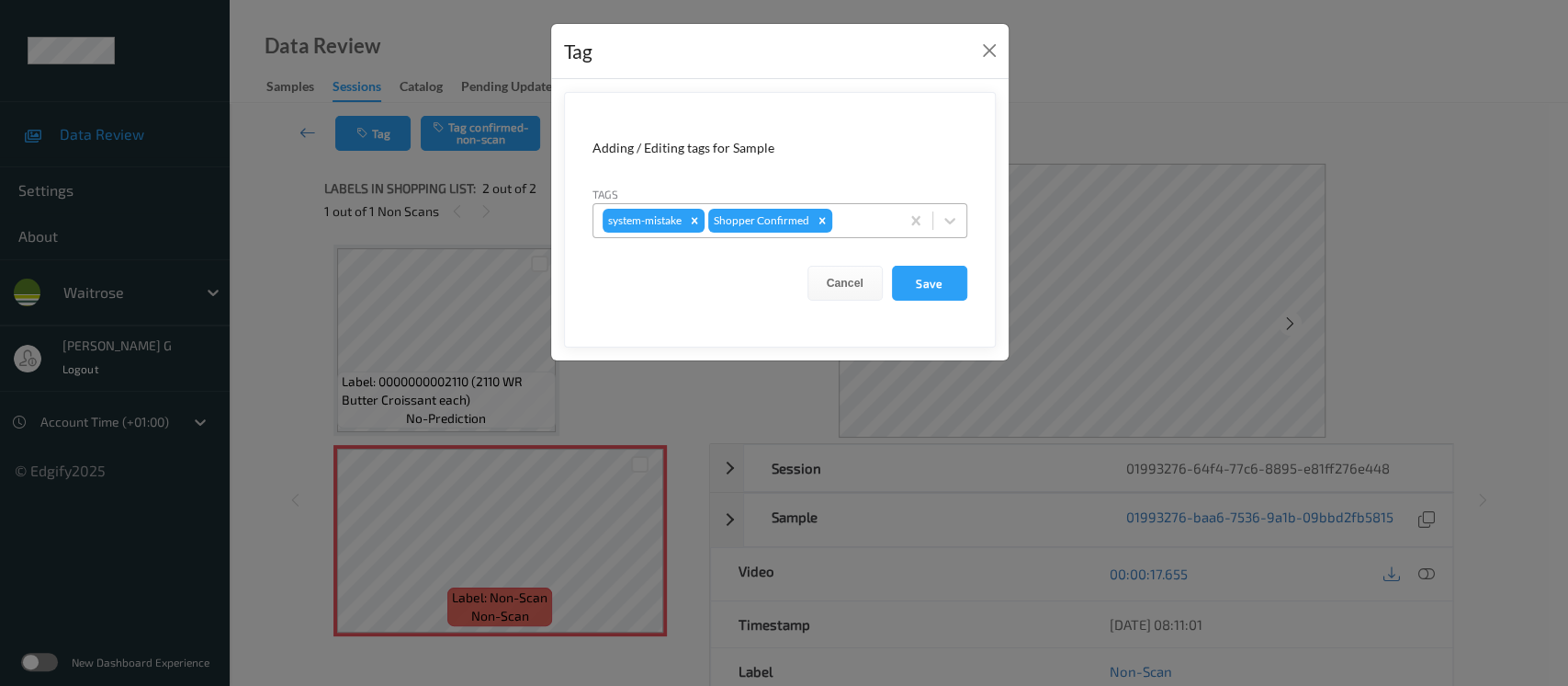
click at [856, 223] on div at bounding box center [863, 221] width 54 height 22
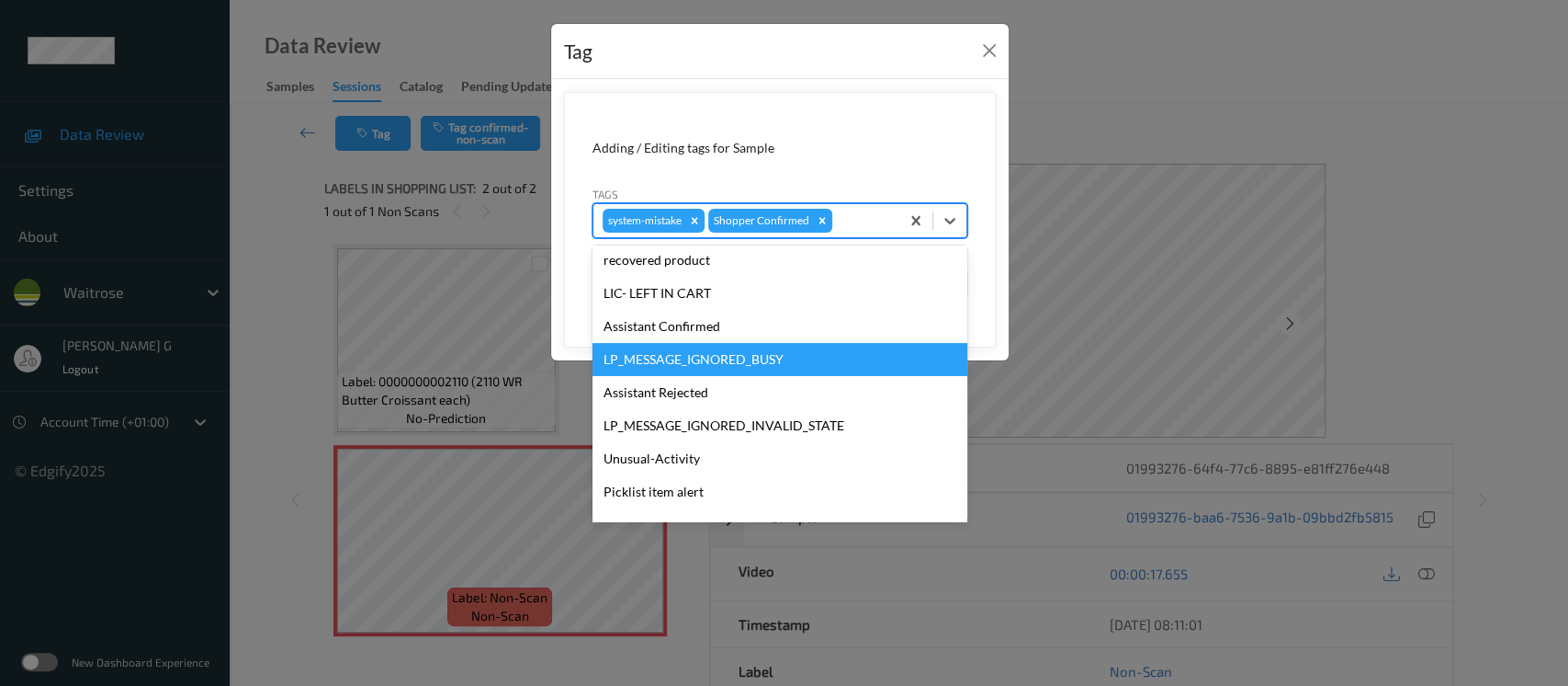
scroll to position [426, 0]
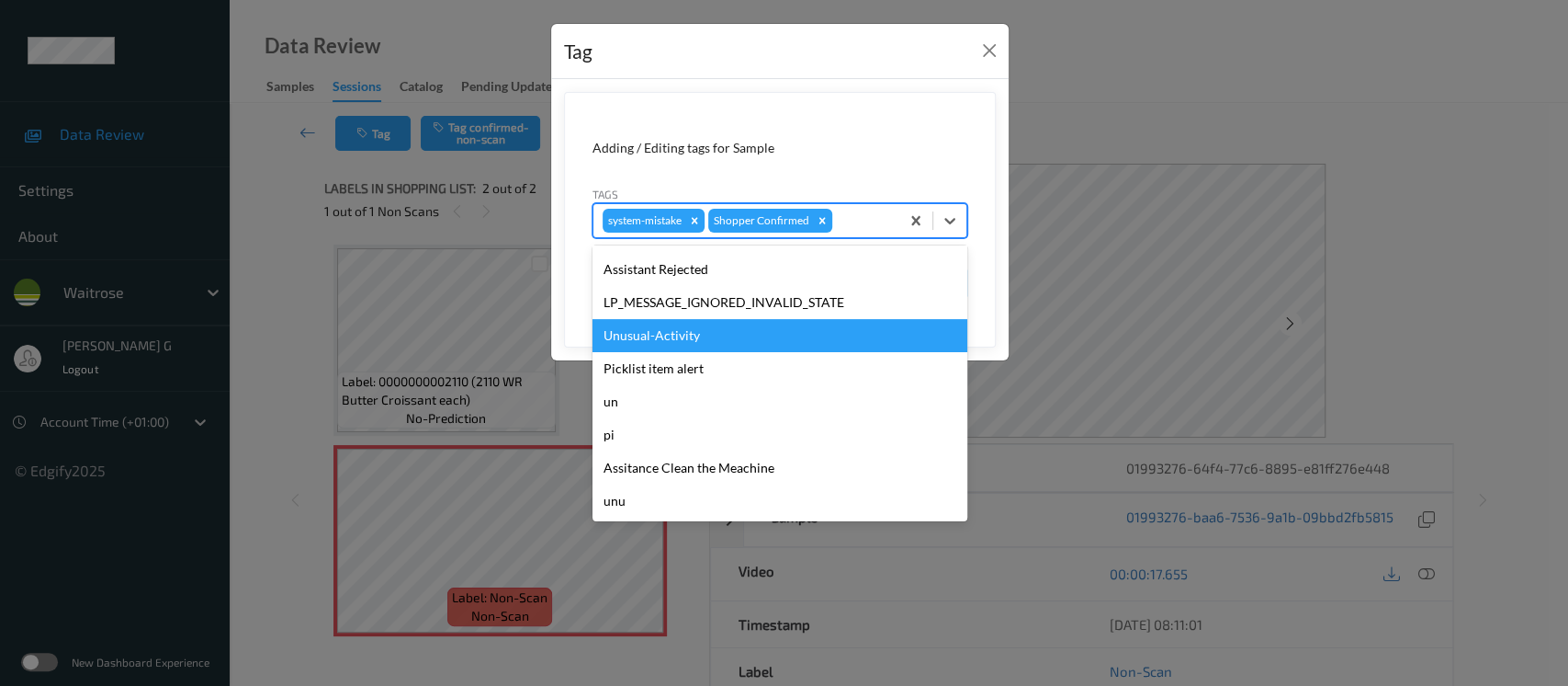
click at [656, 335] on div "Unusual-Activity" at bounding box center [779, 335] width 375 height 33
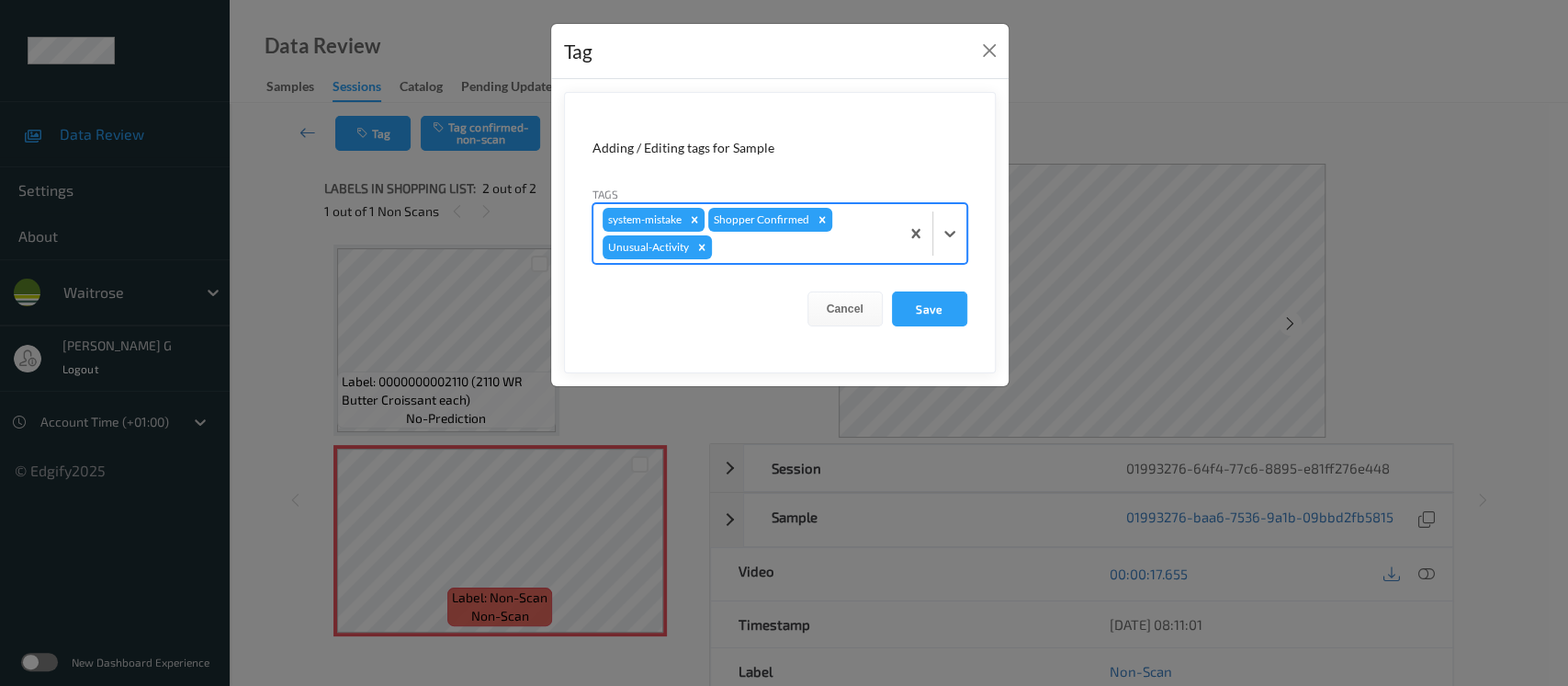
click at [789, 232] on div "system-mistake Shopper Confirmed Unusual-Activity" at bounding box center [746, 233] width 306 height 59
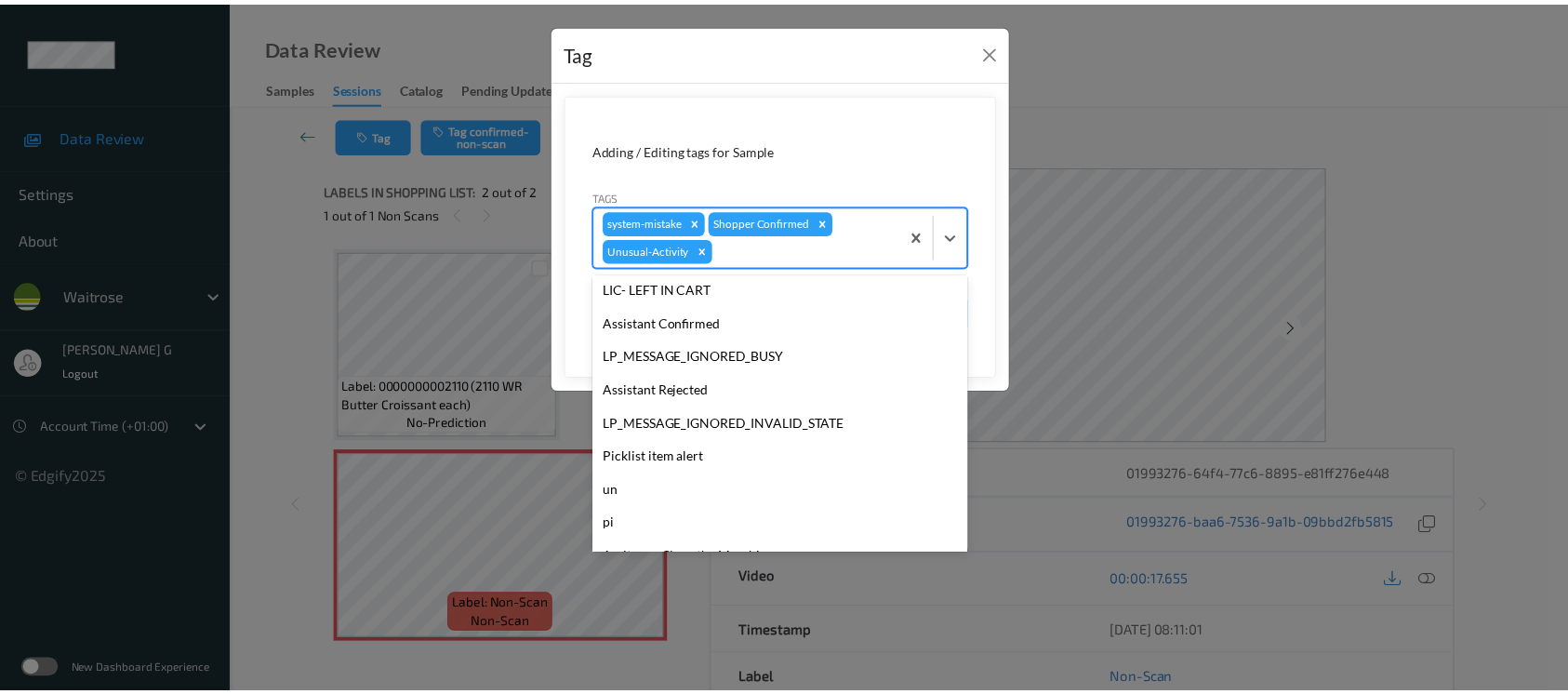
scroll to position [397, 0]
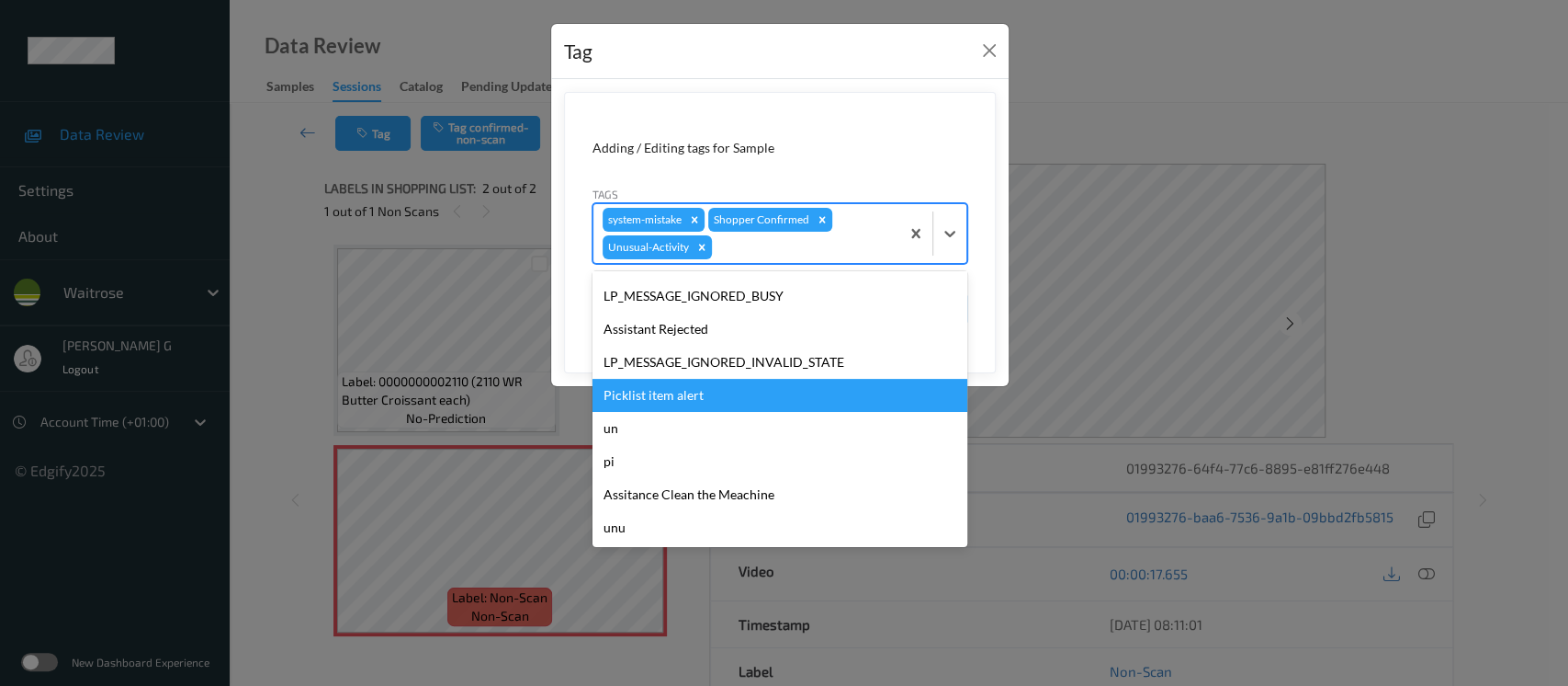
click at [682, 406] on div "Picklist item alert" at bounding box center [779, 395] width 375 height 33
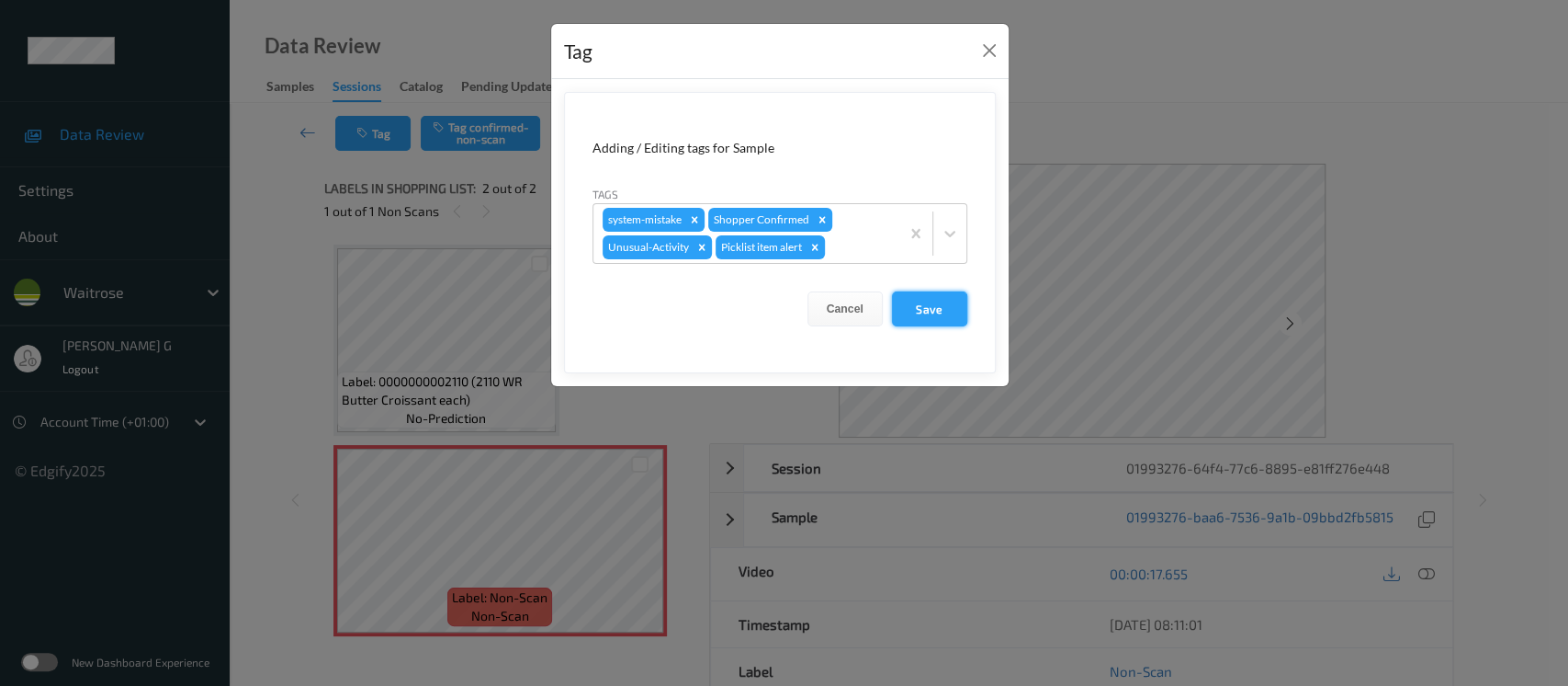
click at [904, 306] on button "Save" at bounding box center [929, 308] width 75 height 35
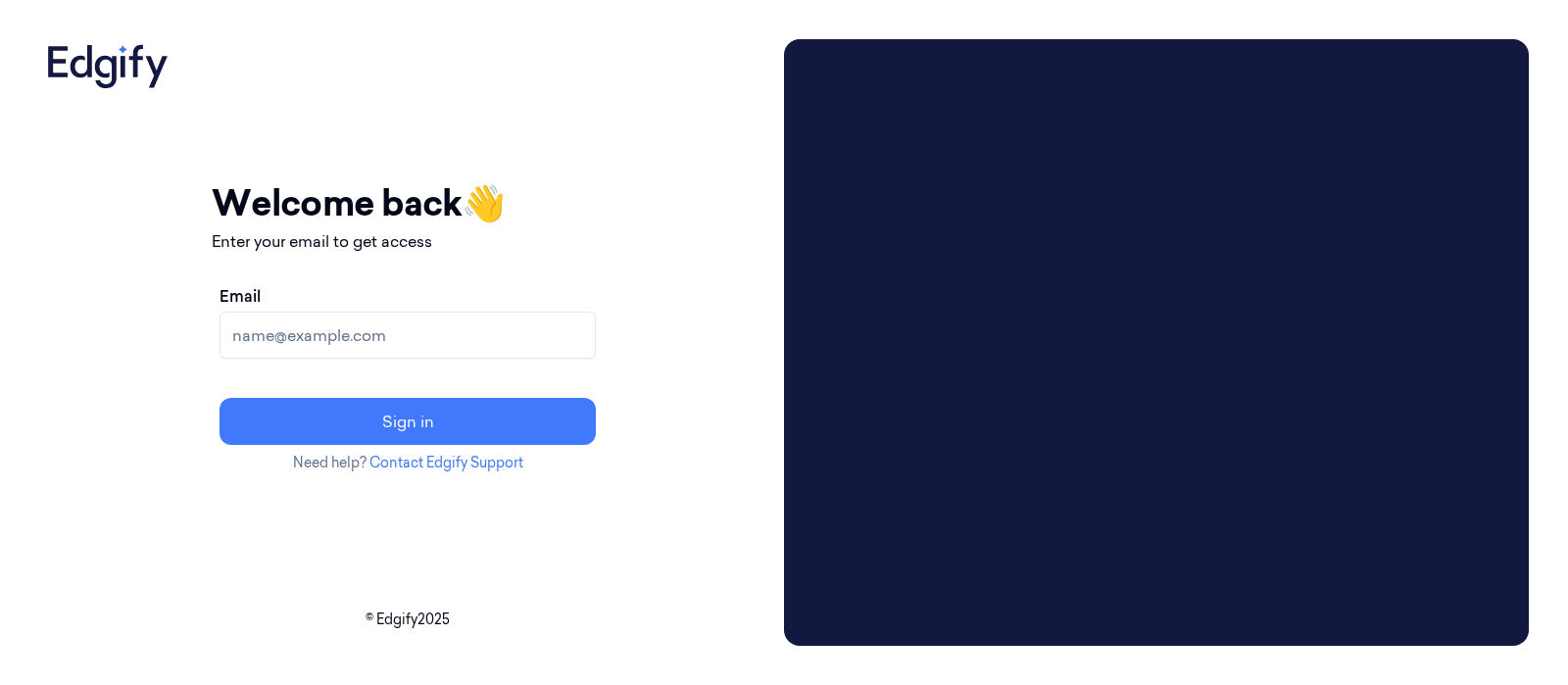
click at [417, 326] on input "Email" at bounding box center [408, 335] width 377 height 47
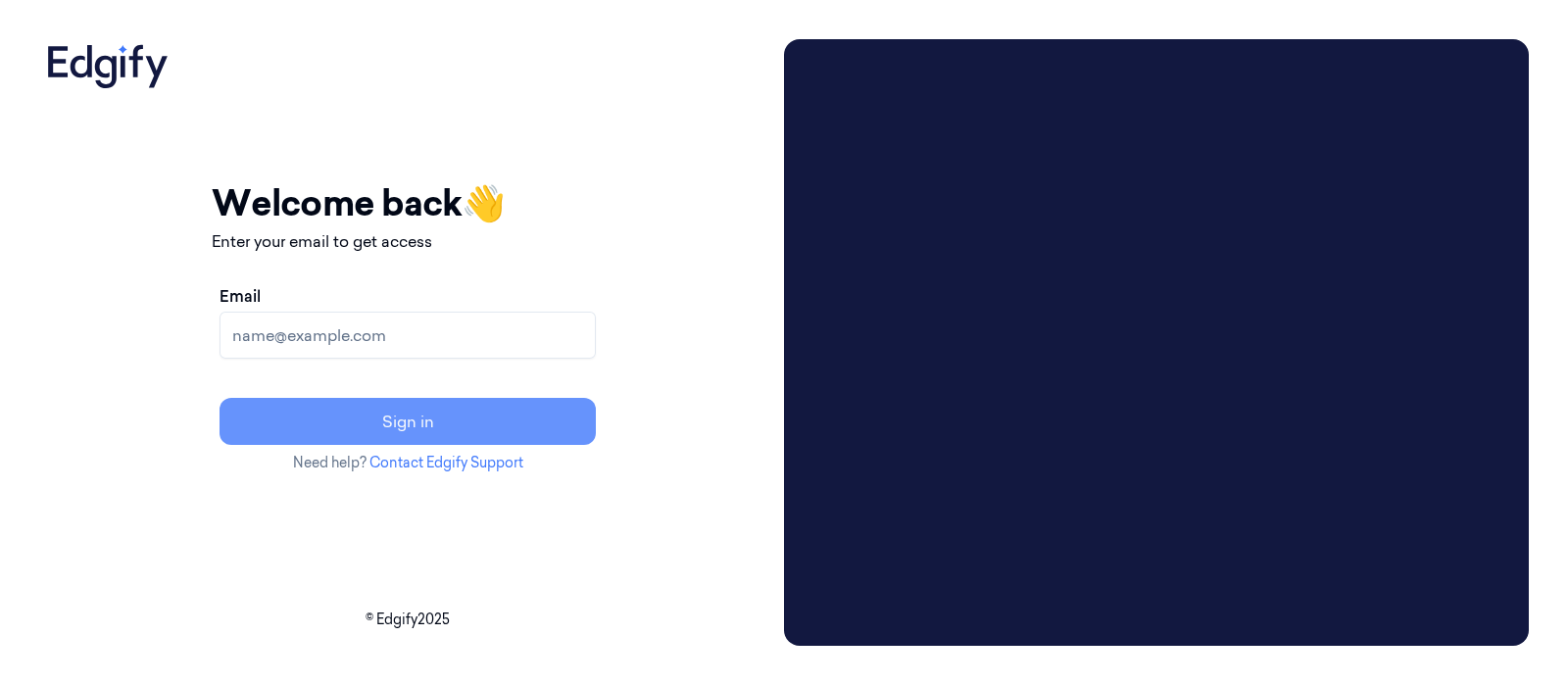
type input "[PERSON_NAME][EMAIL_ADDRESS][DOMAIN_NAME]"
click at [496, 423] on button "Sign in" at bounding box center [408, 421] width 377 height 47
